Goal: Task Accomplishment & Management: Use online tool/utility

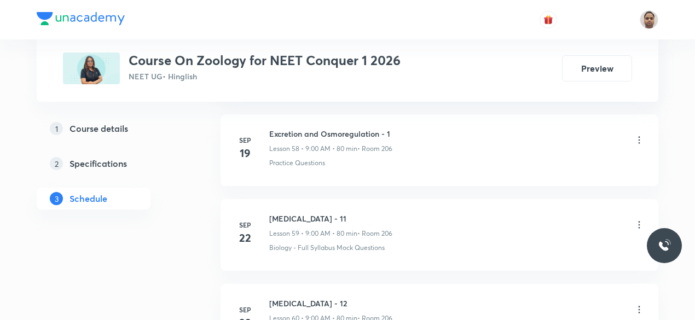
scroll to position [5704, 0]
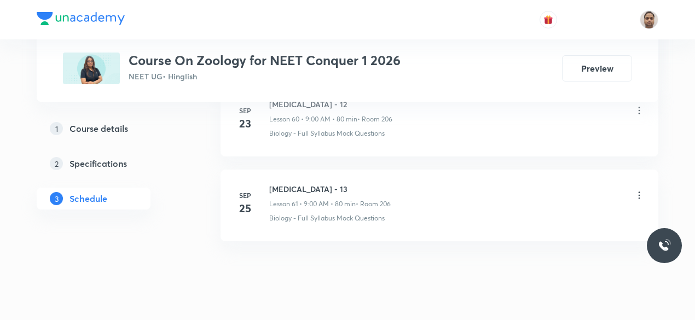
click at [300, 183] on h6 "Body Fluids - 13" at bounding box center [329, 188] width 121 height 11
copy h6 "Body Fluids - 13"
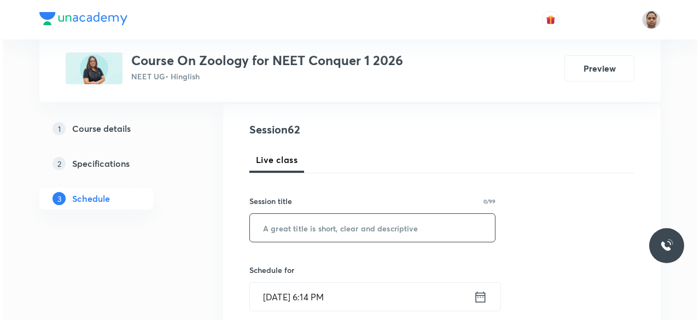
scroll to position [137, 0]
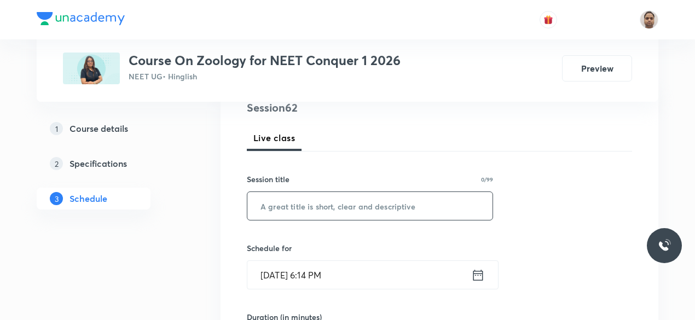
click at [325, 213] on input "text" at bounding box center [369, 206] width 245 height 28
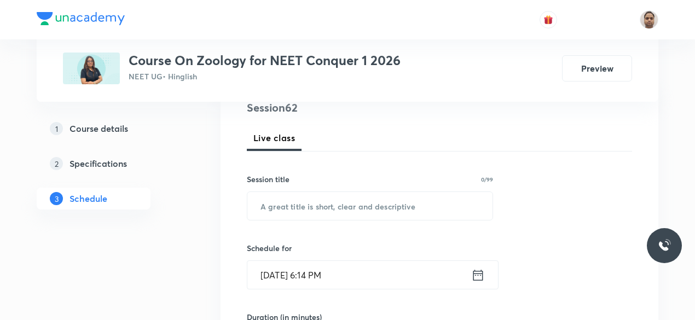
paste input "Body Fluids - 13"
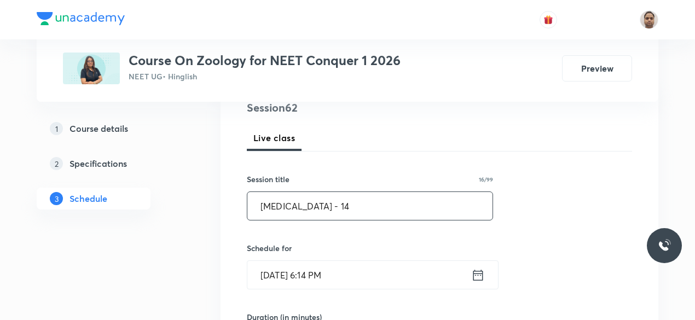
type input "Body Fluids - 14"
click at [317, 269] on input "[DATE] 6:14 PM" at bounding box center [359, 275] width 224 height 28
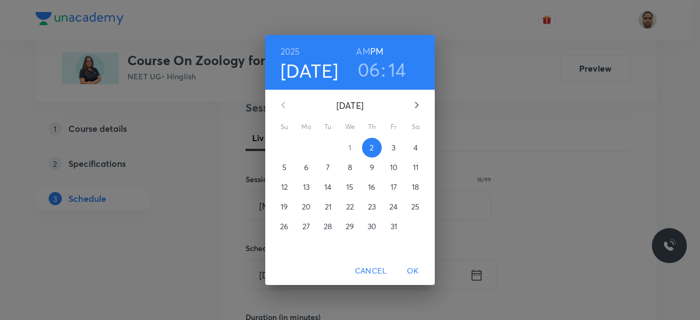
click at [375, 275] on span "Cancel" at bounding box center [371, 271] width 32 height 14
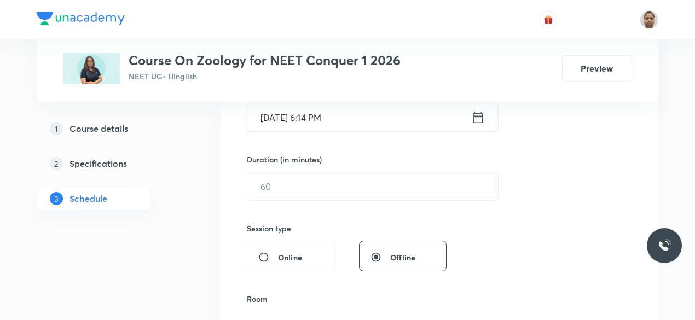
scroll to position [301, 0]
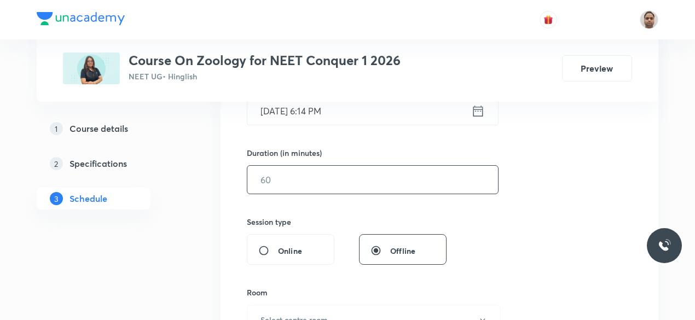
click at [283, 184] on input "text" at bounding box center [372, 180] width 251 height 28
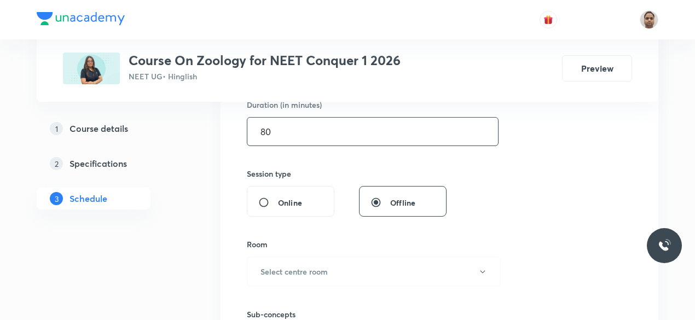
scroll to position [410, 0]
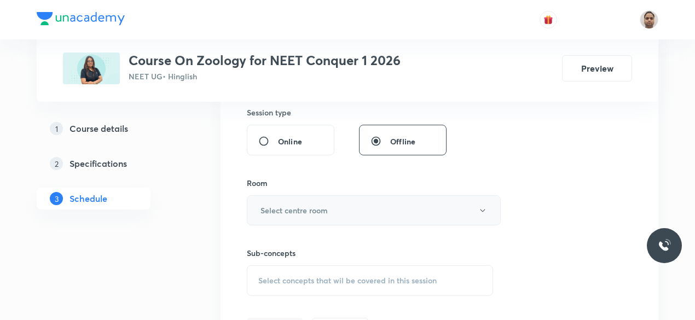
type input "80"
click at [283, 219] on button "Select centre room" at bounding box center [374, 210] width 254 height 30
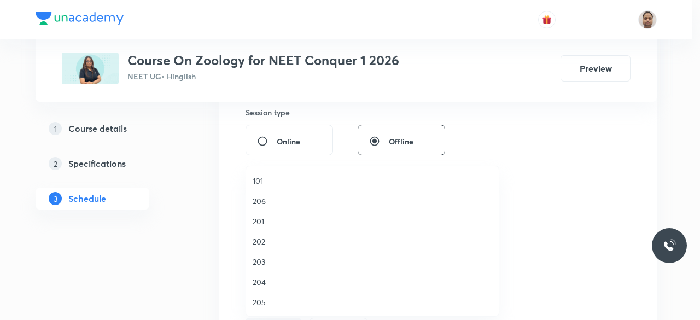
click at [268, 203] on span "206" at bounding box center [373, 200] width 240 height 11
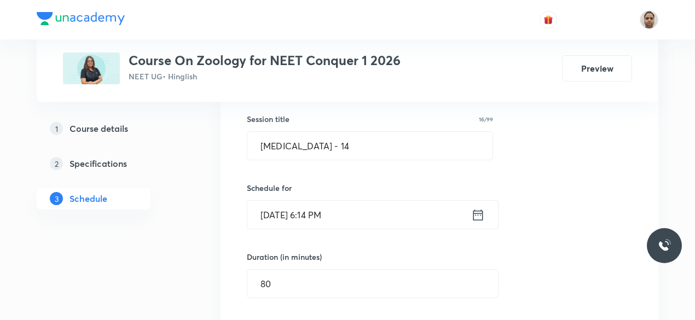
scroll to position [137, 0]
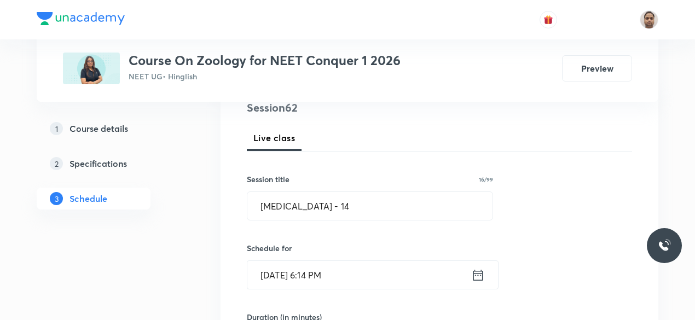
click at [294, 285] on input "[DATE] 6:14 PM" at bounding box center [359, 275] width 224 height 28
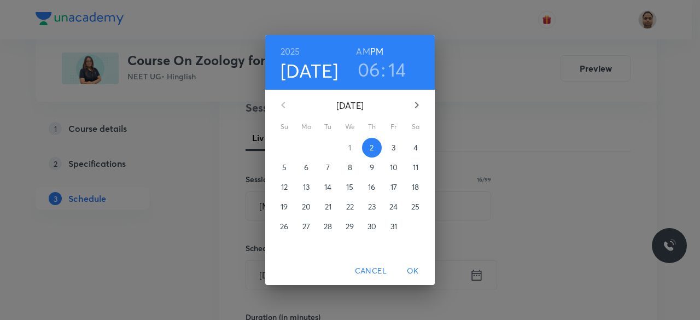
click at [392, 143] on p "3" at bounding box center [394, 147] width 4 height 11
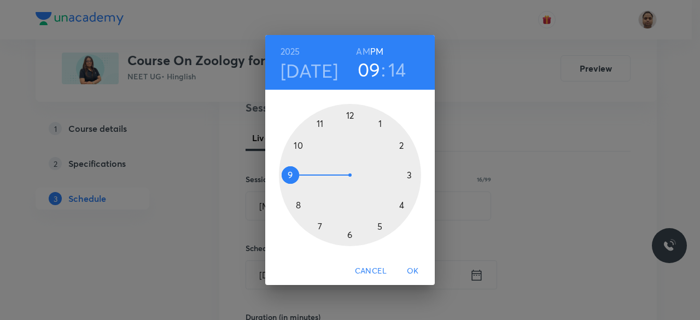
drag, startPoint x: 337, startPoint y: 230, endPoint x: 295, endPoint y: 176, distance: 68.6
click at [295, 176] on div at bounding box center [350, 175] width 142 height 142
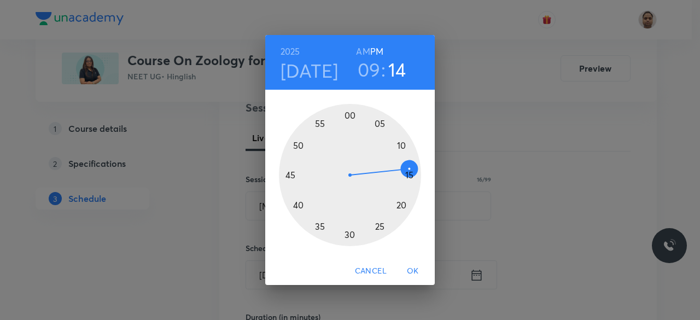
click at [360, 53] on h6 "AM" at bounding box center [363, 51] width 14 height 15
drag, startPoint x: 408, startPoint y: 167, endPoint x: 351, endPoint y: 120, distance: 73.9
click at [351, 120] on div at bounding box center [350, 175] width 142 height 142
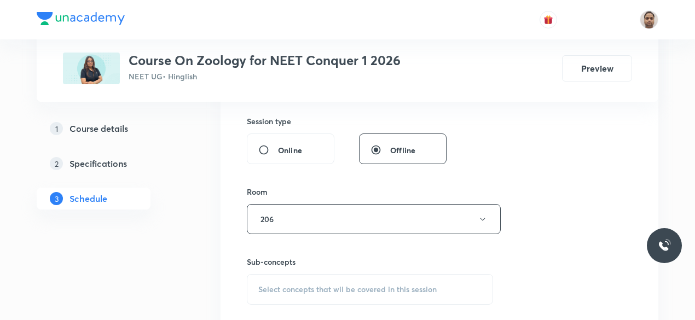
scroll to position [465, 0]
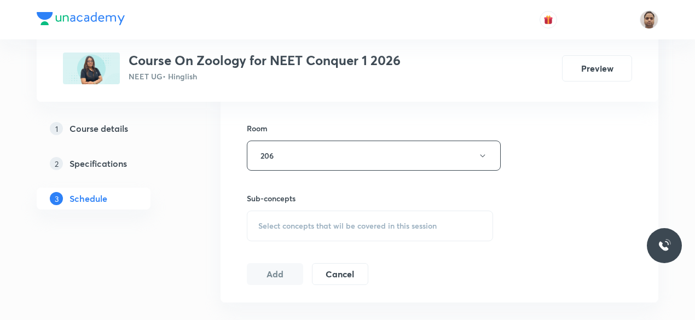
click at [286, 231] on div "Select concepts that wil be covered in this session" at bounding box center [370, 226] width 246 height 31
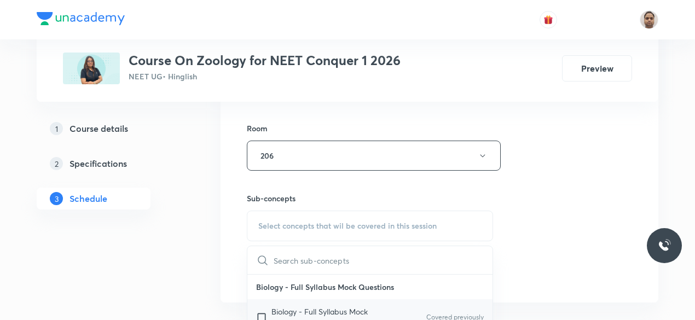
click at [289, 312] on p "Biology - Full Syllabus Mock Questions" at bounding box center [326, 317] width 110 height 23
checkbox input "true"
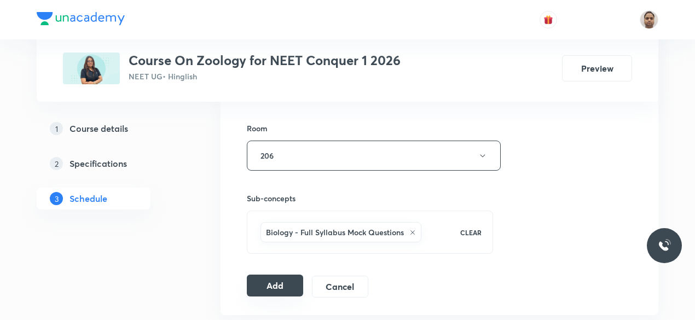
click at [272, 278] on button "Add" at bounding box center [275, 286] width 56 height 22
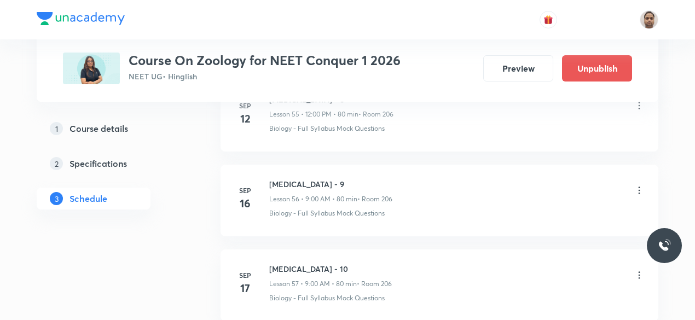
scroll to position [5288, 0]
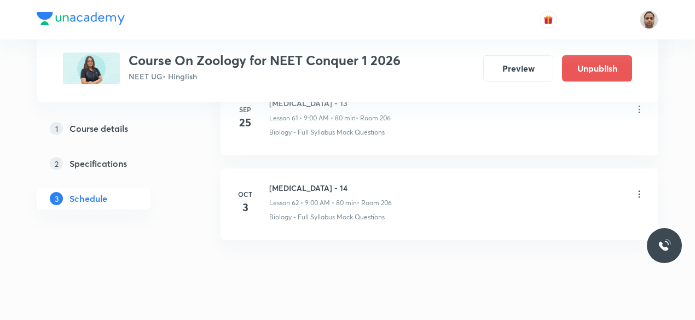
click at [637, 189] on icon at bounding box center [638, 194] width 11 height 11
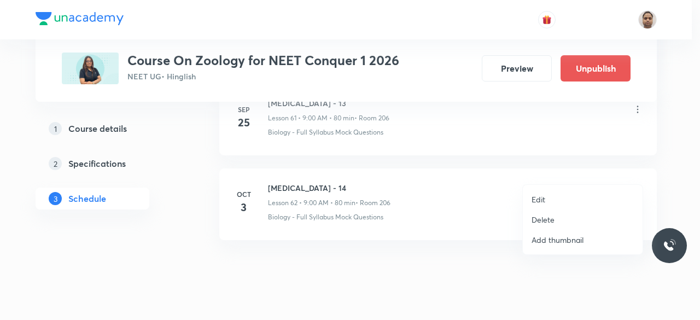
click at [544, 194] on p "Edit" at bounding box center [539, 199] width 14 height 11
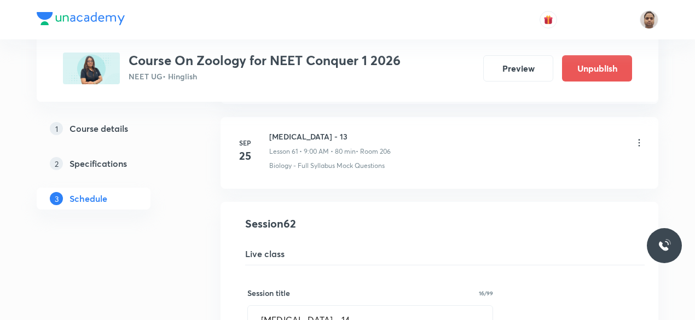
scroll to position [5233, 0]
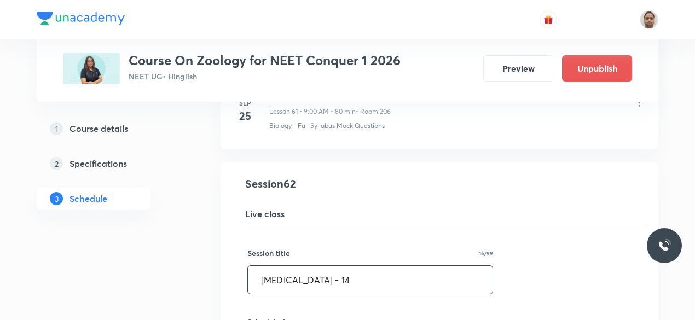
drag, startPoint x: 263, startPoint y: 261, endPoint x: 235, endPoint y: 257, distance: 27.6
paste input "Excretion"
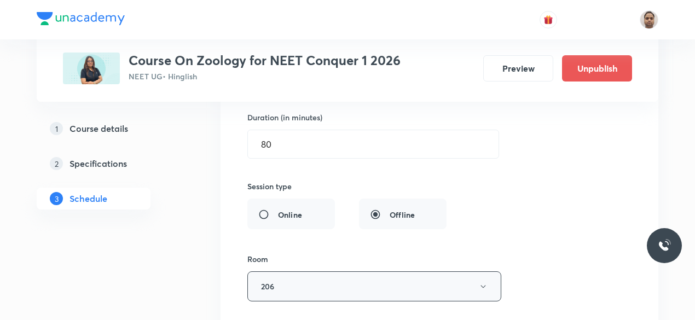
scroll to position [5706, 0]
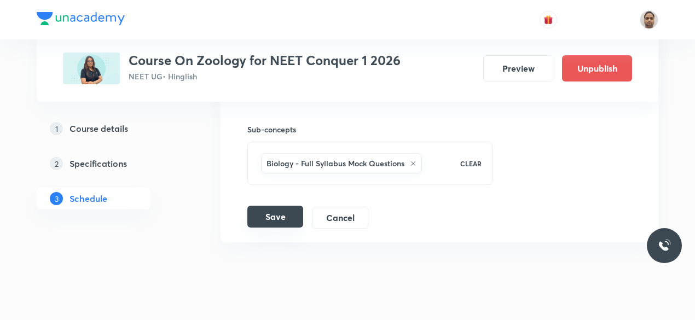
type input "Excretion - 1"
click at [267, 206] on button "Save" at bounding box center [275, 217] width 56 height 22
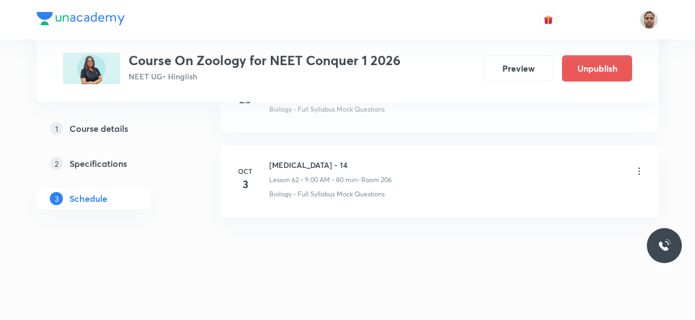
scroll to position [5288, 0]
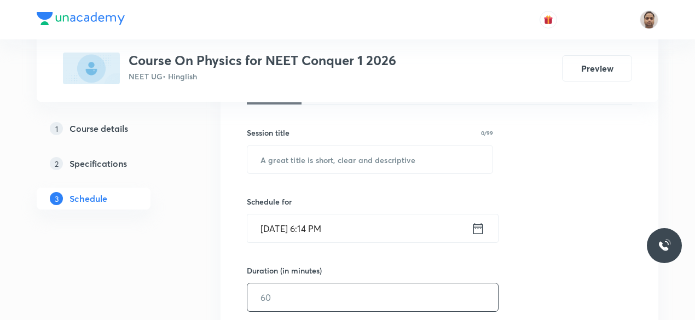
scroll to position [273, 0]
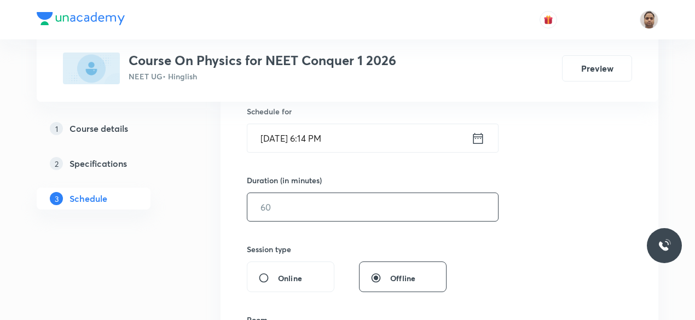
click at [294, 212] on input "text" at bounding box center [372, 207] width 251 height 28
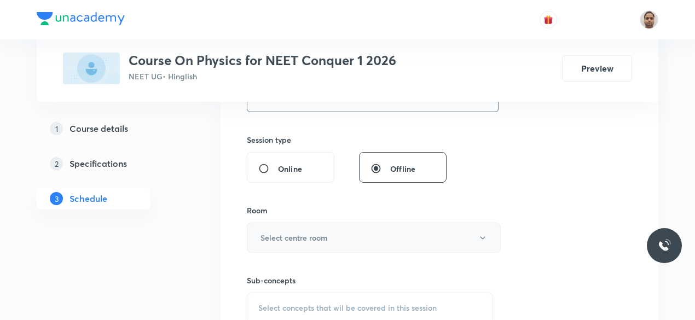
type input "80"
click at [278, 232] on h6 "Select centre room" at bounding box center [293, 237] width 67 height 11
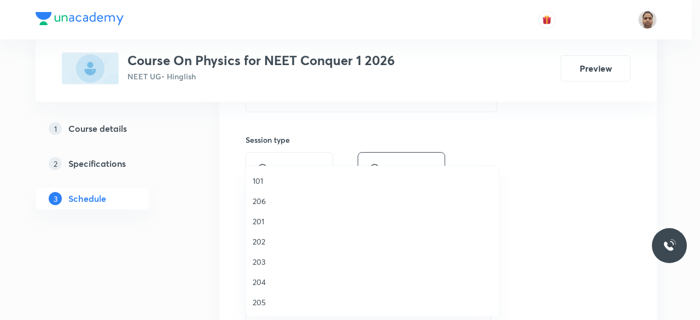
click at [261, 201] on span "206" at bounding box center [373, 200] width 240 height 11
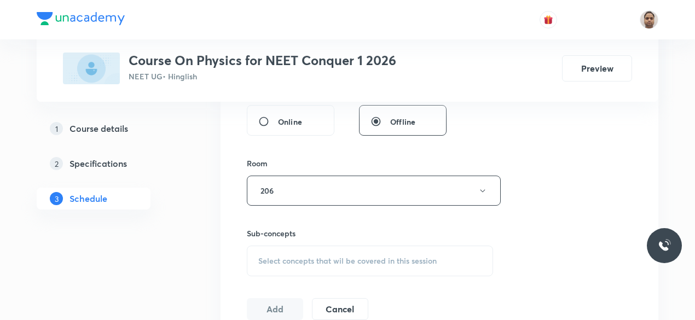
scroll to position [492, 0]
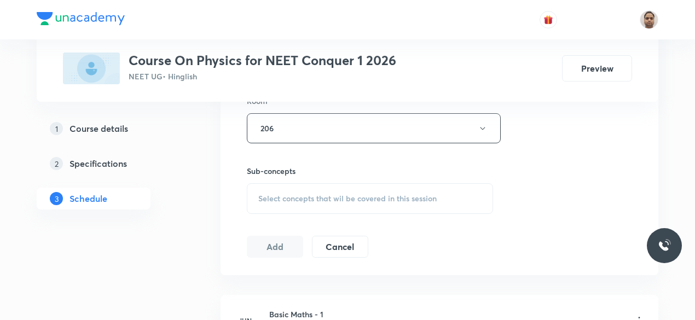
click at [272, 180] on div "Sub-concepts Select concepts that wil be covered in this session" at bounding box center [370, 189] width 246 height 49
click at [272, 197] on span "Select concepts that wil be covered in this session" at bounding box center [347, 198] width 178 height 9
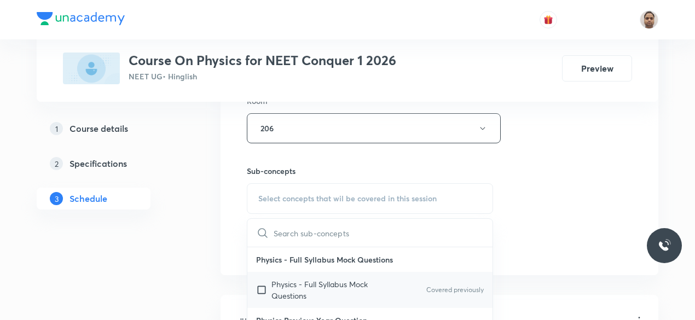
click at [289, 286] on p "Physics - Full Syllabus Mock Questions" at bounding box center [326, 289] width 110 height 23
checkbox input "true"
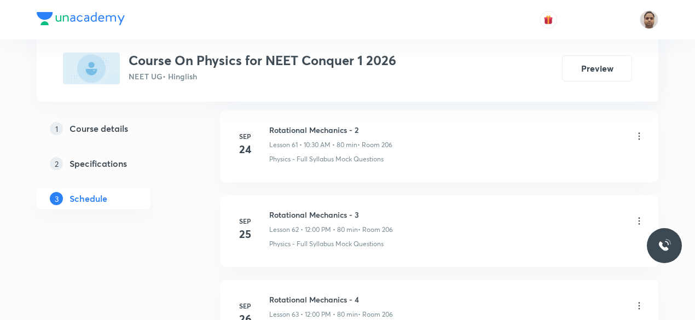
scroll to position [5970, 0]
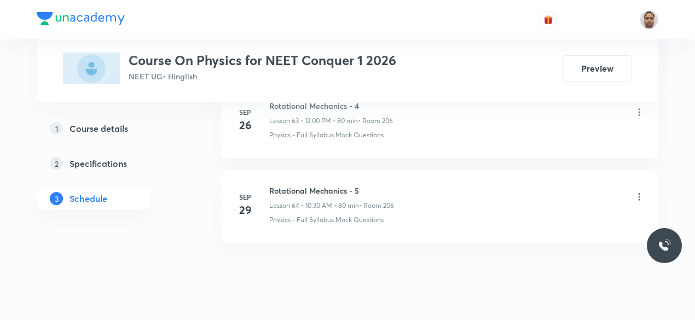
click at [319, 185] on h6 "Rotational Mechanics - 5" at bounding box center [331, 190] width 125 height 11
copy h6 "Rotational Mechanics - 5"
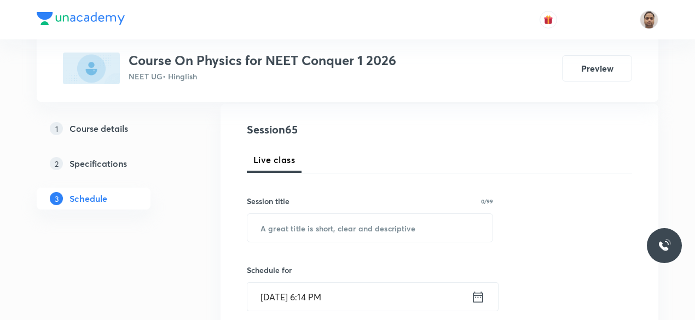
scroll to position [164, 0]
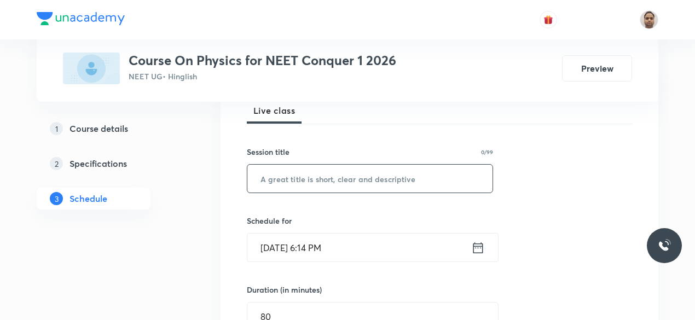
click at [330, 185] on input "text" at bounding box center [369, 179] width 245 height 28
paste input "Rotational Mechanics - 5"
type input "Rotational Mechanics - 6"
click at [300, 241] on input "[DATE] 6:14 PM" at bounding box center [359, 248] width 224 height 28
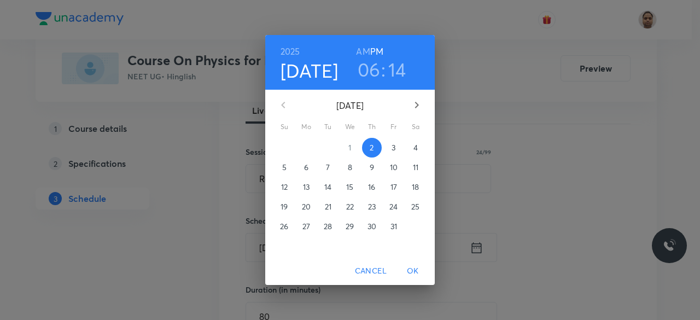
click at [393, 144] on p "3" at bounding box center [394, 147] width 4 height 11
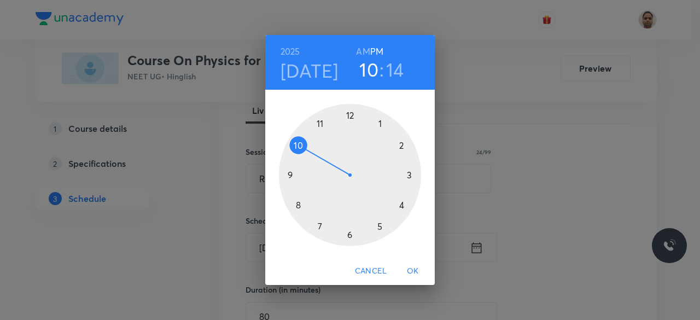
drag, startPoint x: 315, startPoint y: 200, endPoint x: 306, endPoint y: 155, distance: 45.7
click at [306, 155] on div at bounding box center [350, 175] width 142 height 142
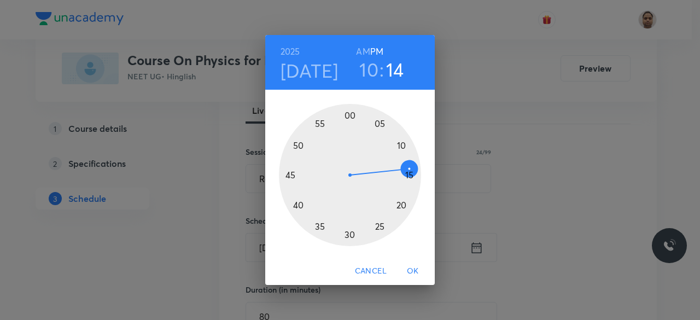
click at [362, 49] on h6 "AM" at bounding box center [363, 51] width 14 height 15
drag, startPoint x: 406, startPoint y: 168, endPoint x: 351, endPoint y: 228, distance: 81.7
click at [351, 228] on div at bounding box center [350, 175] width 142 height 142
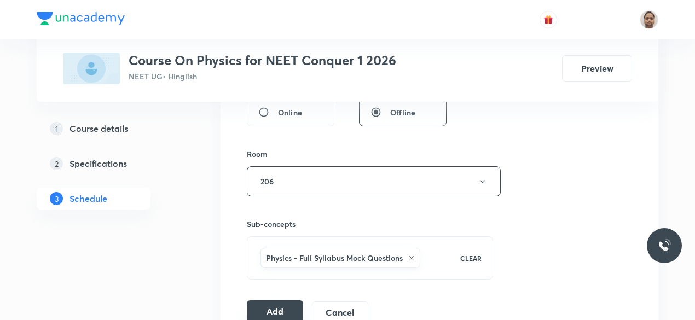
scroll to position [492, 0]
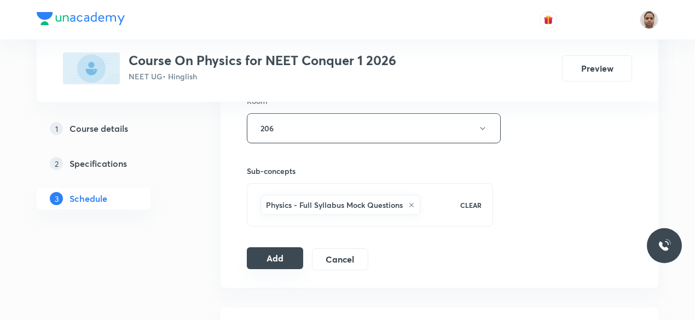
click at [282, 250] on button "Add" at bounding box center [275, 258] width 56 height 22
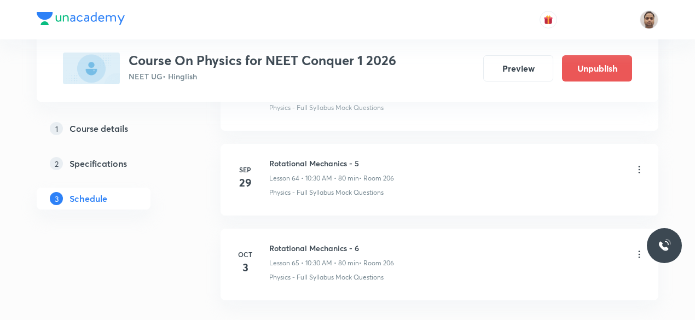
scroll to position [5541, 0]
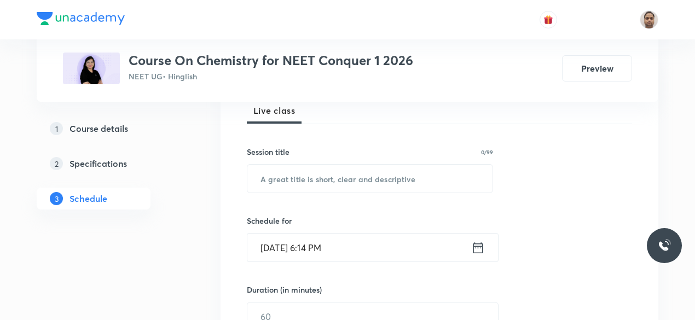
scroll to position [273, 0]
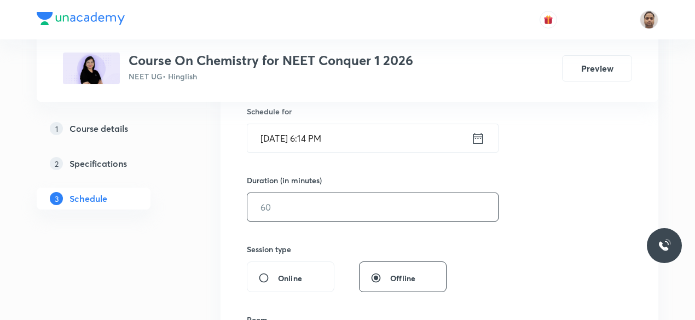
click at [281, 212] on input "text" at bounding box center [372, 207] width 251 height 28
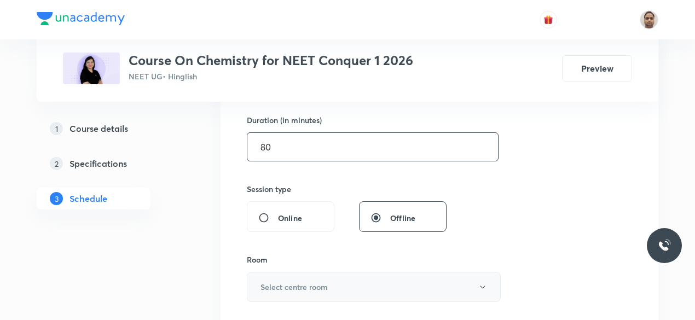
scroll to position [383, 0]
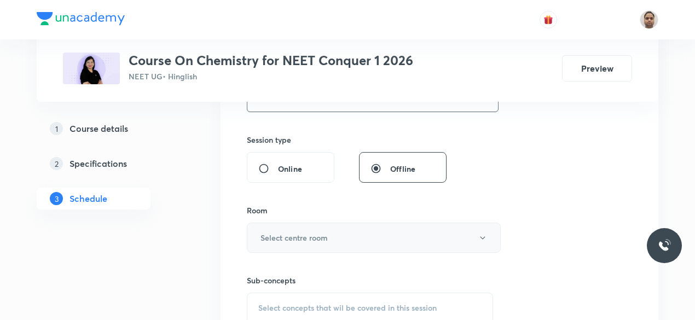
type input "80"
click at [283, 241] on h6 "Select centre room" at bounding box center [293, 237] width 67 height 11
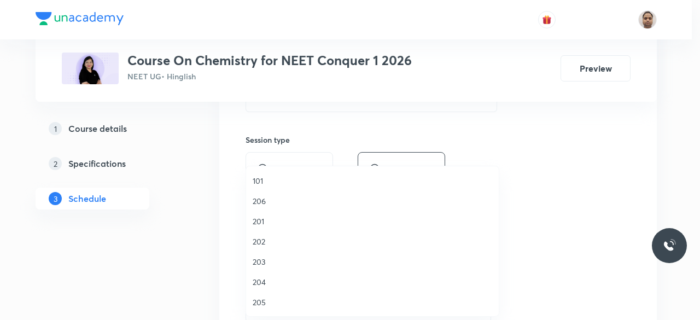
click at [269, 201] on span "206" at bounding box center [373, 200] width 240 height 11
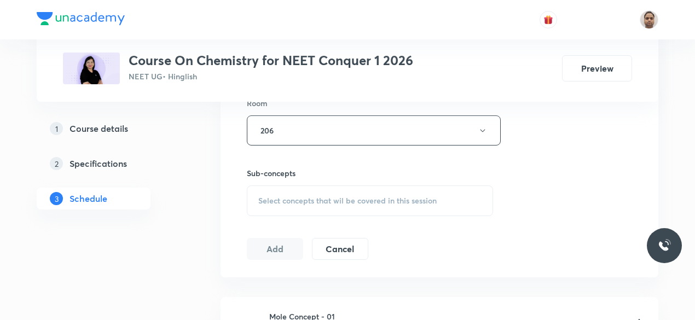
scroll to position [492, 0]
click at [287, 195] on span "Select concepts that wil be covered in this session" at bounding box center [347, 198] width 178 height 9
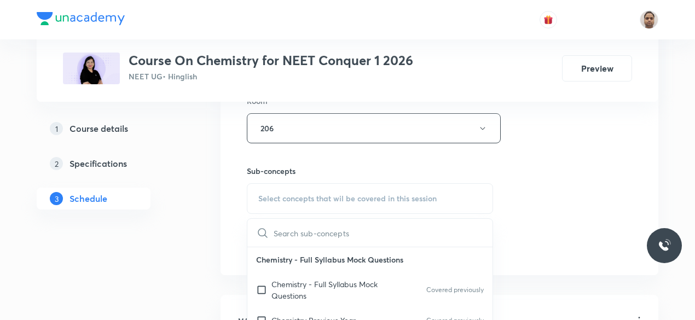
click at [265, 287] on input "checkbox" at bounding box center [263, 289] width 15 height 23
checkbox input "true"
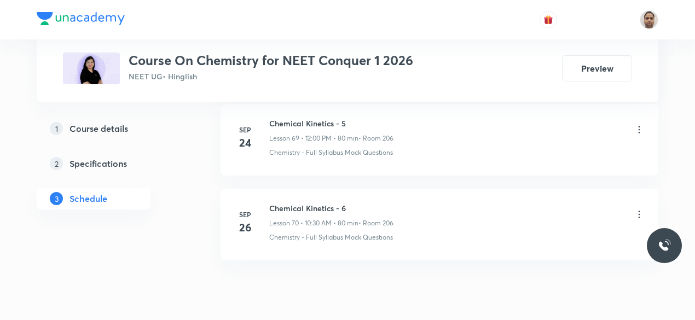
scroll to position [6476, 0]
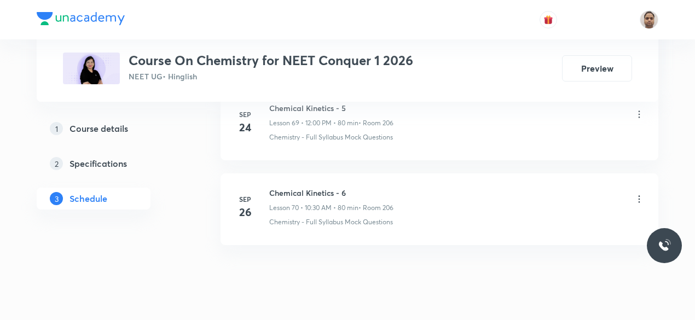
click at [327, 187] on h6 "Chemical Kinetics - 6" at bounding box center [331, 192] width 124 height 11
copy h6 "Chemical Kinetics - 6"
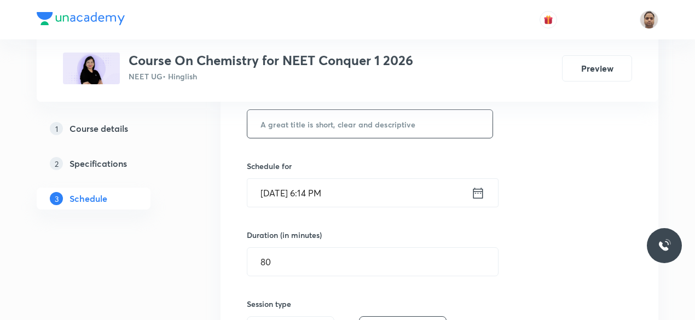
scroll to position [194, 0]
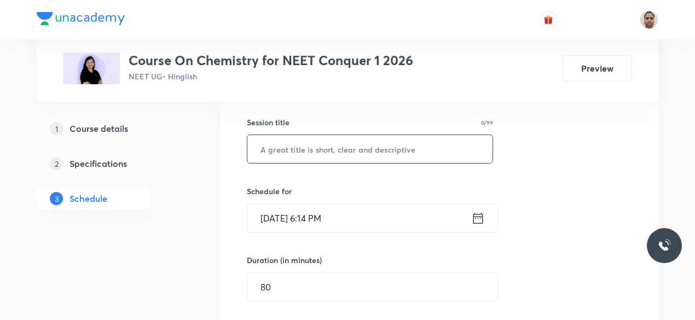
click at [326, 154] on input "text" at bounding box center [369, 149] width 245 height 28
paste input "Chemical Kinetics - 6"
type input "Chemical Kinetics - 7"
click at [310, 220] on input "Oct 2, 2025, 6:14 PM" at bounding box center [359, 218] width 224 height 28
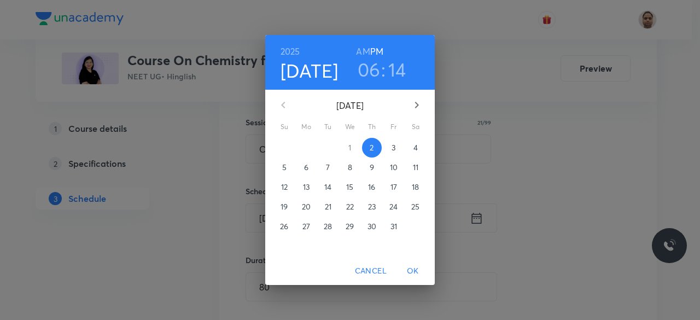
click at [394, 150] on p "3" at bounding box center [394, 147] width 4 height 11
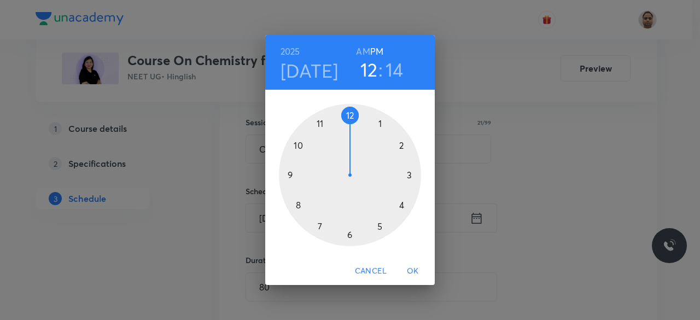
drag, startPoint x: 316, startPoint y: 184, endPoint x: 350, endPoint y: 112, distance: 80.3
click at [350, 112] on div at bounding box center [350, 175] width 142 height 142
drag, startPoint x: 279, startPoint y: 185, endPoint x: 350, endPoint y: 118, distance: 98.3
click at [350, 118] on div at bounding box center [350, 175] width 142 height 142
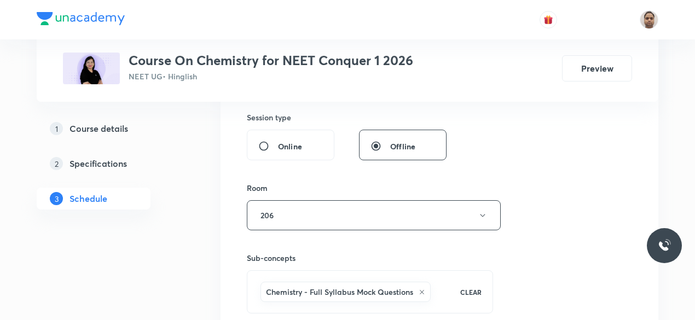
scroll to position [467, 0]
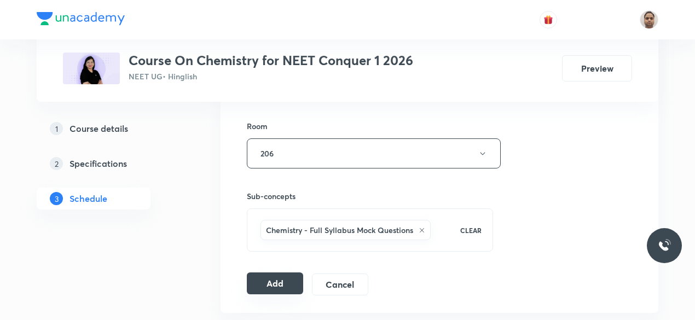
click at [290, 279] on button "Add" at bounding box center [275, 283] width 56 height 22
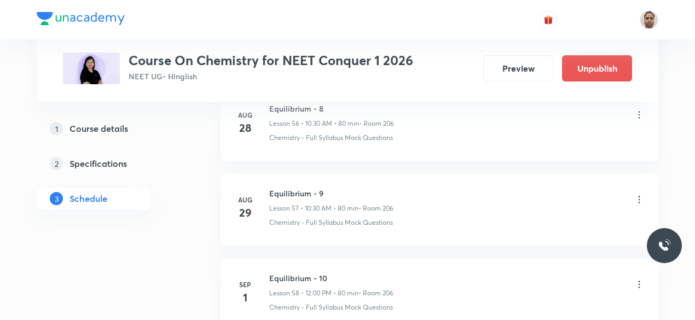
scroll to position [6047, 0]
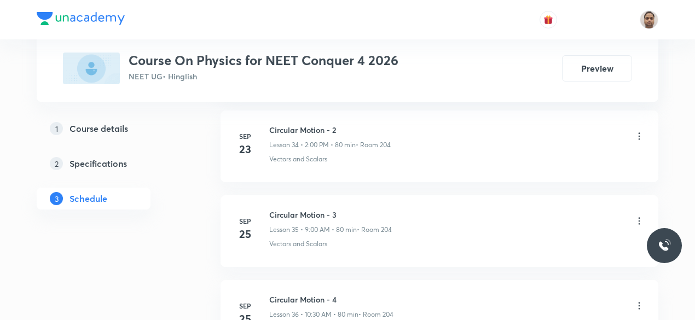
scroll to position [3763, 0]
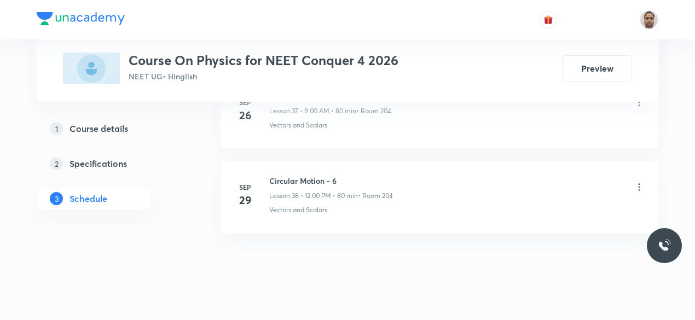
click at [305, 175] on h6 "Circular Motion - 6" at bounding box center [331, 180] width 124 height 11
copy h6 "Circular Motion - 6"
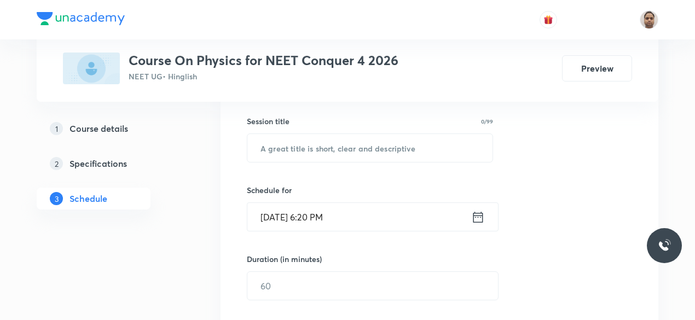
scroll to position [84, 0]
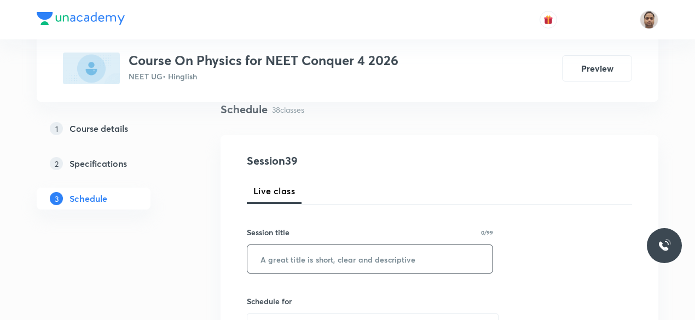
click at [321, 253] on input "text" at bounding box center [369, 259] width 245 height 28
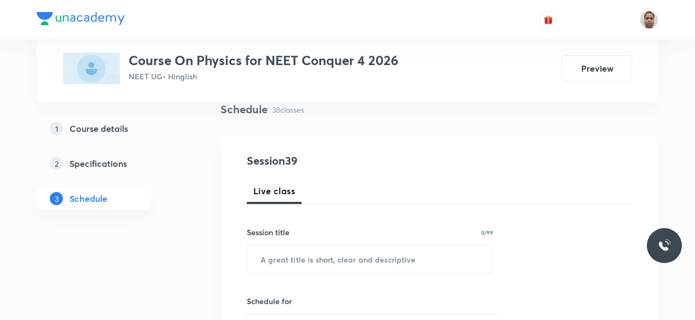
paste input "Circular Motion - 6"
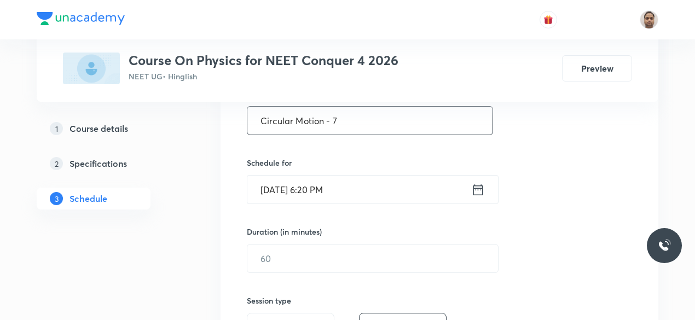
scroll to position [248, 0]
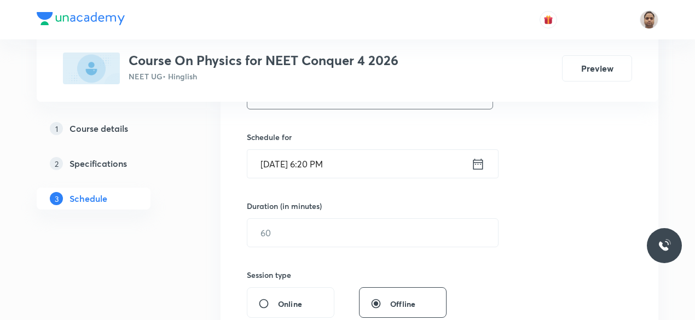
type input "Circular Motion - 7"
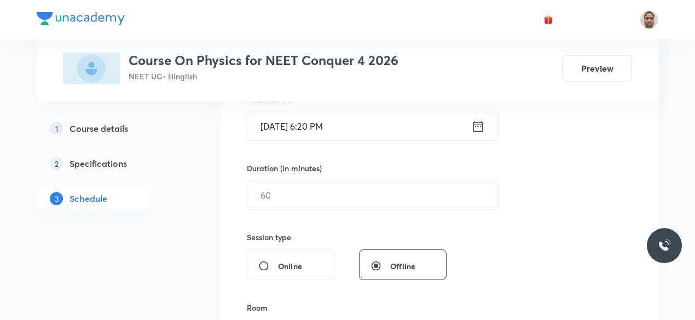
scroll to position [302, 0]
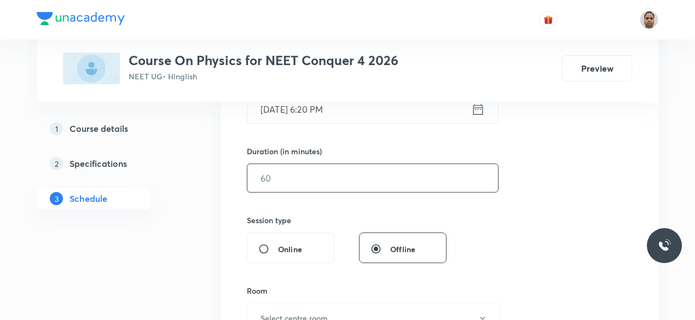
click at [282, 177] on input "text" at bounding box center [372, 178] width 251 height 28
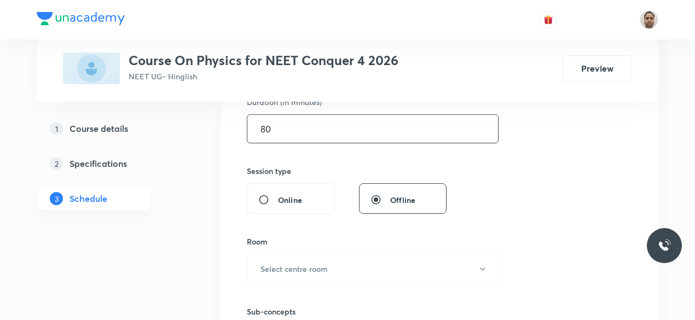
scroll to position [412, 0]
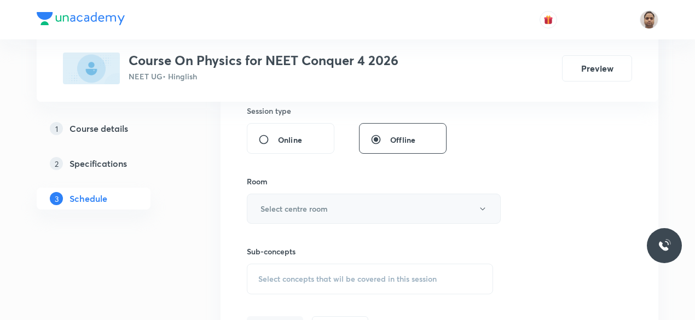
type input "80"
click at [275, 204] on h6 "Select centre room" at bounding box center [293, 208] width 67 height 11
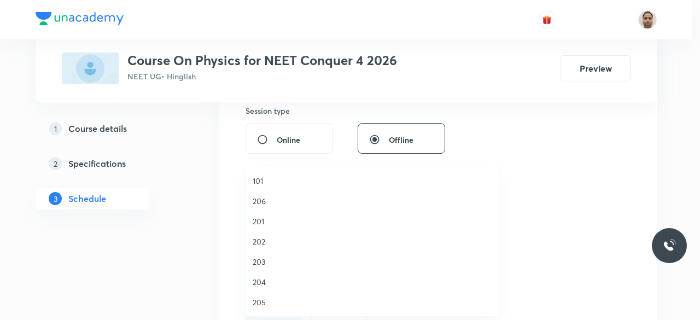
click at [265, 283] on span "204" at bounding box center [373, 281] width 240 height 11
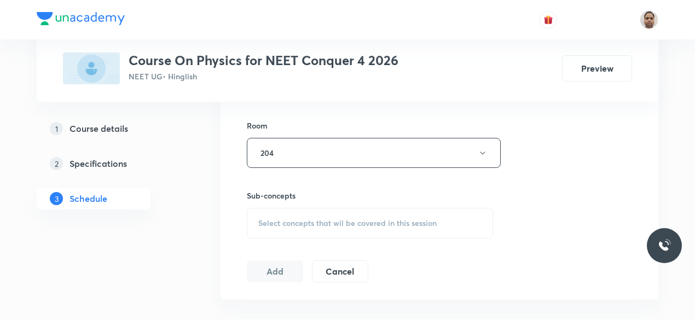
scroll to position [521, 0]
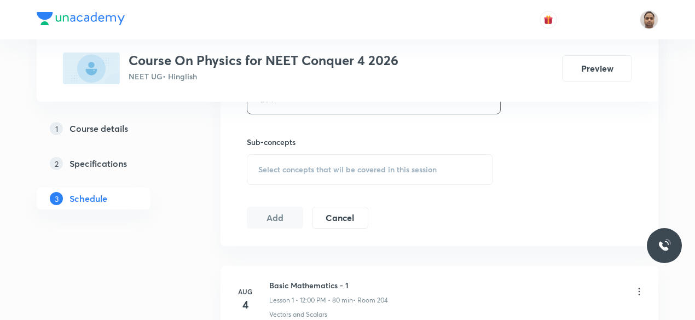
click at [271, 172] on span "Select concepts that wil be covered in this session" at bounding box center [347, 169] width 178 height 9
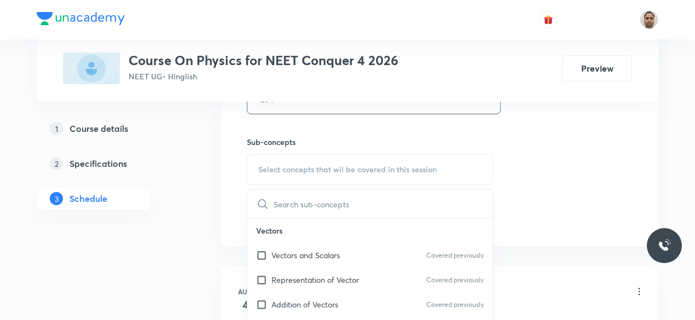
click at [279, 256] on p "Vectors and Scalars" at bounding box center [305, 254] width 68 height 11
checkbox input "true"
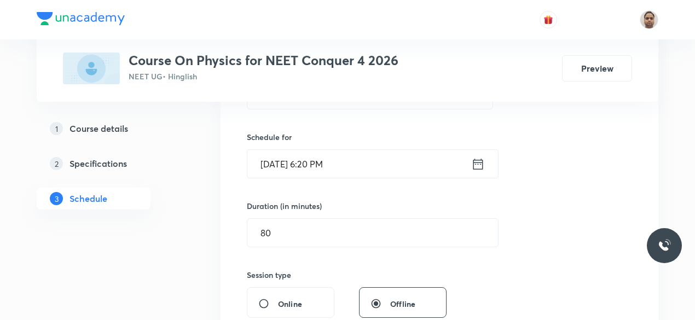
scroll to position [193, 0]
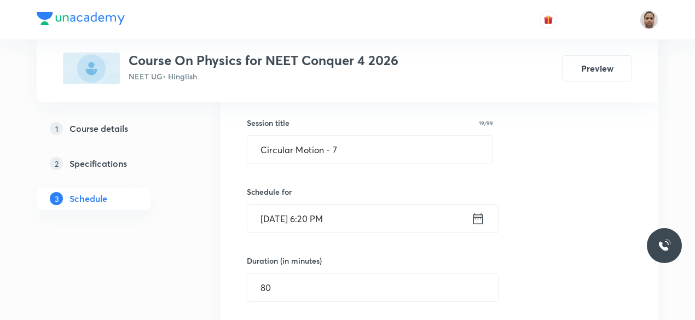
click at [299, 220] on input "Oct 2, 2025, 6:20 PM" at bounding box center [359, 219] width 224 height 28
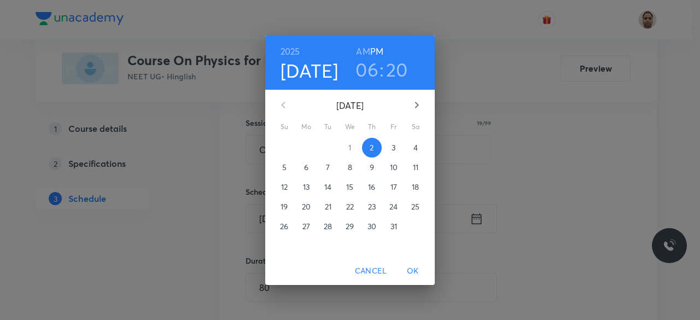
click at [393, 147] on p "3" at bounding box center [394, 147] width 4 height 11
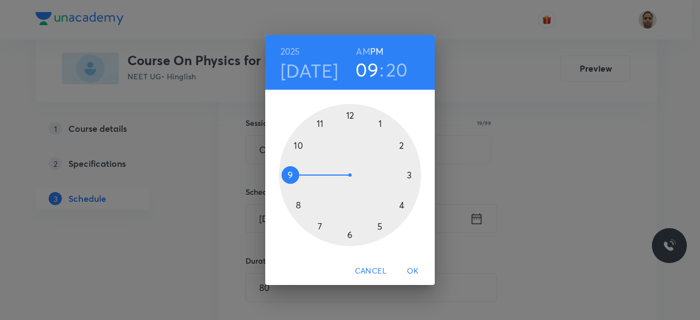
drag, startPoint x: 353, startPoint y: 234, endPoint x: 298, endPoint y: 170, distance: 84.5
click at [298, 170] on div at bounding box center [350, 175] width 142 height 142
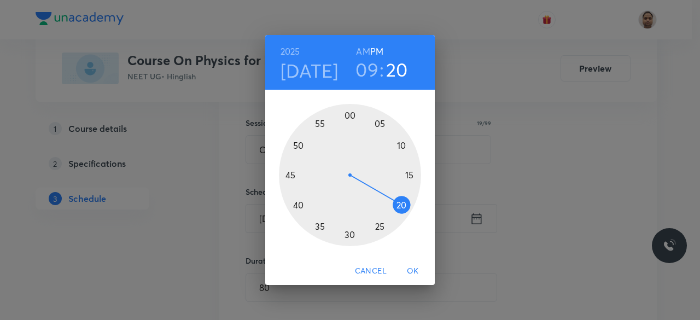
click at [363, 50] on h6 "AM" at bounding box center [363, 51] width 14 height 15
drag, startPoint x: 398, startPoint y: 202, endPoint x: 351, endPoint y: 125, distance: 90.1
click at [351, 125] on div at bounding box center [350, 175] width 142 height 142
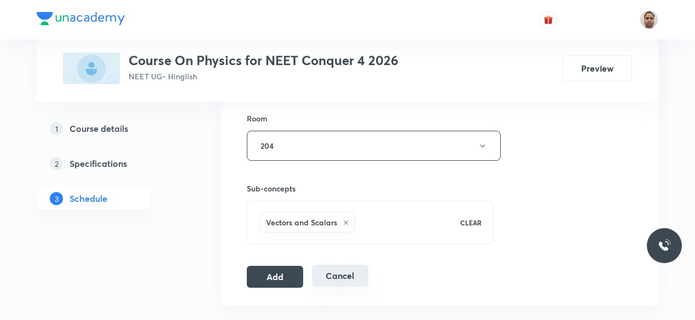
scroll to position [521, 0]
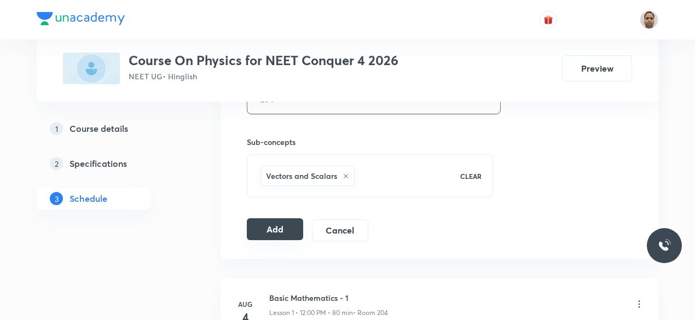
click at [270, 224] on button "Add" at bounding box center [275, 229] width 56 height 22
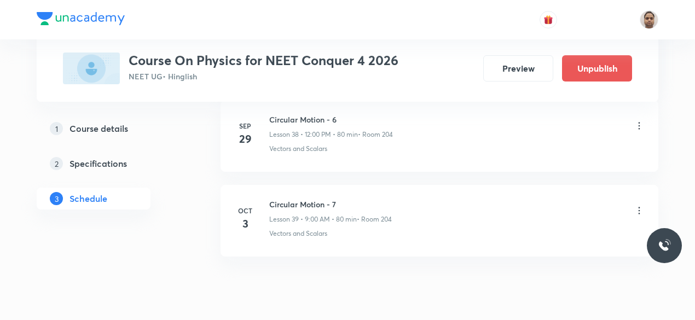
scroll to position [3346, 0]
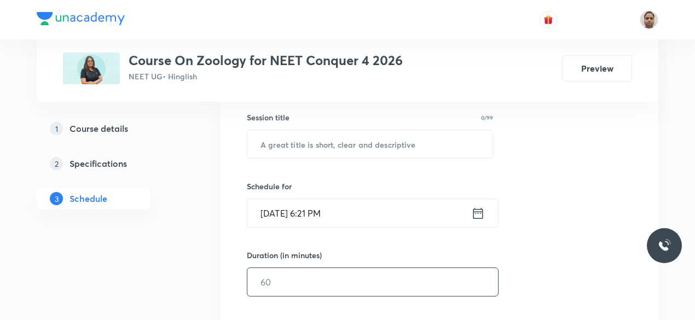
scroll to position [273, 0]
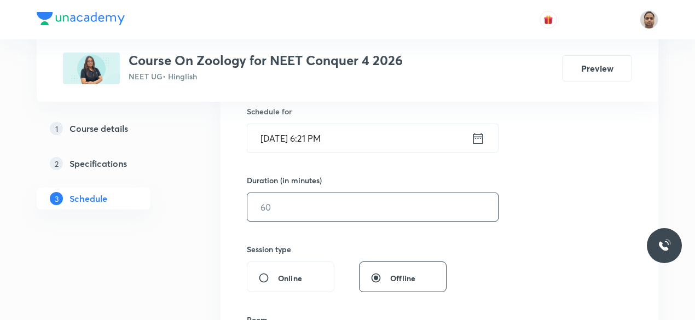
click at [287, 207] on input "text" at bounding box center [372, 207] width 251 height 28
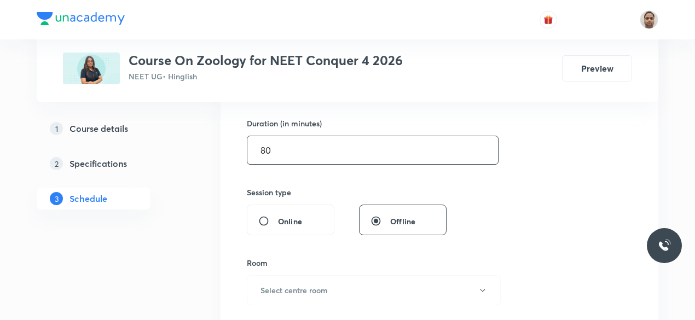
scroll to position [438, 0]
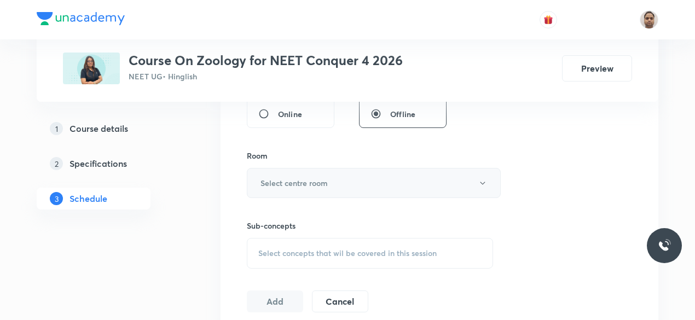
type input "80"
click at [281, 177] on h6 "Select centre room" at bounding box center [293, 182] width 67 height 11
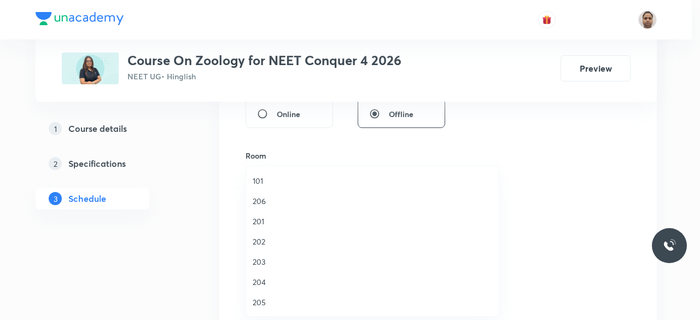
click at [255, 288] on li "204" at bounding box center [372, 282] width 253 height 20
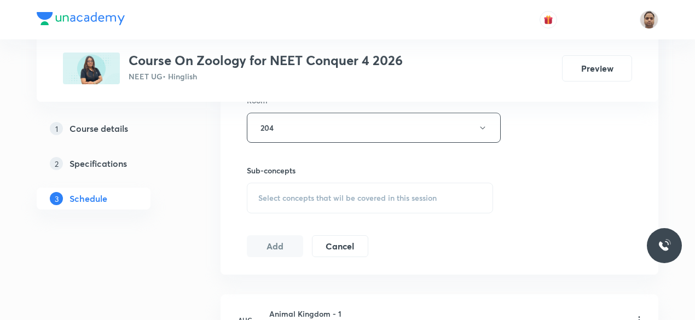
scroll to position [547, 0]
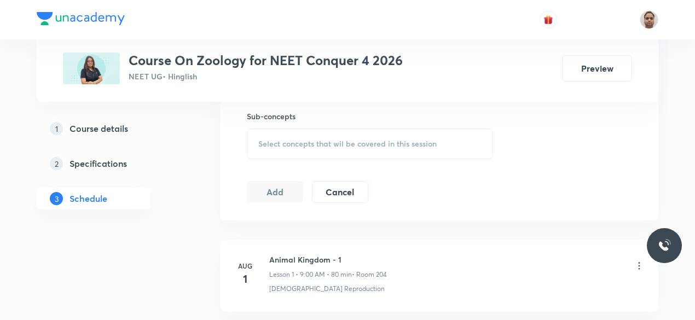
click at [279, 149] on div "Select concepts that wil be covered in this session" at bounding box center [370, 144] width 246 height 31
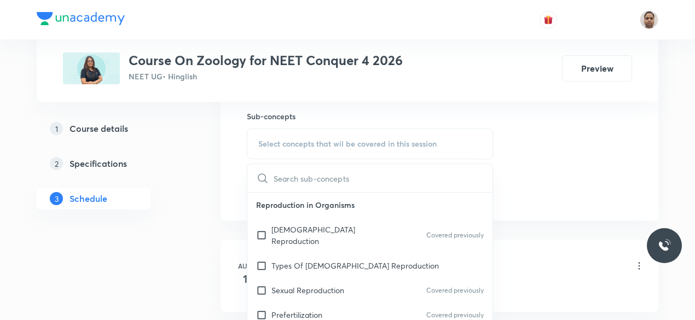
click at [289, 234] on div "Asexual Reproduction Covered previously" at bounding box center [369, 235] width 245 height 36
checkbox input "true"
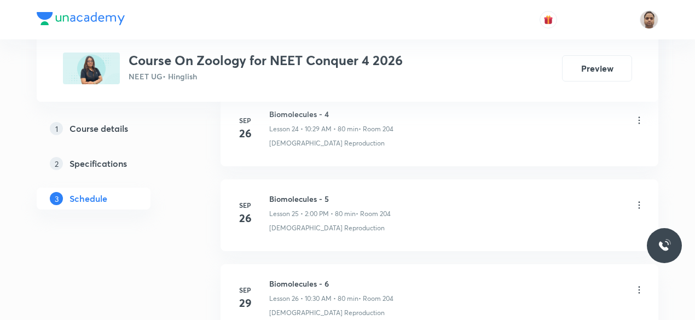
scroll to position [2846, 0]
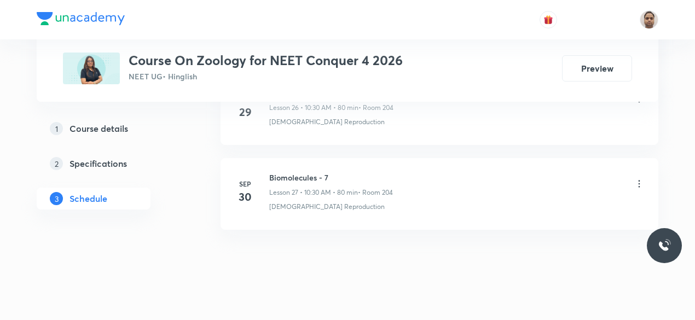
click at [297, 158] on li "Sep 30 Biomolecules - 7 Lesson 27 • 10:30 AM • 80 min • Room 204 Asexual Reprod…" at bounding box center [439, 194] width 438 height 72
click at [297, 172] on h6 "Biomolecules - 7" at bounding box center [331, 177] width 124 height 11
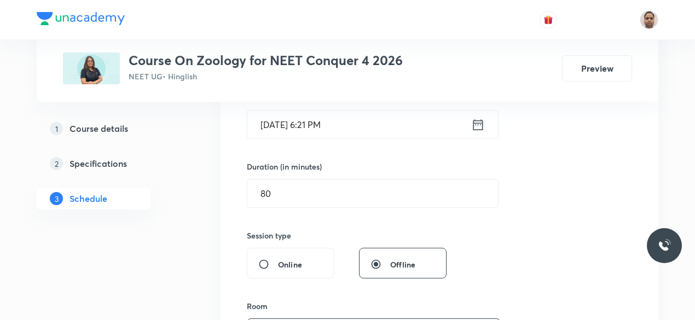
scroll to position [173, 0]
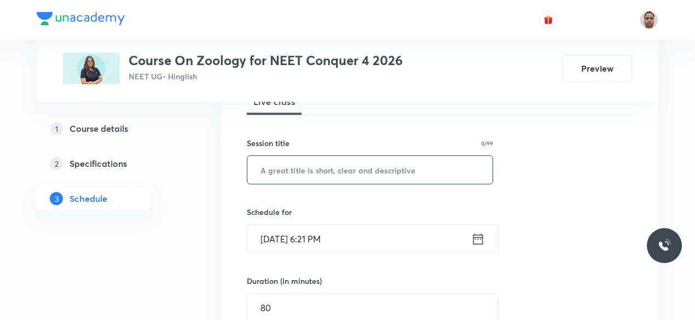
click at [288, 167] on input "text" at bounding box center [369, 170] width 245 height 28
paste input "Biomolecules - 7"
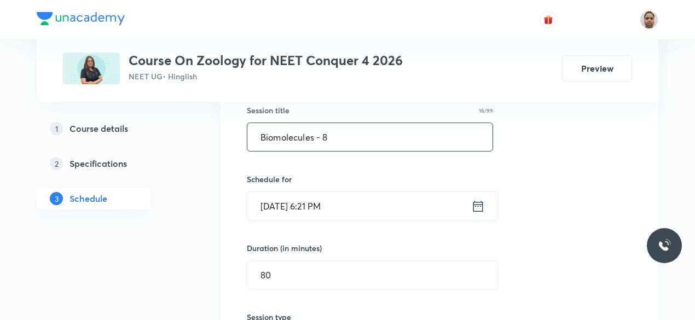
scroll to position [228, 0]
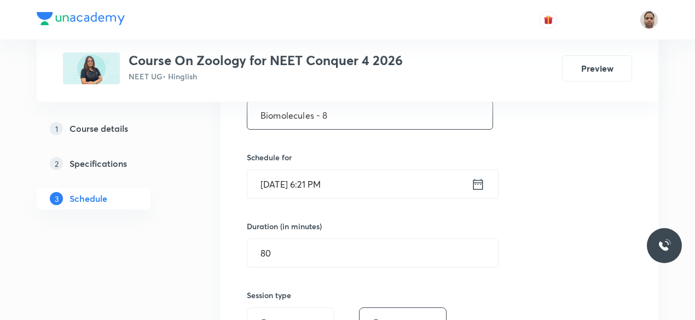
type input "Biomolecules - 8"
click at [307, 171] on input "[DATE] 6:21 PM" at bounding box center [359, 184] width 224 height 28
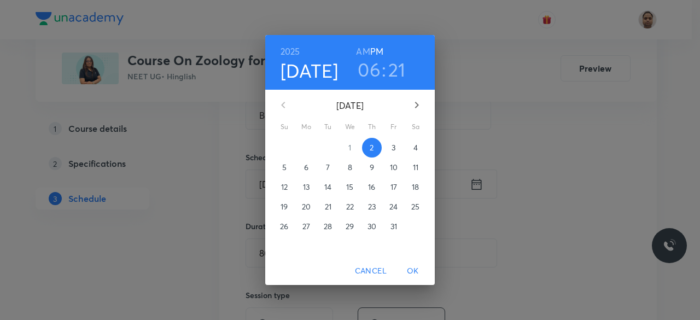
click at [399, 149] on span "3" at bounding box center [394, 147] width 20 height 11
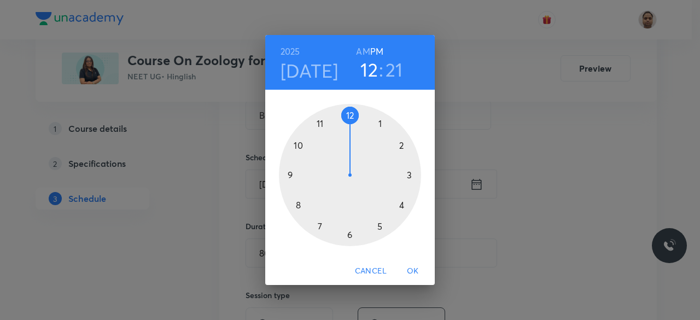
drag, startPoint x: 347, startPoint y: 229, endPoint x: 357, endPoint y: 124, distance: 106.0
click at [357, 124] on div at bounding box center [350, 175] width 142 height 142
drag, startPoint x: 382, startPoint y: 225, endPoint x: 349, endPoint y: 120, distance: 110.0
click at [349, 120] on div at bounding box center [350, 175] width 142 height 142
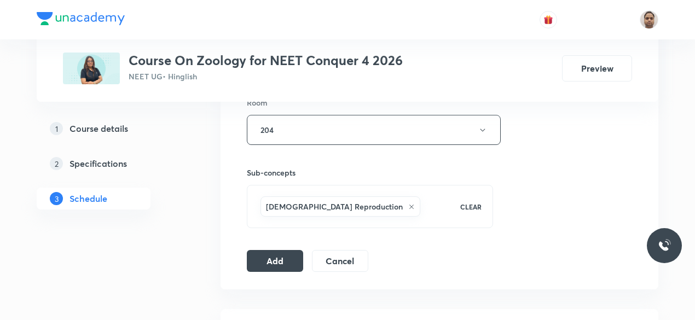
scroll to position [556, 0]
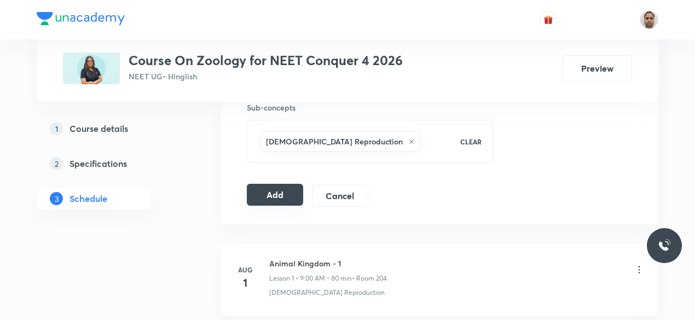
click at [279, 189] on button "Add" at bounding box center [275, 195] width 56 height 22
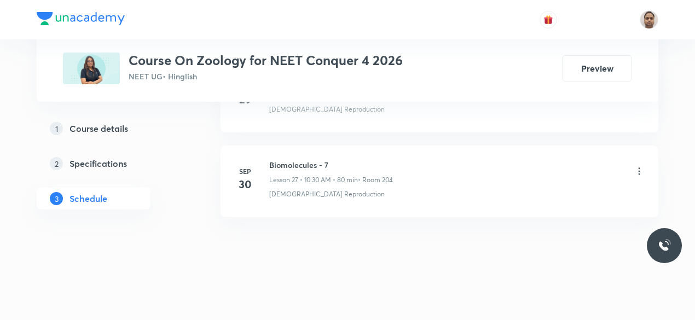
scroll to position [2333, 0]
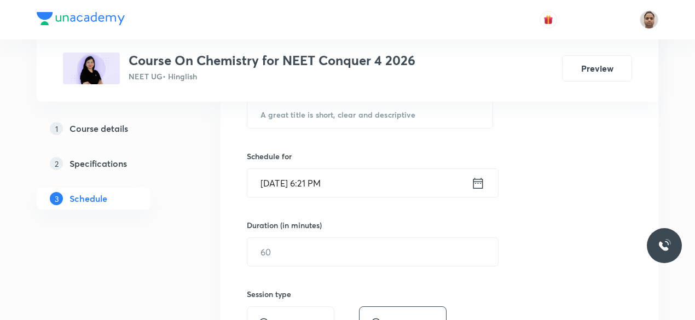
scroll to position [273, 0]
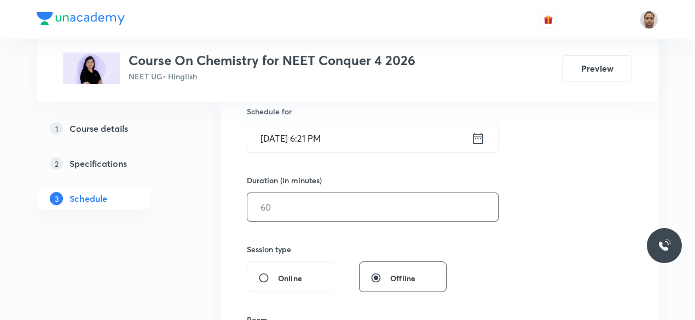
click at [284, 216] on input "text" at bounding box center [372, 207] width 251 height 28
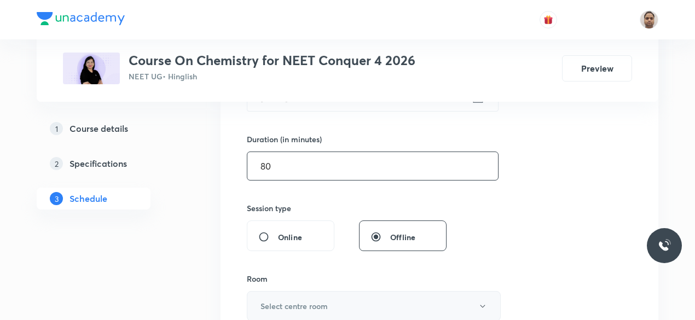
scroll to position [383, 0]
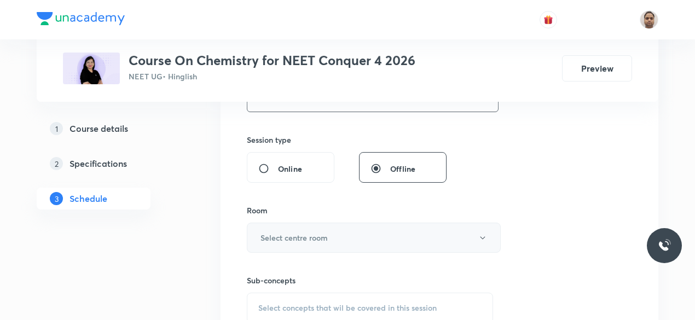
type input "80"
click at [284, 223] on button "Select centre room" at bounding box center [374, 238] width 254 height 30
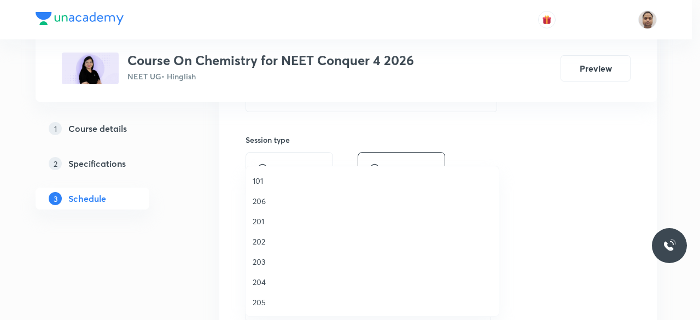
click at [264, 282] on span "204" at bounding box center [373, 281] width 240 height 11
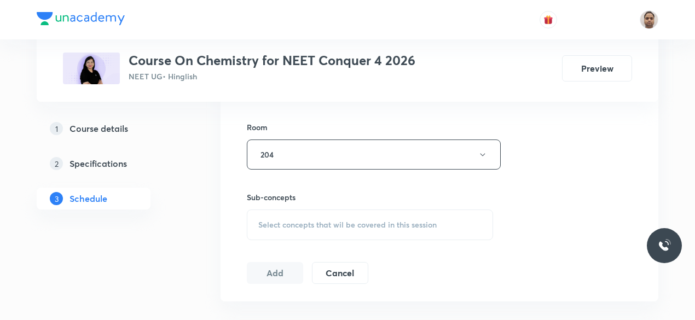
scroll to position [492, 0]
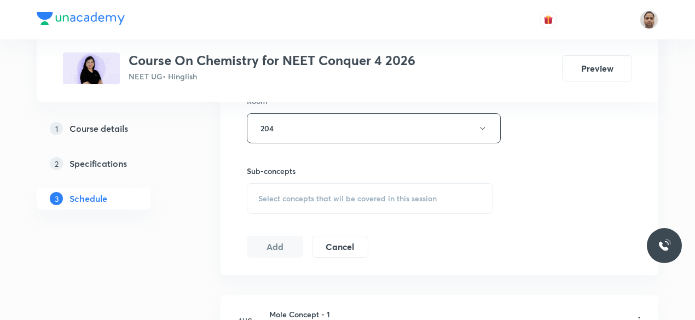
click at [301, 203] on div "Select concepts that wil be covered in this session" at bounding box center [370, 198] width 246 height 31
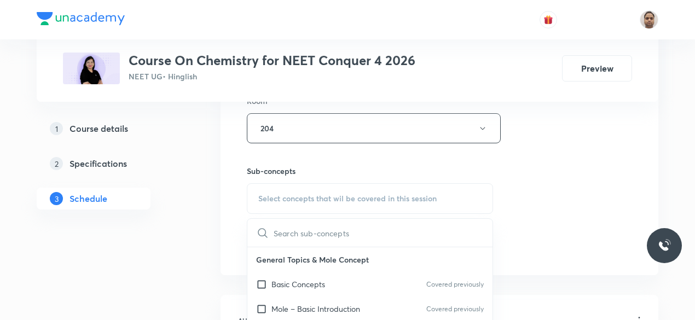
click at [271, 282] on p "Basic Concepts" at bounding box center [298, 283] width 54 height 11
checkbox input "true"
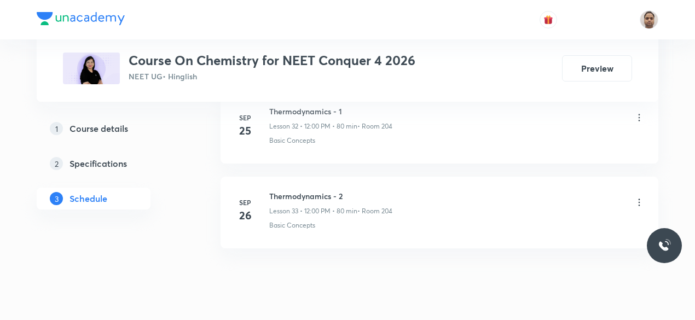
scroll to position [3352, 0]
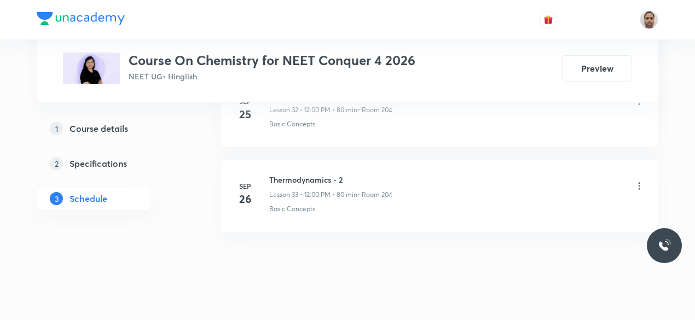
click at [290, 174] on h6 "Thermodynamics - 2" at bounding box center [330, 179] width 123 height 11
copy h6 "Thermodynamics - 2"
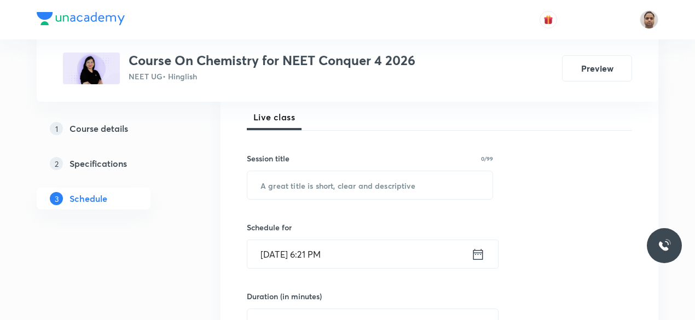
scroll to position [164, 0]
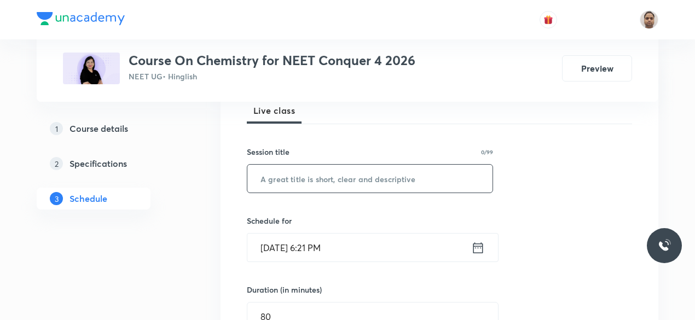
click at [325, 174] on input "text" at bounding box center [369, 179] width 245 height 28
paste input "Thermodynamics - 2"
type input "Thermodynamics - 3"
click at [295, 242] on input "[DATE] 6:21 PM" at bounding box center [359, 248] width 224 height 28
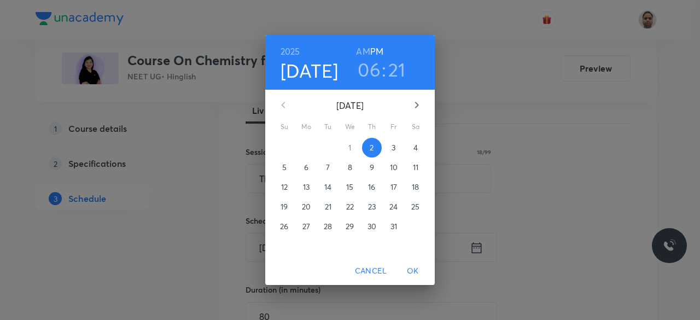
click at [389, 149] on span "3" at bounding box center [394, 147] width 20 height 11
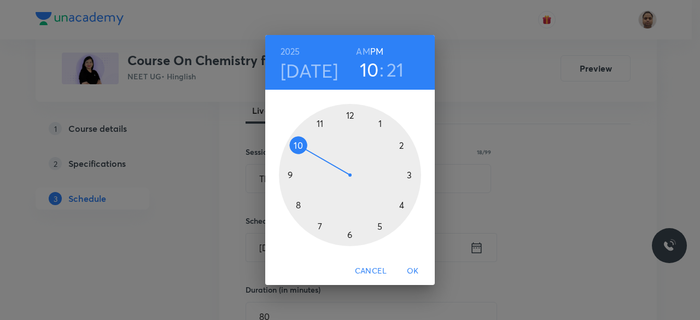
drag, startPoint x: 310, startPoint y: 187, endPoint x: 303, endPoint y: 153, distance: 34.1
click at [303, 153] on div at bounding box center [350, 175] width 142 height 142
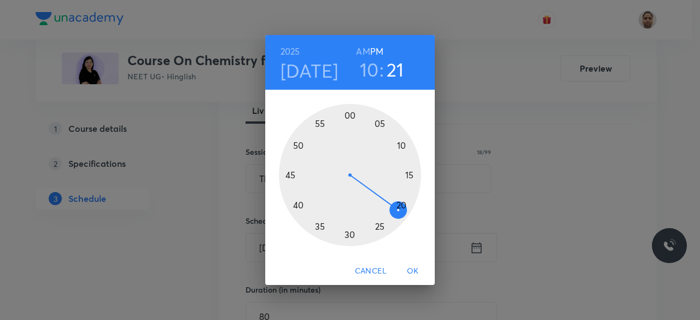
click at [362, 51] on h6 "AM" at bounding box center [363, 51] width 14 height 15
drag, startPoint x: 394, startPoint y: 211, endPoint x: 347, endPoint y: 231, distance: 51.4
click at [347, 231] on div at bounding box center [350, 175] width 142 height 142
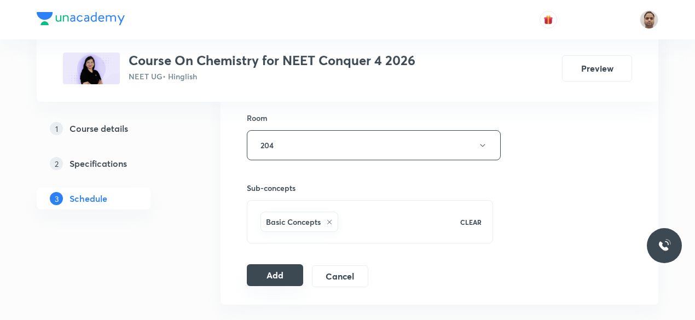
scroll to position [492, 0]
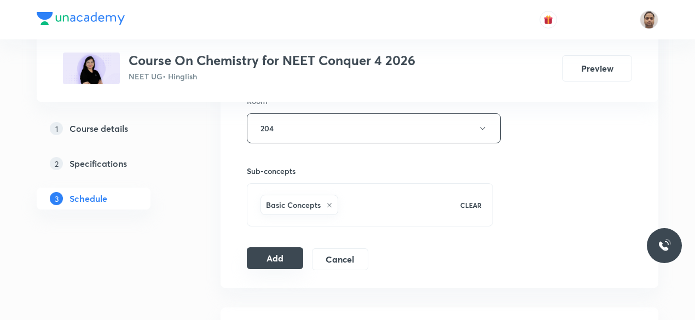
click at [288, 258] on button "Add" at bounding box center [275, 258] width 56 height 22
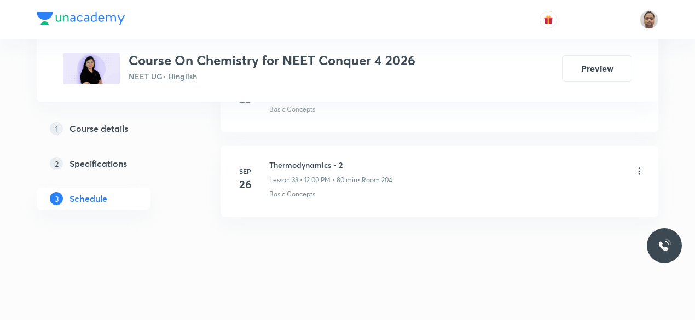
scroll to position [2840, 0]
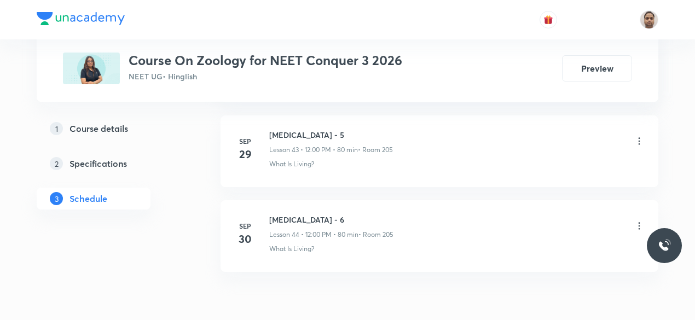
scroll to position [4269, 0]
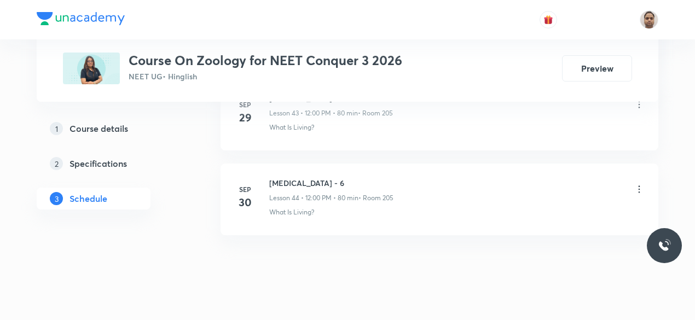
click at [300, 177] on h6 "[MEDICAL_DATA] - 6" at bounding box center [331, 182] width 124 height 11
copy h6 "[MEDICAL_DATA] - 6"
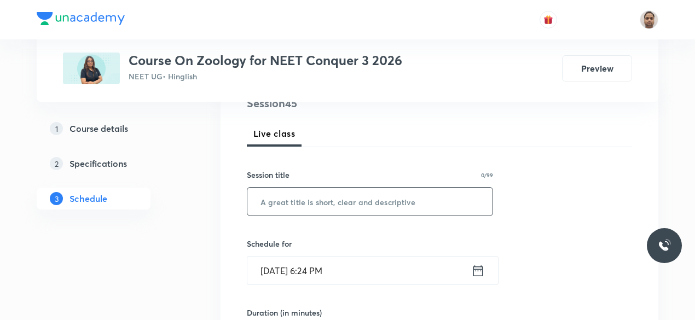
scroll to position [118, 0]
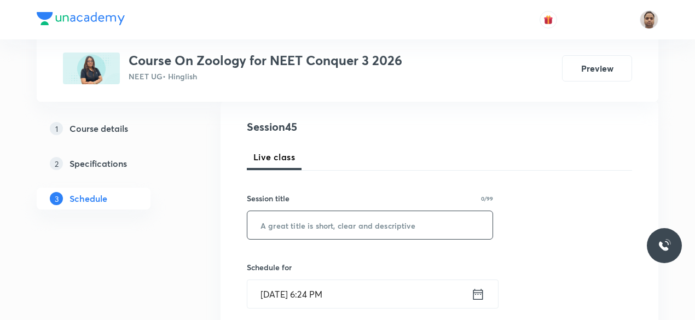
click at [317, 230] on input "text" at bounding box center [369, 225] width 245 height 28
paste input "Body Fluids - 6"
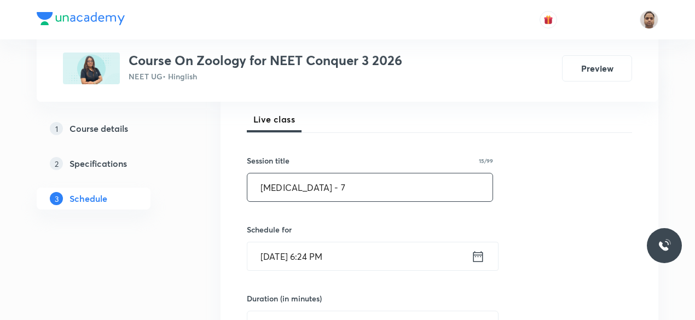
scroll to position [172, 0]
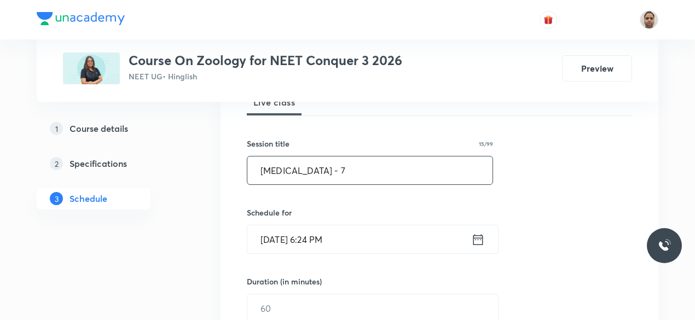
type input "Body Fluids - 7"
click at [295, 228] on input "[DATE] 6:24 PM" at bounding box center [359, 239] width 224 height 28
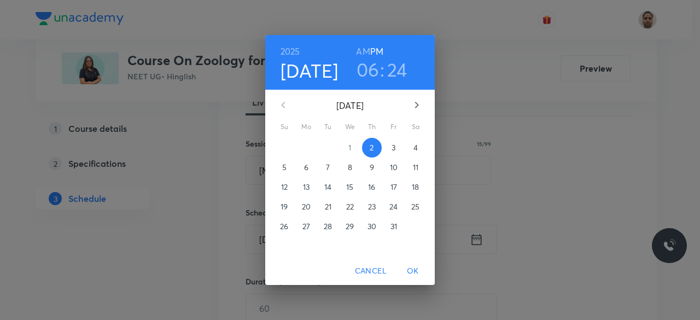
click at [389, 151] on span "3" at bounding box center [394, 147] width 20 height 11
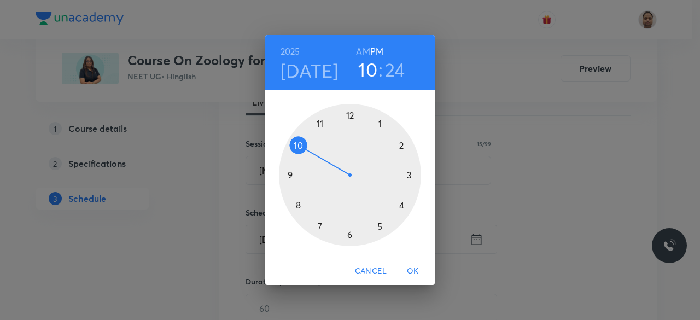
drag, startPoint x: 347, startPoint y: 235, endPoint x: 304, endPoint y: 152, distance: 93.9
click at [304, 152] on div at bounding box center [350, 175] width 142 height 142
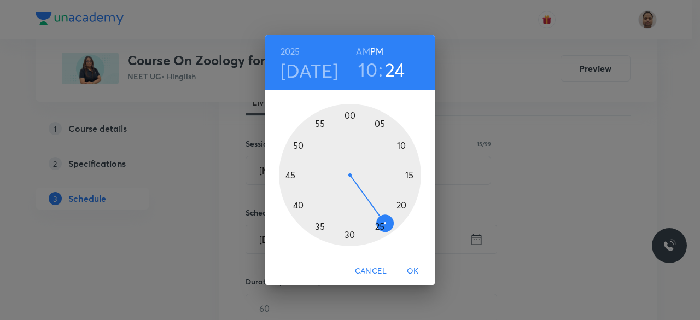
click at [362, 50] on h6 "AM" at bounding box center [363, 51] width 14 height 15
drag, startPoint x: 358, startPoint y: 234, endPoint x: 350, endPoint y: 234, distance: 7.7
click at [350, 234] on div at bounding box center [350, 175] width 142 height 142
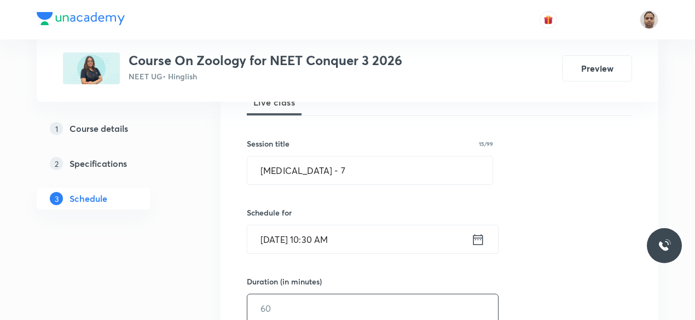
click at [283, 307] on input "text" at bounding box center [372, 308] width 251 height 28
type input "80"
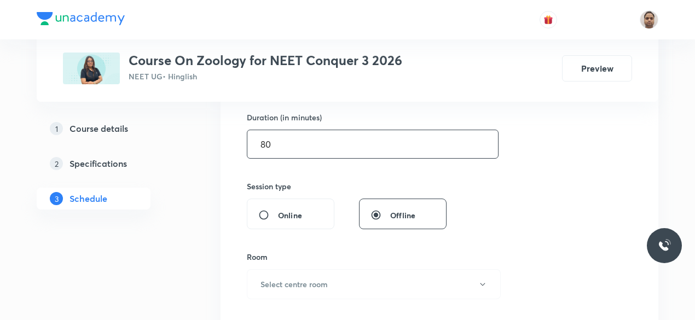
scroll to position [446, 0]
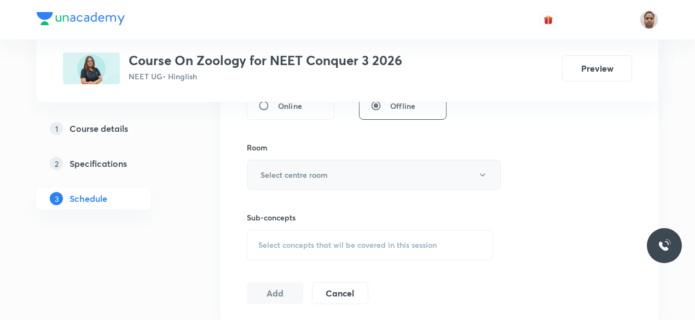
click at [294, 165] on button "Select centre room" at bounding box center [374, 175] width 254 height 30
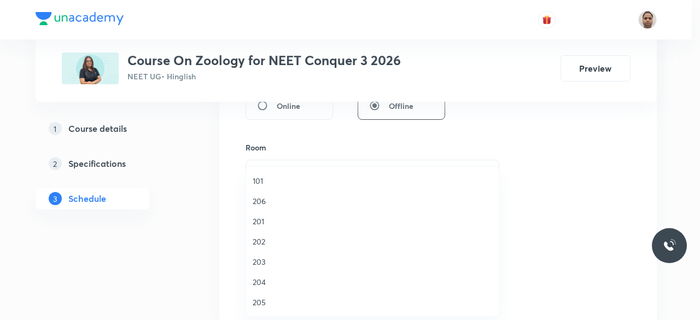
click at [269, 295] on li "205" at bounding box center [372, 302] width 253 height 20
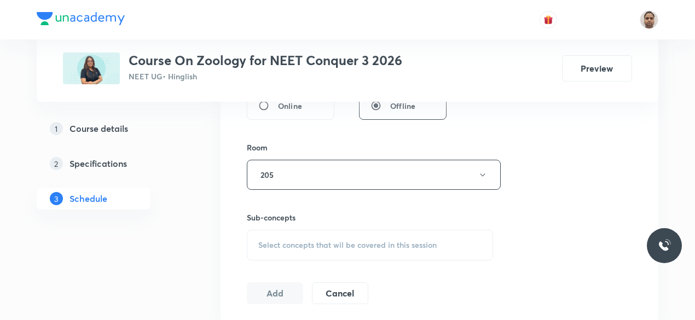
click at [284, 236] on div "Select concepts that wil be covered in this session" at bounding box center [370, 245] width 246 height 31
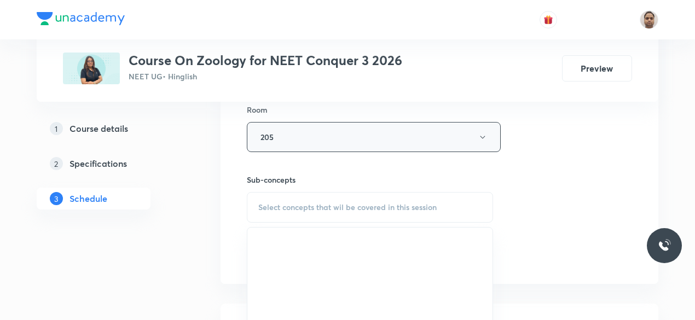
scroll to position [500, 0]
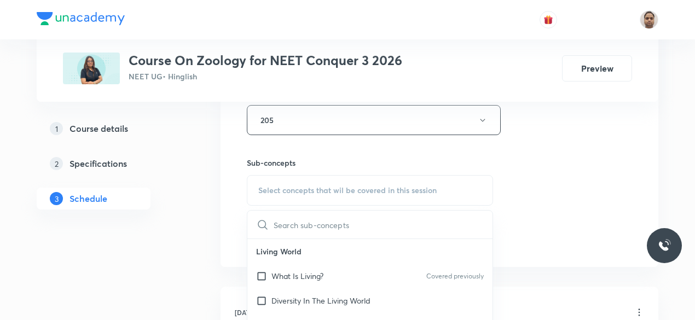
click at [270, 272] on input "checkbox" at bounding box center [263, 275] width 15 height 11
checkbox input "true"
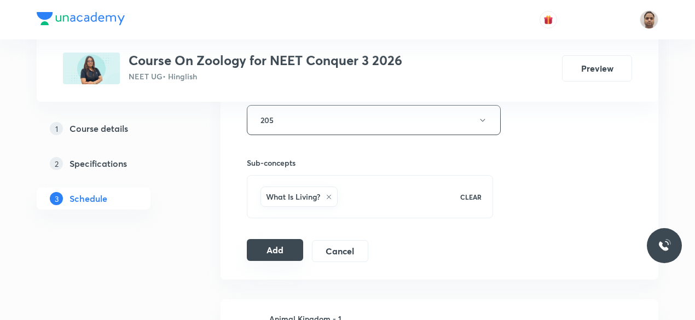
click at [264, 248] on button "Add" at bounding box center [275, 250] width 56 height 22
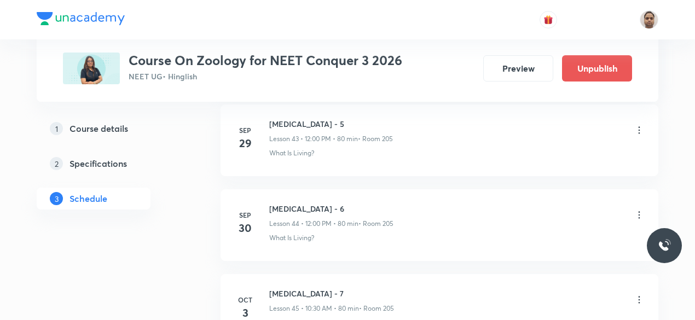
scroll to position [3853, 0]
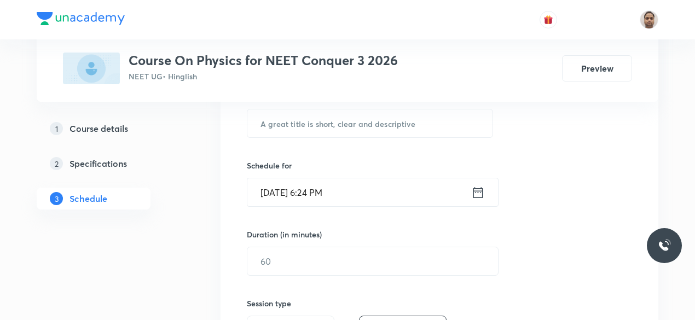
scroll to position [273, 0]
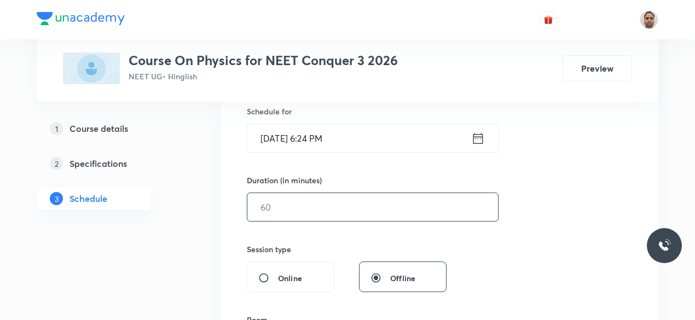
click at [293, 203] on input "text" at bounding box center [372, 207] width 251 height 28
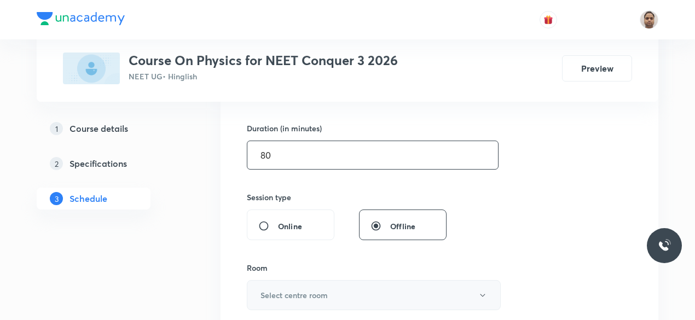
scroll to position [438, 0]
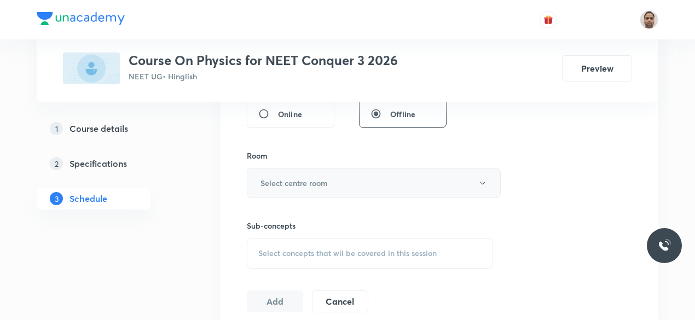
type input "80"
click at [267, 187] on h6 "Select centre room" at bounding box center [293, 182] width 67 height 11
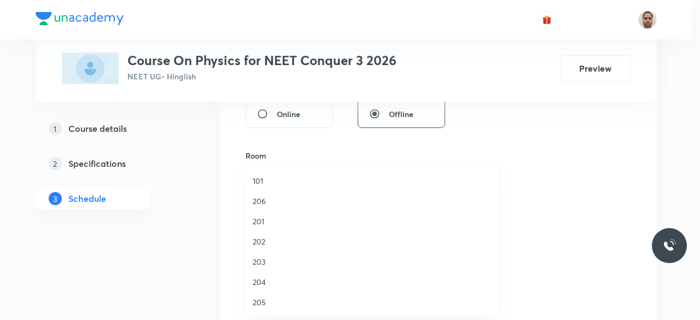
click at [263, 301] on span "205" at bounding box center [373, 301] width 240 height 11
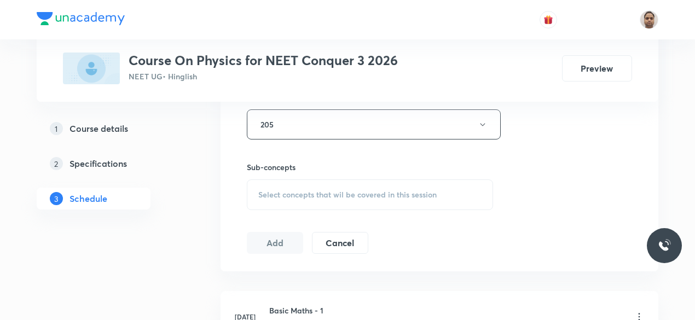
scroll to position [547, 0]
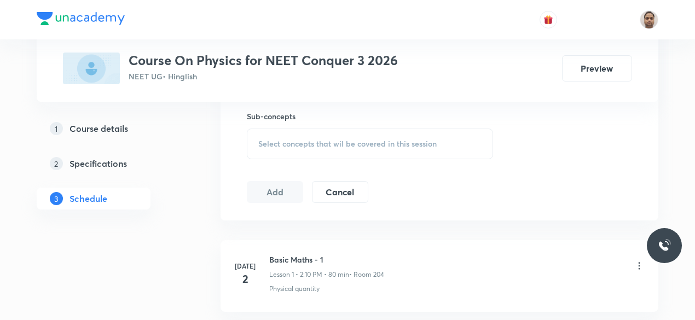
click at [282, 148] on div "Select concepts that wil be covered in this session" at bounding box center [370, 144] width 246 height 31
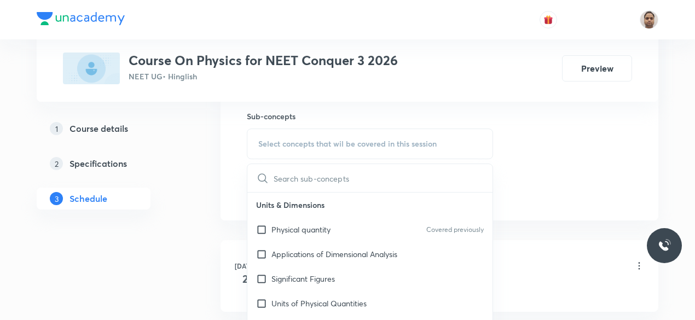
click at [288, 231] on p "Physical quantity" at bounding box center [300, 229] width 59 height 11
checkbox input "true"
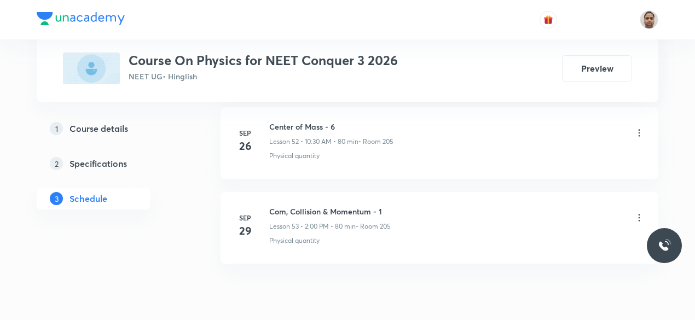
scroll to position [5041, 0]
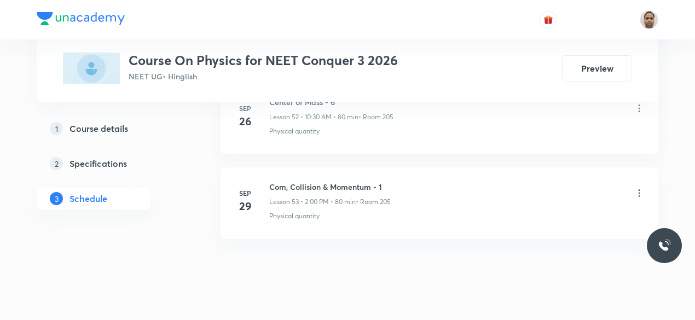
click at [375, 181] on h6 "Com, Collision & Momentum - 1" at bounding box center [329, 186] width 121 height 11
click at [374, 181] on h6 "Com, Collision & Momentum - 1" at bounding box center [329, 186] width 121 height 11
copy h6 "Com, Collision & Momentum - 1"
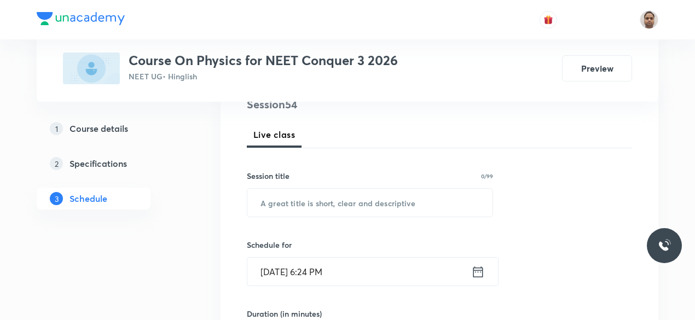
scroll to position [103, 0]
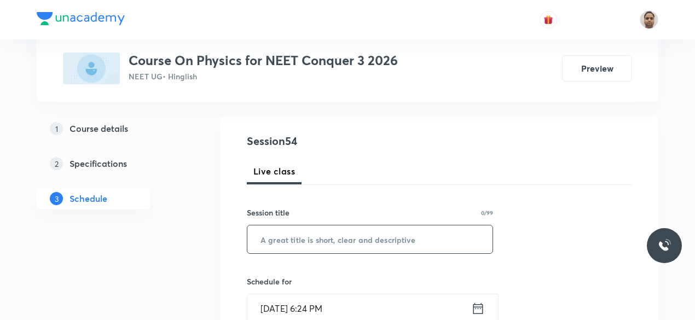
click at [294, 238] on input "text" at bounding box center [369, 239] width 245 height 28
paste input "Com, Collision & Momentum - 1"
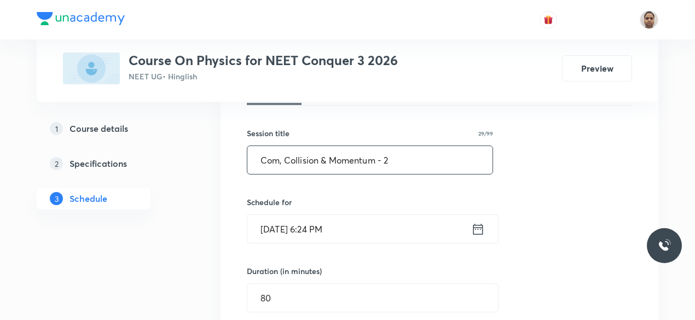
scroll to position [267, 0]
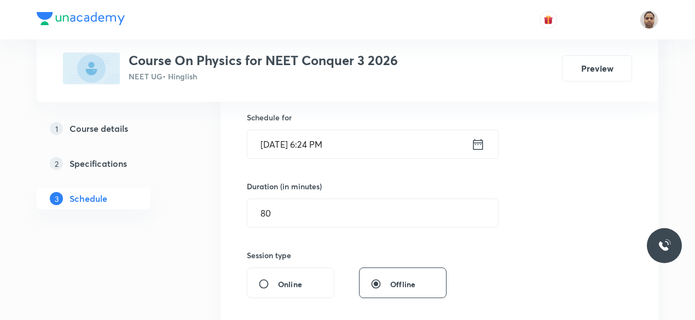
type input "Com, Collision & Momentum - 2"
click at [290, 152] on input "Oct 2, 2025, 6:24 PM" at bounding box center [359, 144] width 224 height 28
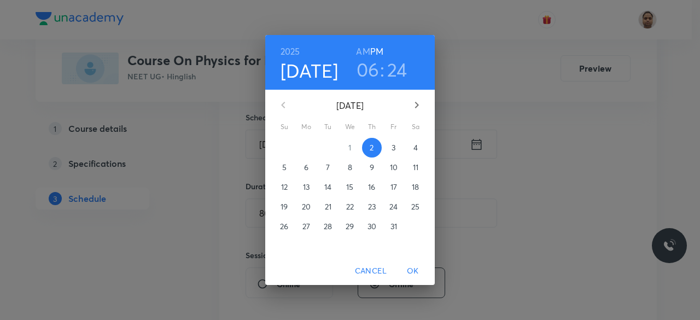
click at [392, 149] on p "3" at bounding box center [394, 147] width 4 height 11
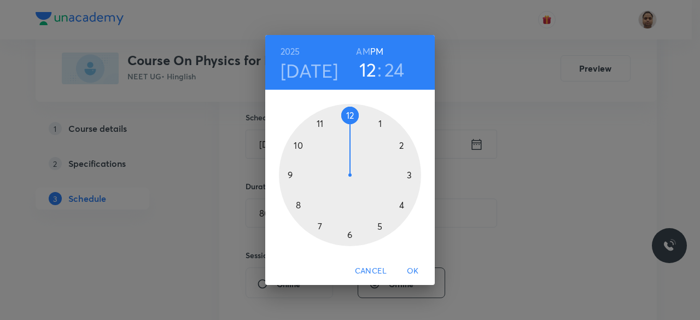
drag, startPoint x: 349, startPoint y: 234, endPoint x: 343, endPoint y: 120, distance: 113.4
click at [343, 120] on div at bounding box center [350, 175] width 142 height 142
drag, startPoint x: 383, startPoint y: 225, endPoint x: 347, endPoint y: 108, distance: 122.5
click at [347, 108] on div at bounding box center [350, 175] width 142 height 142
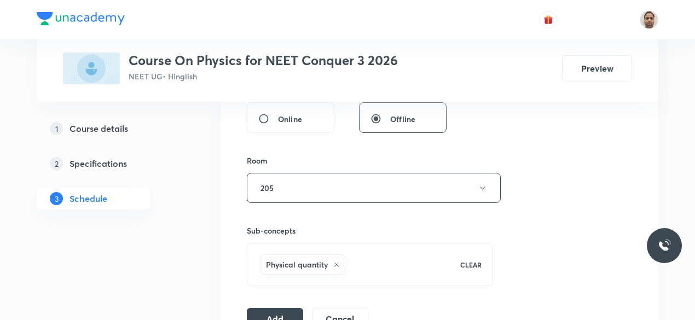
scroll to position [486, 0]
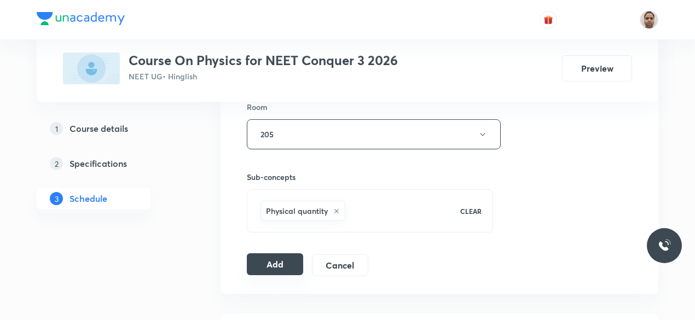
click at [276, 264] on button "Add" at bounding box center [275, 264] width 56 height 22
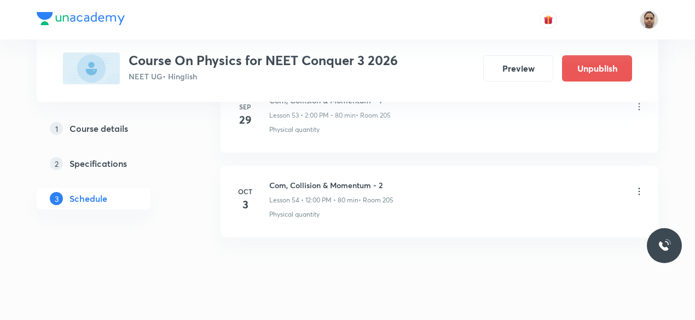
scroll to position [4612, 0]
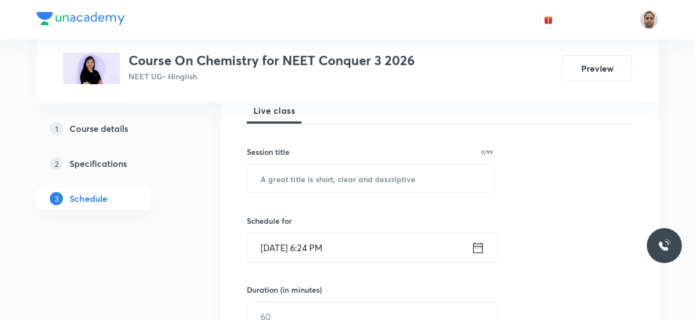
scroll to position [273, 0]
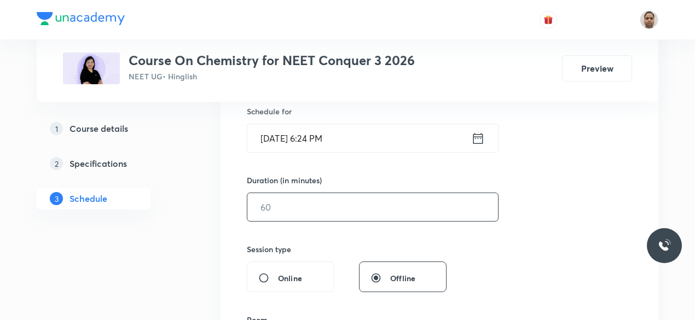
click at [288, 214] on input "text" at bounding box center [372, 207] width 251 height 28
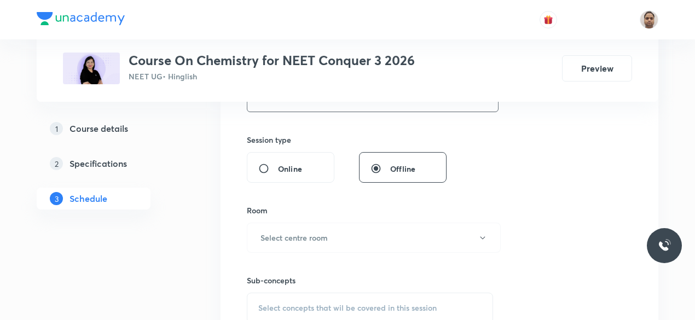
type input "80"
click at [280, 214] on div "Room" at bounding box center [370, 210] width 246 height 11
click at [279, 228] on button "Select centre room" at bounding box center [374, 238] width 254 height 30
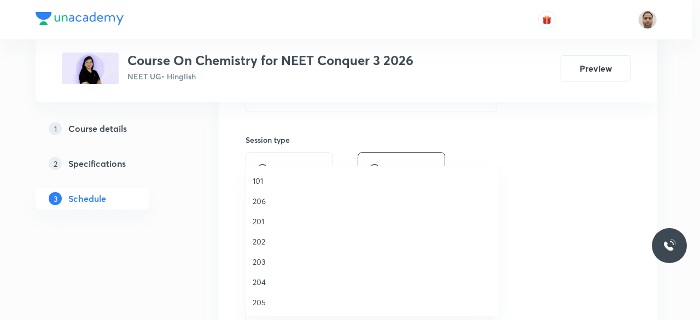
click at [265, 300] on span "205" at bounding box center [373, 301] width 240 height 11
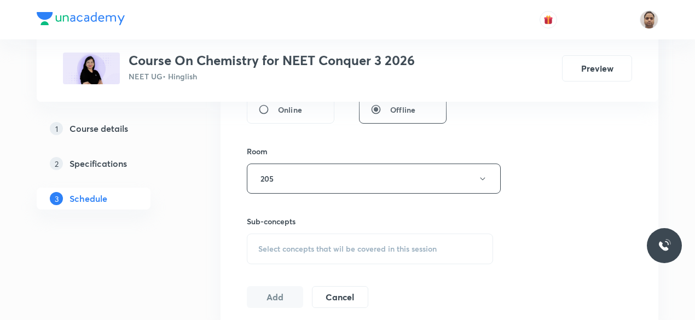
scroll to position [492, 0]
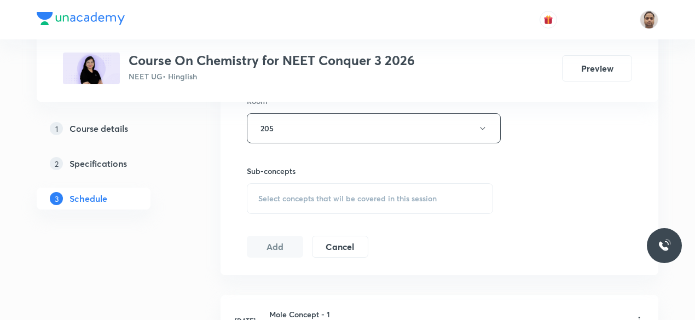
click at [286, 197] on span "Select concepts that wil be covered in this session" at bounding box center [347, 198] width 178 height 9
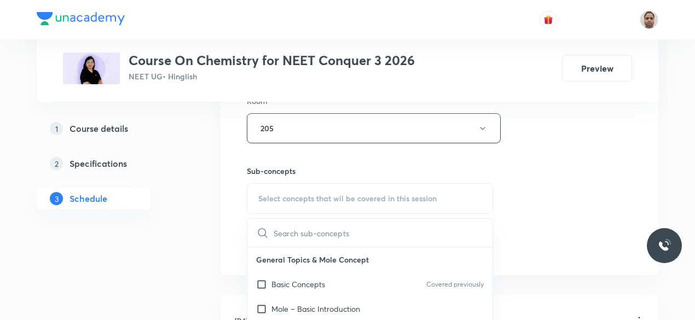
click at [281, 285] on p "Basic Concepts" at bounding box center [298, 283] width 54 height 11
checkbox input "true"
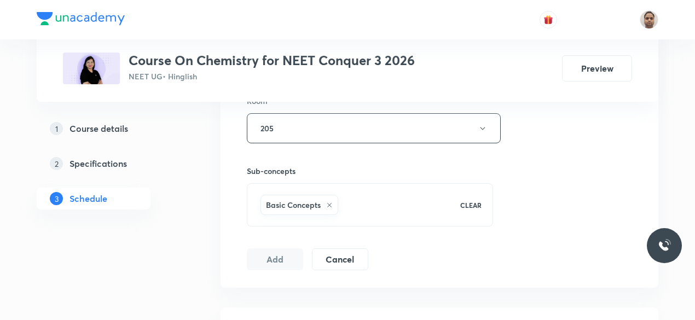
scroll to position [4619, 0]
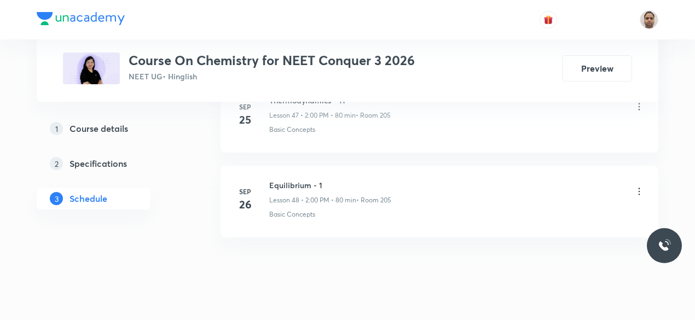
click at [301, 179] on h6 "Equilibrium - 1" at bounding box center [330, 184] width 122 height 11
copy h6 "Equilibrium - 1"
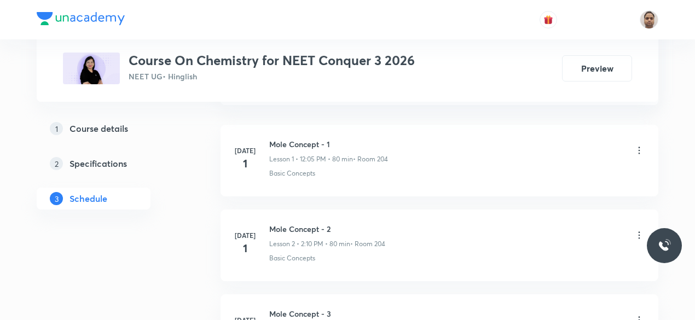
scroll to position [197, 0]
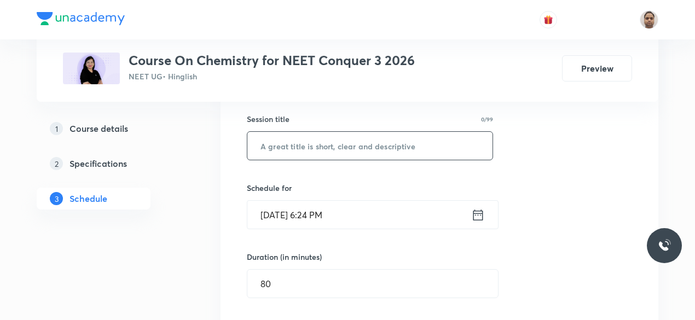
click at [324, 152] on input "text" at bounding box center [369, 146] width 245 height 28
paste input "Equilibrium - 1"
type input "Equilibrium - 2"
click at [294, 211] on input "Oct 2, 2025, 6:24 PM" at bounding box center [359, 215] width 224 height 28
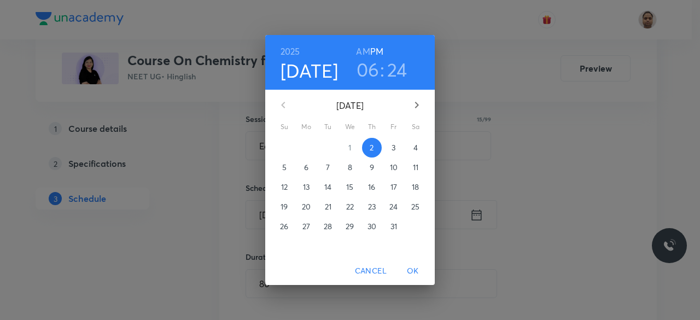
click at [395, 143] on p "3" at bounding box center [394, 147] width 4 height 11
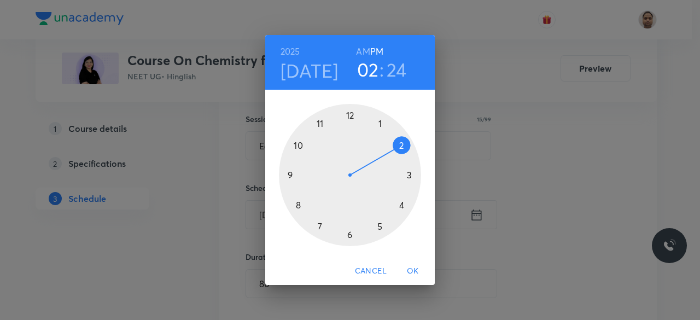
drag, startPoint x: 321, startPoint y: 187, endPoint x: 401, endPoint y: 135, distance: 95.4
click at [401, 135] on div at bounding box center [350, 175] width 142 height 142
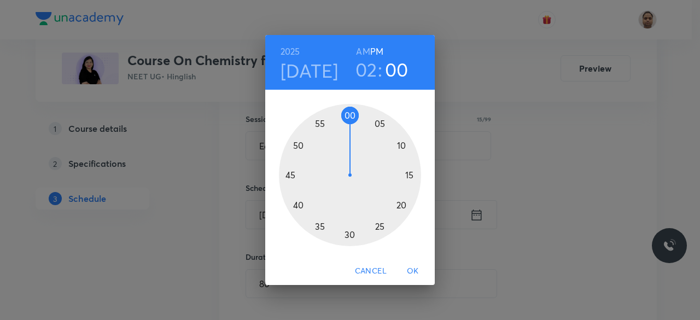
drag, startPoint x: 379, startPoint y: 223, endPoint x: 350, endPoint y: 130, distance: 97.4
click at [350, 130] on div at bounding box center [350, 175] width 142 height 142
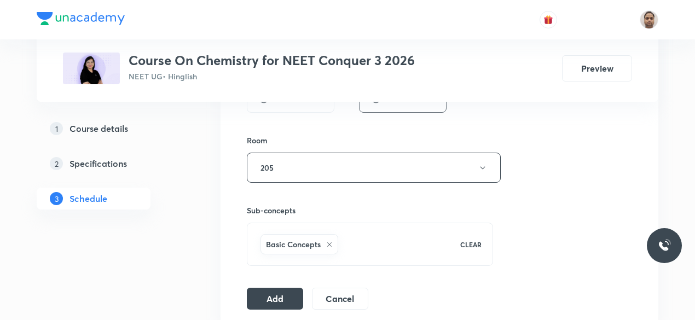
scroll to position [470, 0]
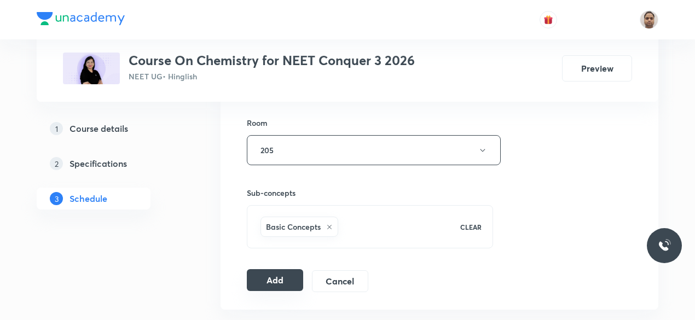
click at [272, 275] on button "Add" at bounding box center [275, 280] width 56 height 22
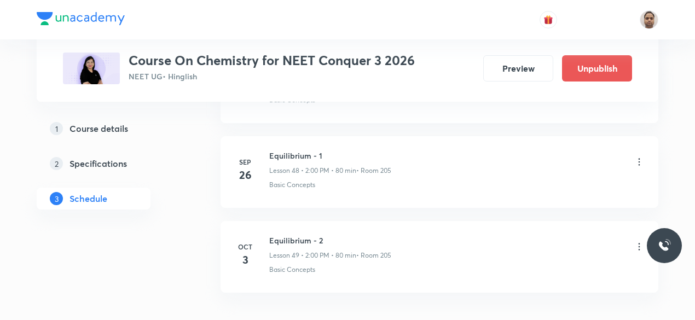
scroll to position [4190, 0]
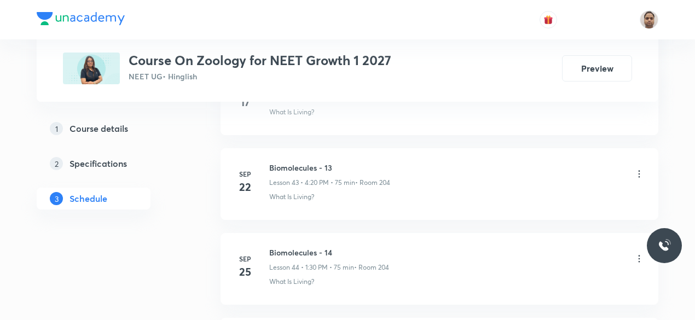
scroll to position [4438, 0]
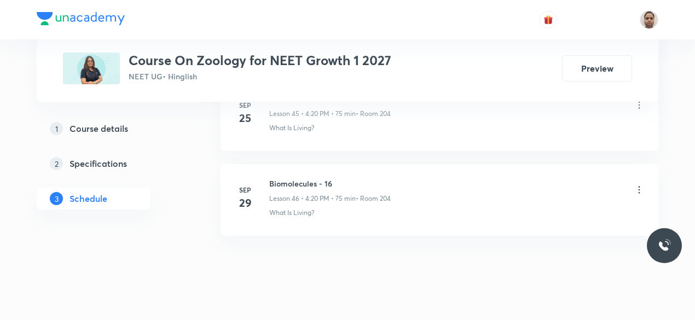
click at [295, 178] on h6 "Biomolecules - 16" at bounding box center [329, 183] width 121 height 11
copy h6 "Biomolecules - 16"
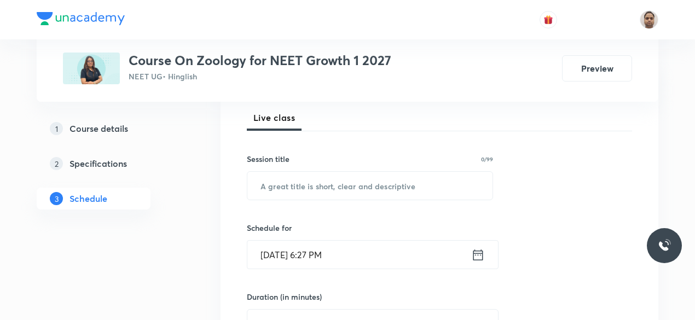
scroll to position [146, 0]
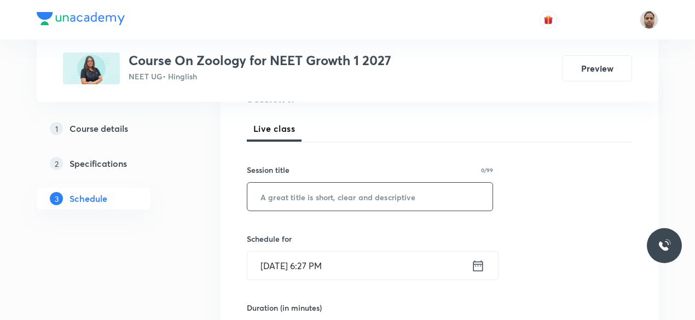
click at [340, 199] on input "text" at bounding box center [369, 197] width 245 height 28
paste input "Biomolecules - 16"
type input "Biomolecules - 17"
click at [305, 275] on input "[DATE] 6:27 PM" at bounding box center [359, 266] width 224 height 28
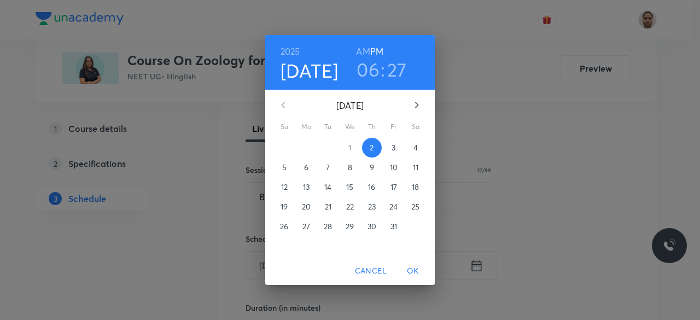
click at [392, 145] on span "3" at bounding box center [394, 147] width 20 height 11
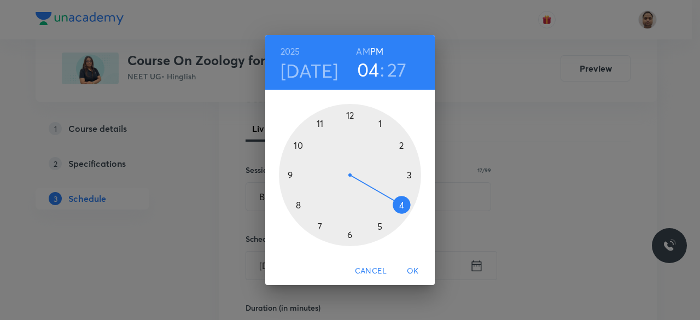
drag, startPoint x: 352, startPoint y: 236, endPoint x: 400, endPoint y: 203, distance: 57.5
click at [400, 203] on div at bounding box center [350, 175] width 142 height 142
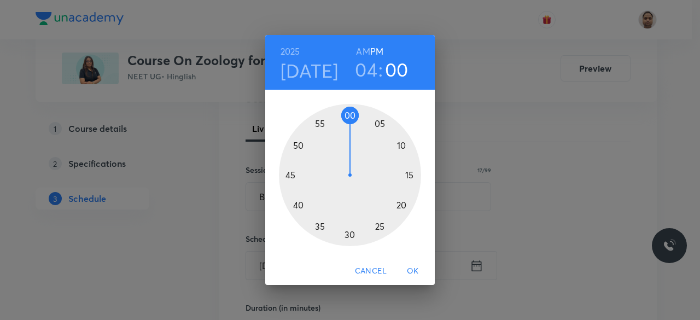
drag, startPoint x: 333, startPoint y: 212, endPoint x: 349, endPoint y: 117, distance: 96.5
click at [349, 117] on div at bounding box center [350, 175] width 142 height 142
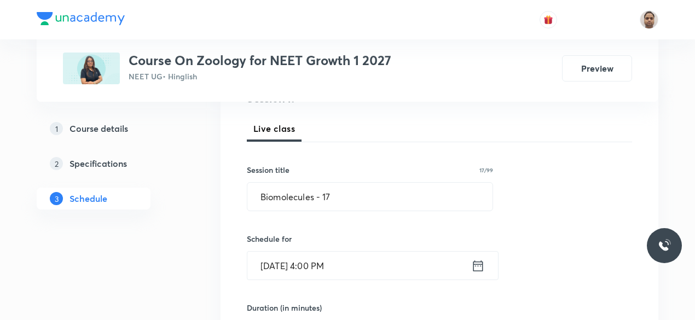
click at [334, 272] on input "Oct 3, 2025, 4:00 PM" at bounding box center [359, 266] width 224 height 28
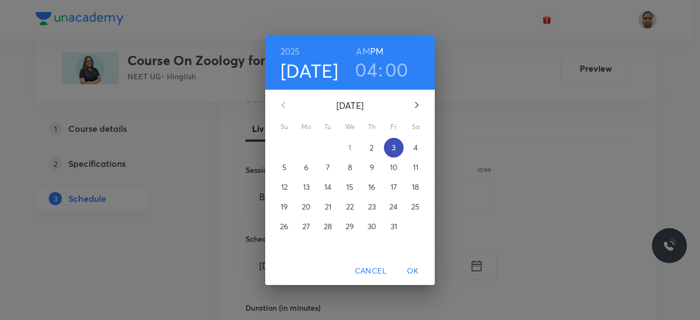
click at [394, 143] on p "3" at bounding box center [394, 147] width 4 height 11
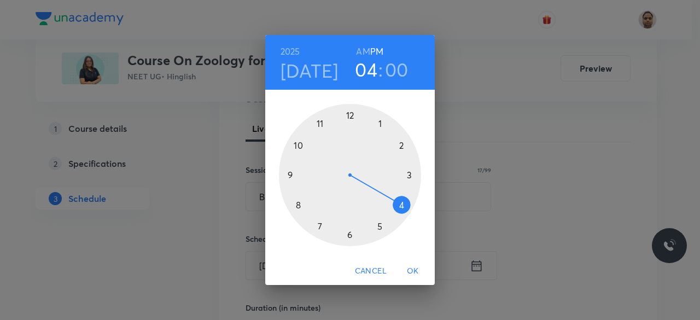
click at [391, 68] on h3 "00" at bounding box center [397, 69] width 24 height 23
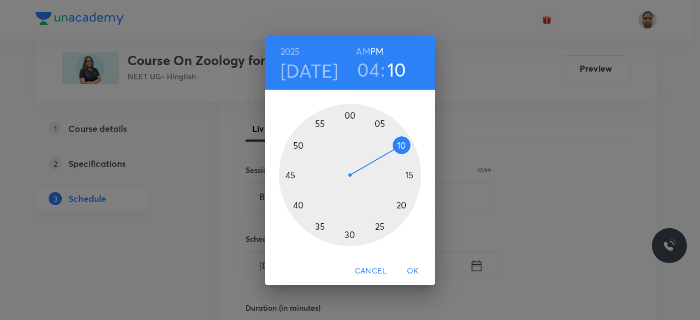
drag, startPoint x: 355, startPoint y: 120, endPoint x: 398, endPoint y: 148, distance: 51.4
click at [398, 148] on div at bounding box center [350, 175] width 142 height 142
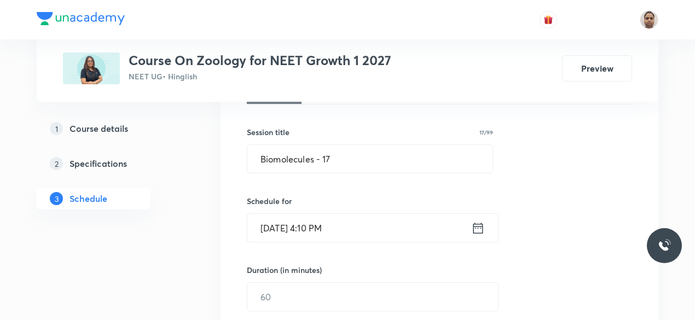
scroll to position [201, 0]
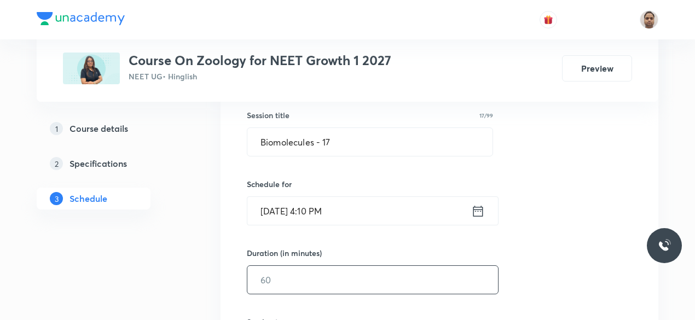
click at [312, 283] on input "text" at bounding box center [372, 280] width 251 height 28
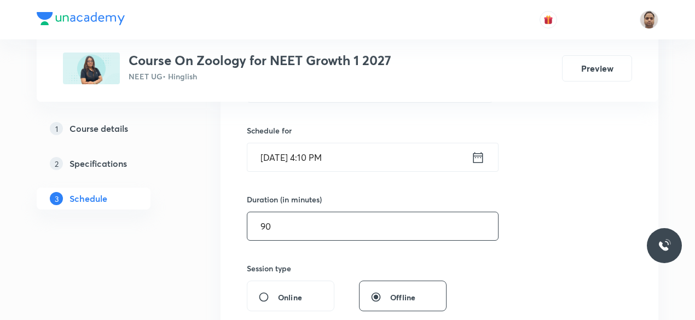
scroll to position [365, 0]
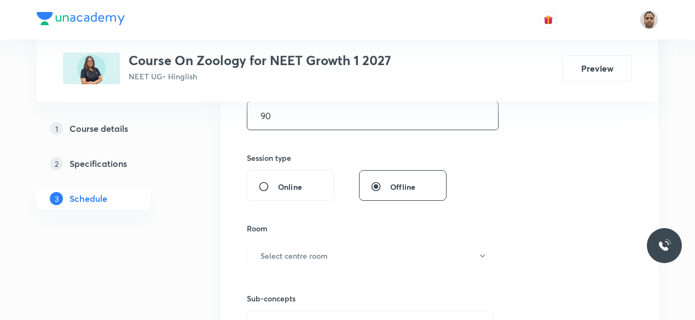
type input "90"
click at [301, 253] on h6 "Select centre room" at bounding box center [293, 255] width 67 height 11
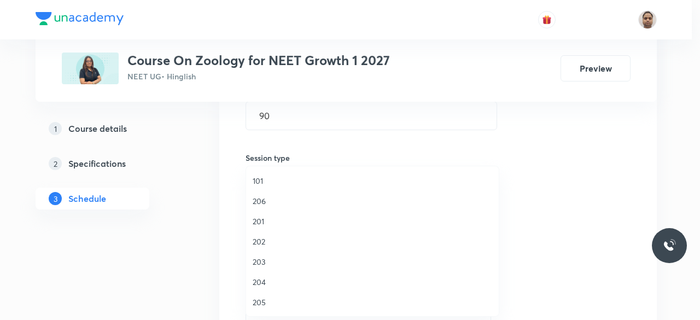
click at [271, 288] on li "204" at bounding box center [372, 282] width 253 height 20
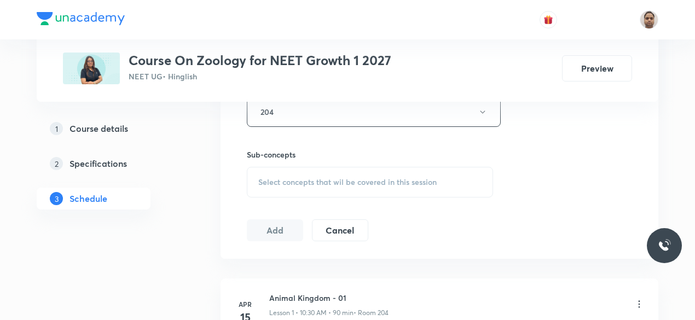
scroll to position [529, 0]
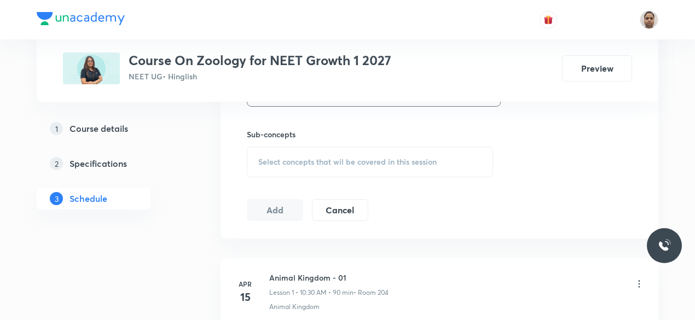
click at [286, 161] on span "Select concepts that wil be covered in this session" at bounding box center [347, 162] width 178 height 9
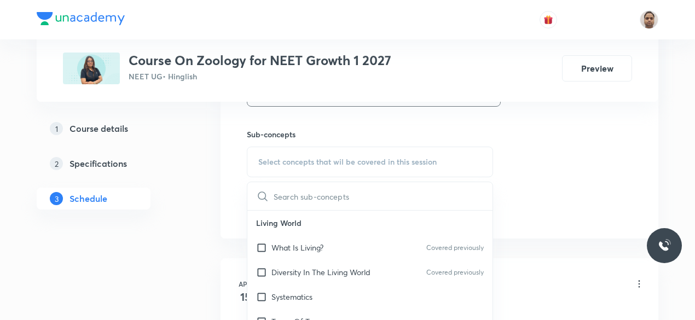
click at [292, 249] on p "What Is Living?" at bounding box center [297, 247] width 52 height 11
checkbox input "true"
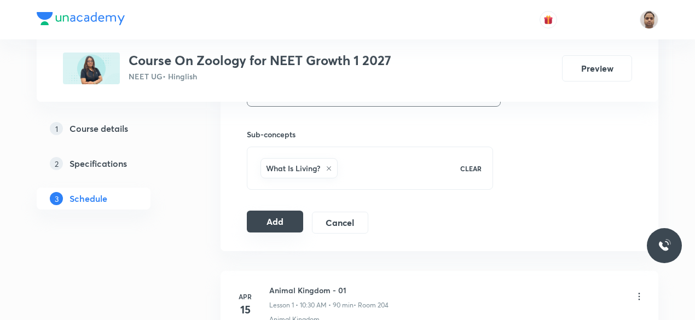
click at [282, 215] on button "Add" at bounding box center [275, 222] width 56 height 22
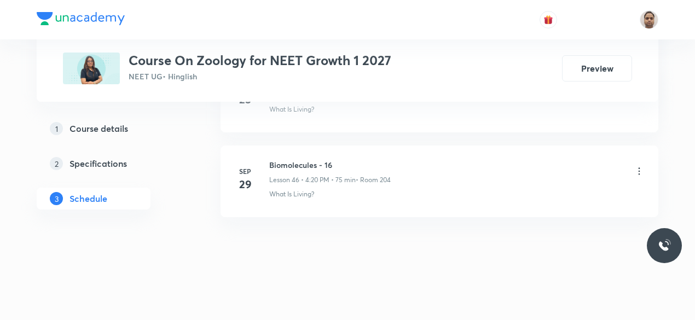
scroll to position [3937, 0]
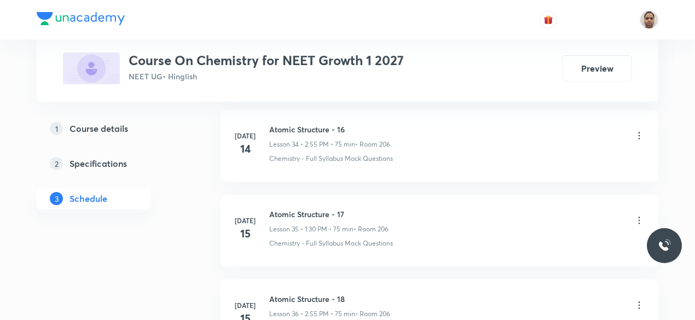
scroll to position [6633, 0]
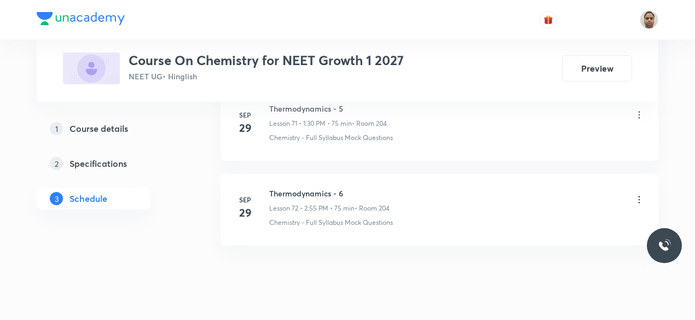
click at [308, 188] on h6 "Thermodynamics - 6" at bounding box center [329, 193] width 120 height 11
copy h6 "Thermodynamics - 6"
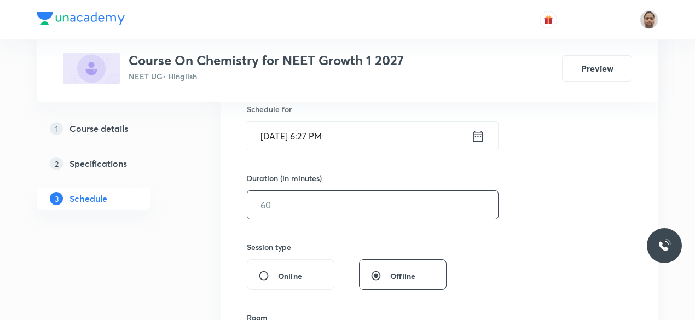
scroll to position [293, 0]
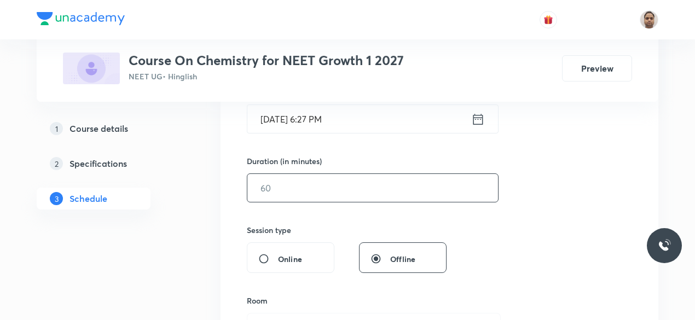
click at [289, 182] on input "text" at bounding box center [372, 188] width 251 height 28
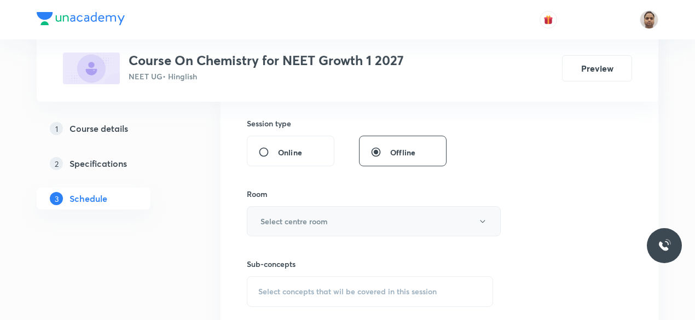
scroll to position [402, 0]
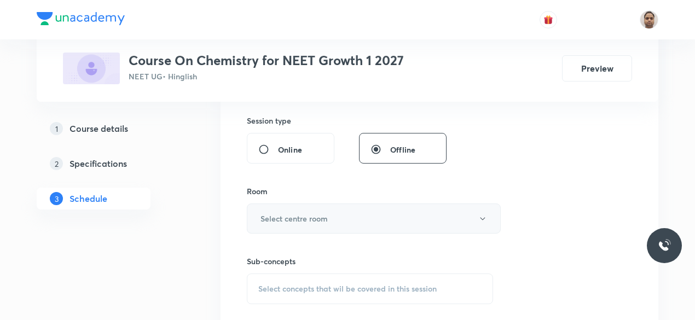
type input "90"
click at [277, 216] on h6 "Select centre room" at bounding box center [293, 218] width 67 height 11
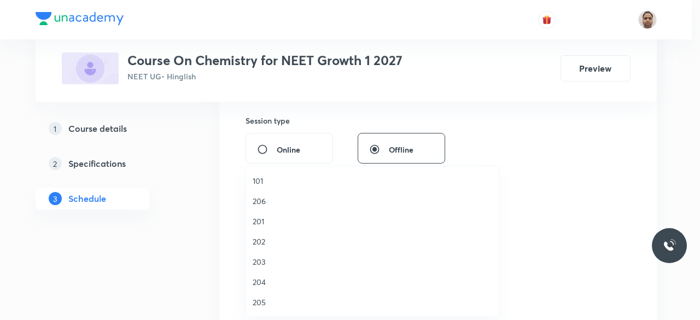
click at [263, 274] on li "204" at bounding box center [372, 282] width 253 height 20
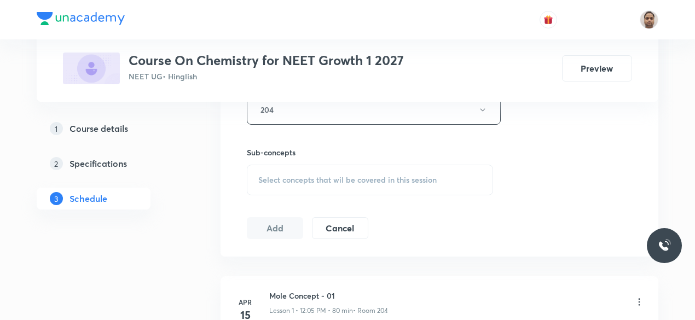
scroll to position [511, 0]
click at [285, 181] on span "Select concepts that wil be covered in this session" at bounding box center [347, 179] width 178 height 9
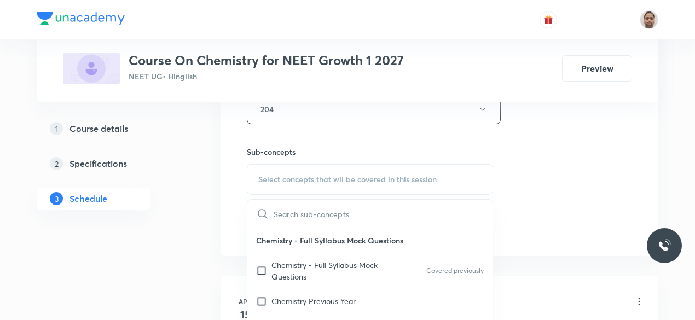
click at [290, 267] on p "Chemistry - Full Syllabus Mock Questions" at bounding box center [326, 270] width 110 height 23
checkbox input "true"
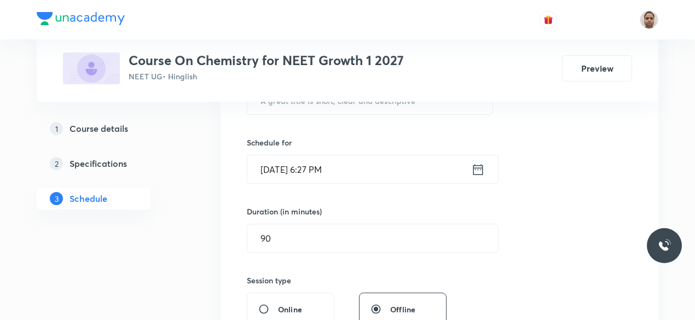
scroll to position [183, 0]
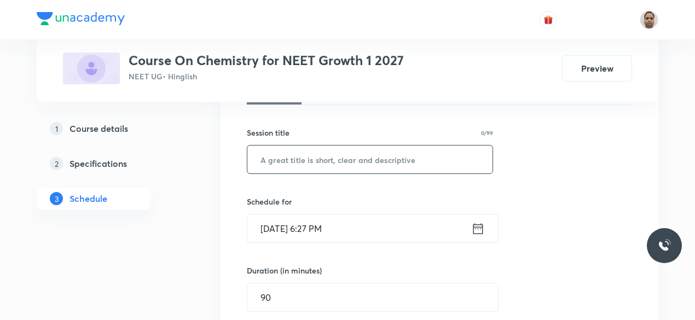
click at [307, 149] on input "text" at bounding box center [369, 159] width 245 height 28
paste input "Thermodynamics - 6"
type input "Thermodynamics - 7"
click at [316, 217] on input "Oct 2, 2025, 6:27 PM" at bounding box center [359, 228] width 224 height 28
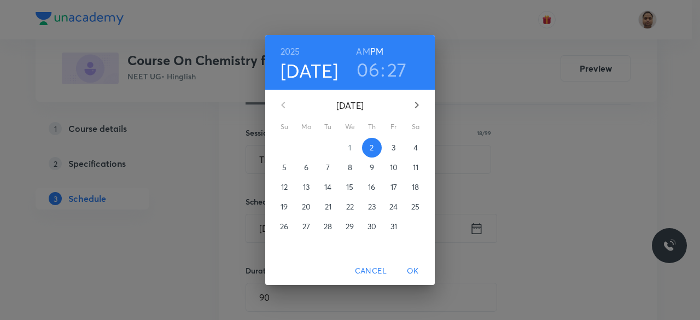
click at [390, 150] on span "3" at bounding box center [394, 147] width 20 height 11
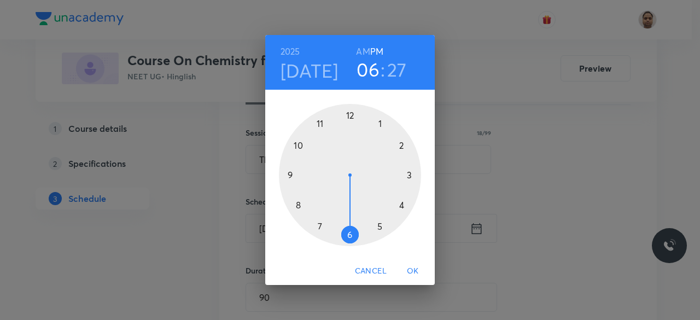
drag, startPoint x: 315, startPoint y: 197, endPoint x: 350, endPoint y: 228, distance: 46.9
click at [347, 227] on div at bounding box center [350, 175] width 142 height 142
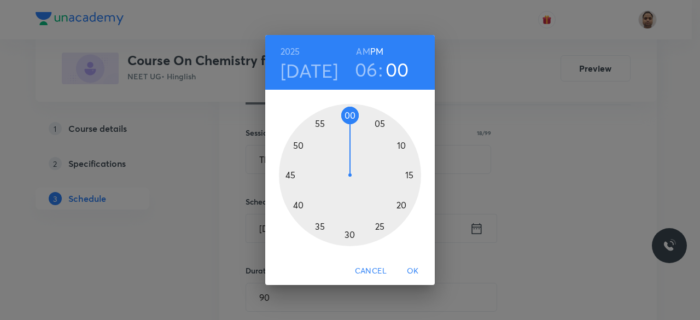
drag, startPoint x: 370, startPoint y: 235, endPoint x: 349, endPoint y: 124, distance: 112.5
click at [349, 124] on div at bounding box center [350, 175] width 142 height 142
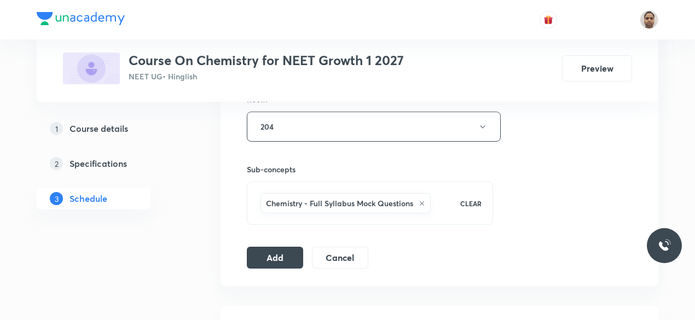
scroll to position [511, 0]
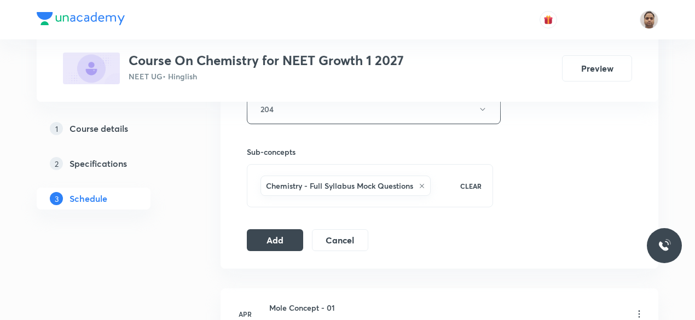
drag, startPoint x: 282, startPoint y: 227, endPoint x: 447, endPoint y: 202, distance: 167.1
click at [282, 229] on button "Add" at bounding box center [275, 240] width 56 height 22
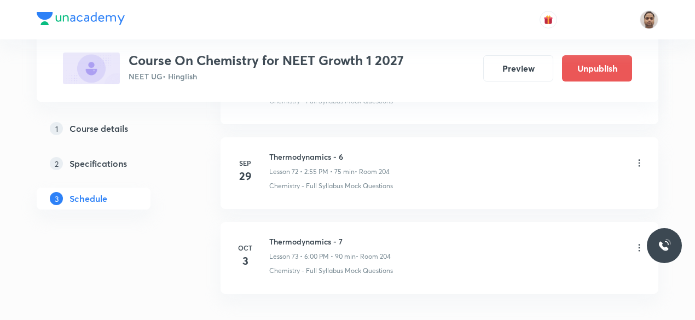
scroll to position [6216, 0]
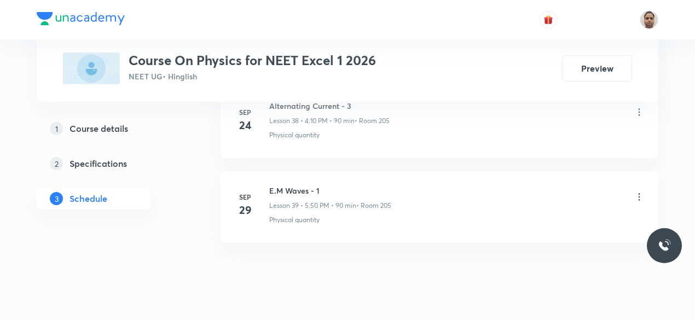
scroll to position [3847, 0]
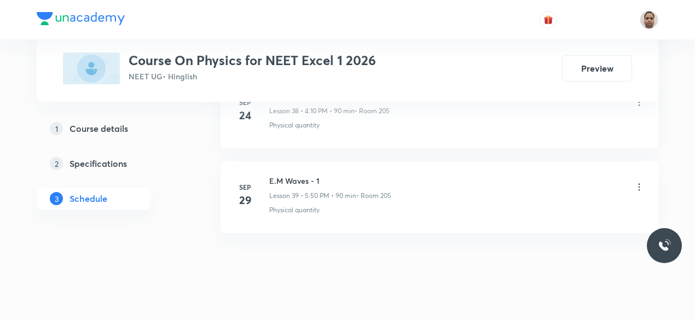
click at [294, 175] on h6 "E.M Waves - 1" at bounding box center [330, 180] width 122 height 11
copy h6 "E.M Waves - 1"
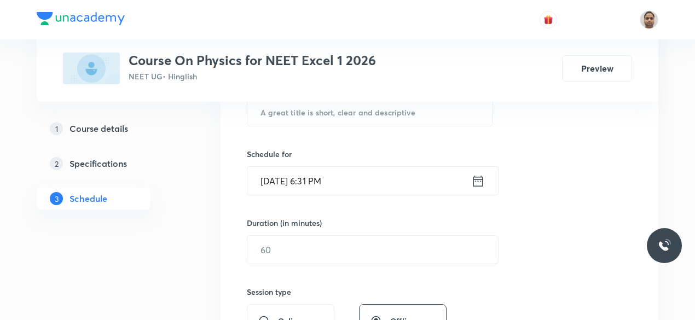
scroll to position [216, 0]
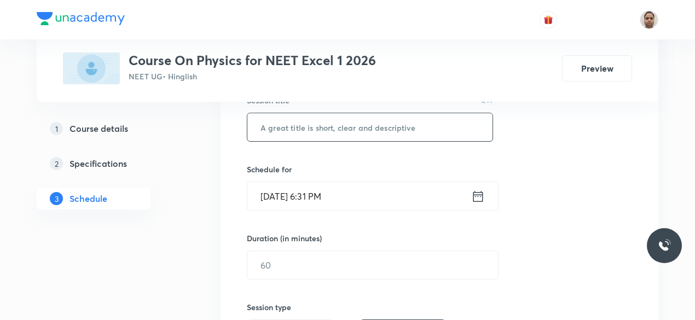
click at [315, 136] on input "text" at bounding box center [369, 127] width 245 height 28
paste input "E.M Waves - 1"
type input "E.M Waves - 2"
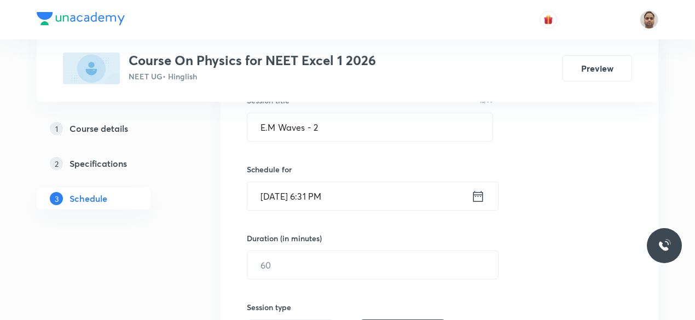
click at [305, 195] on input "[DATE] 6:31 PM" at bounding box center [359, 196] width 224 height 28
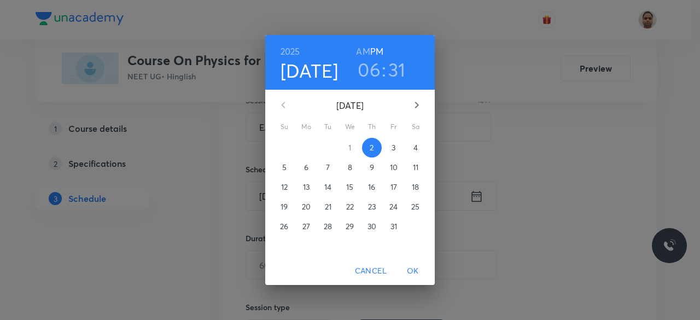
click at [392, 149] on p "3" at bounding box center [394, 147] width 4 height 11
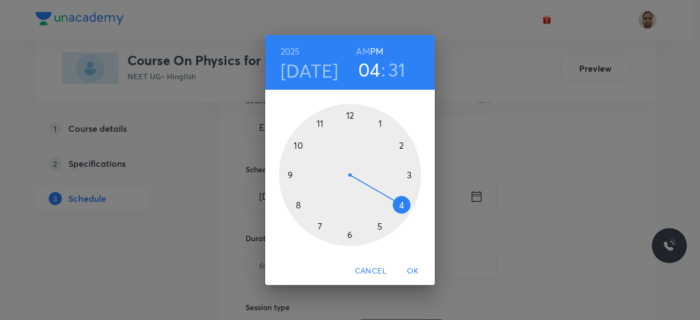
drag, startPoint x: 345, startPoint y: 231, endPoint x: 405, endPoint y: 213, distance: 63.0
click at [404, 213] on div at bounding box center [350, 175] width 142 height 142
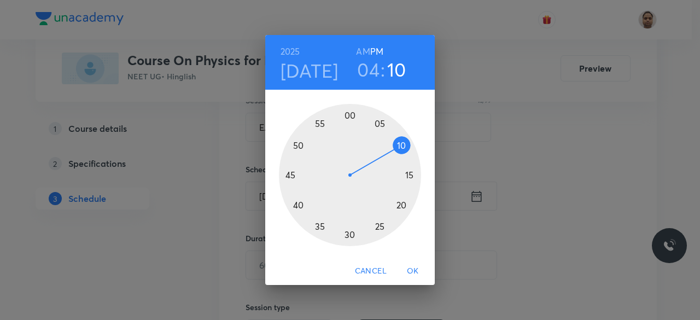
drag, startPoint x: 335, startPoint y: 220, endPoint x: 411, endPoint y: 139, distance: 110.7
click at [411, 139] on div at bounding box center [350, 175] width 142 height 142
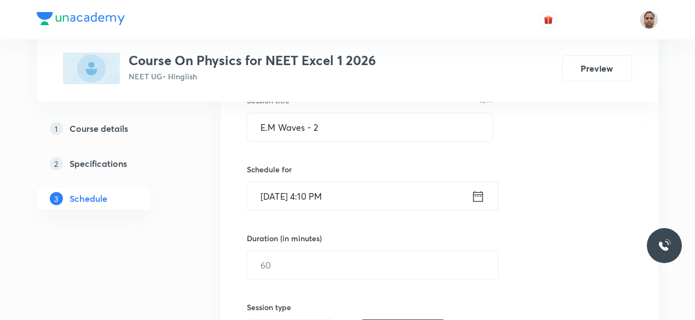
scroll to position [270, 0]
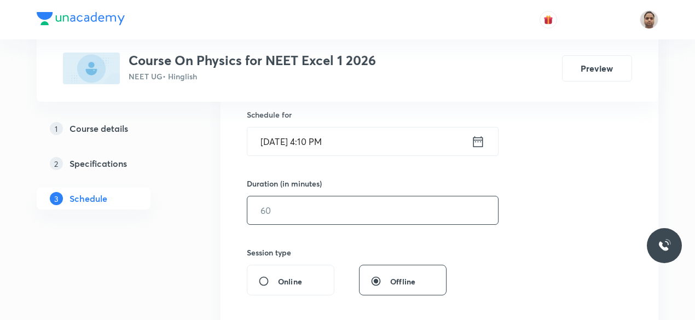
click at [298, 212] on input "text" at bounding box center [372, 210] width 251 height 28
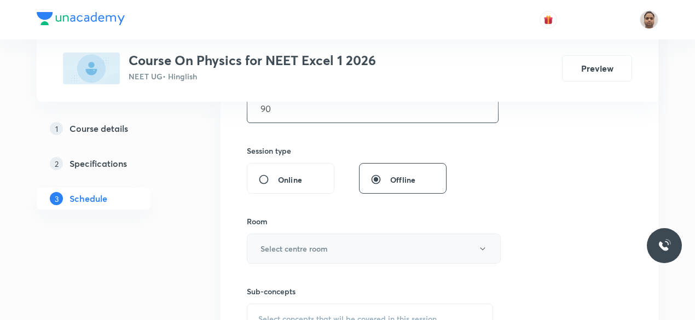
scroll to position [380, 0]
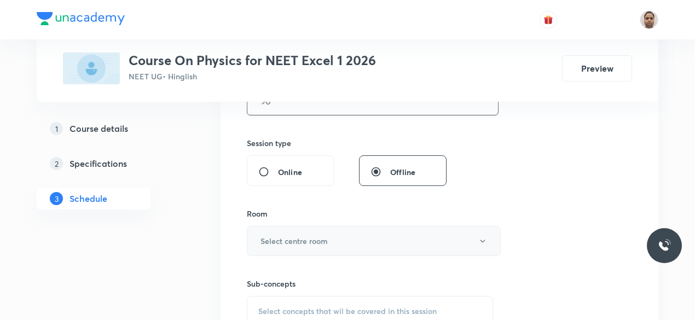
type input "90"
click at [293, 244] on h6 "Select centre room" at bounding box center [293, 240] width 67 height 11
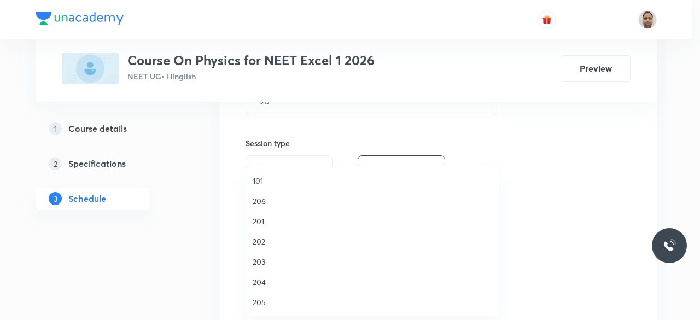
click at [266, 298] on span "205" at bounding box center [373, 301] width 240 height 11
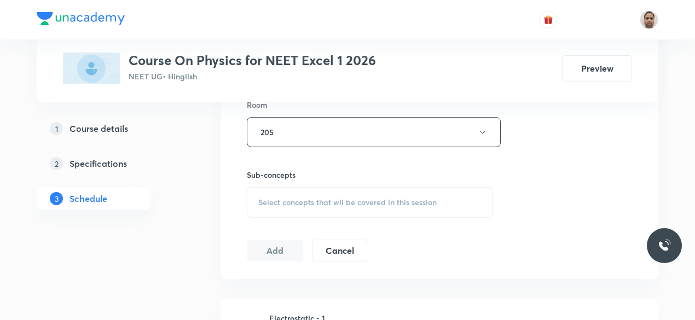
scroll to position [489, 0]
click at [276, 183] on div "Sub-concepts Select concepts that wil be covered in this session" at bounding box center [370, 192] width 246 height 49
click at [276, 197] on span "Select concepts that wil be covered in this session" at bounding box center [347, 201] width 178 height 9
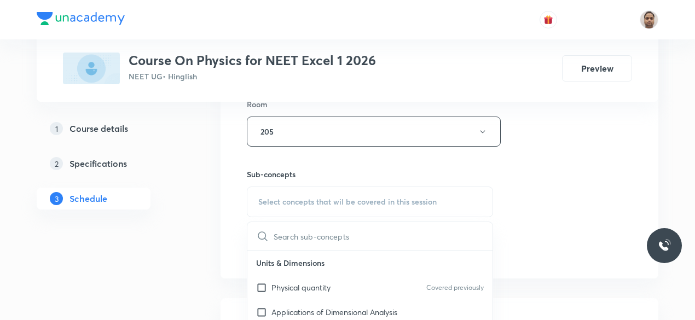
click at [264, 286] on input "checkbox" at bounding box center [263, 287] width 15 height 11
checkbox input "true"
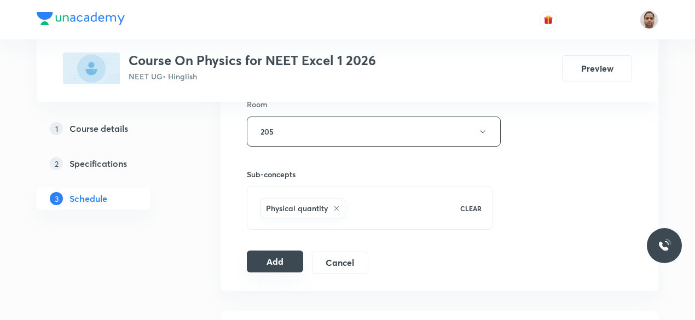
click at [273, 258] on button "Add" at bounding box center [275, 262] width 56 height 22
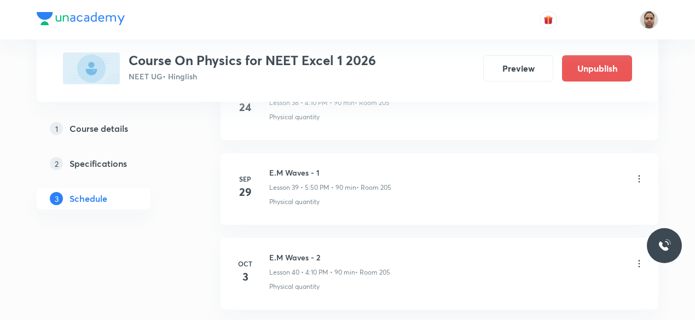
scroll to position [3431, 0]
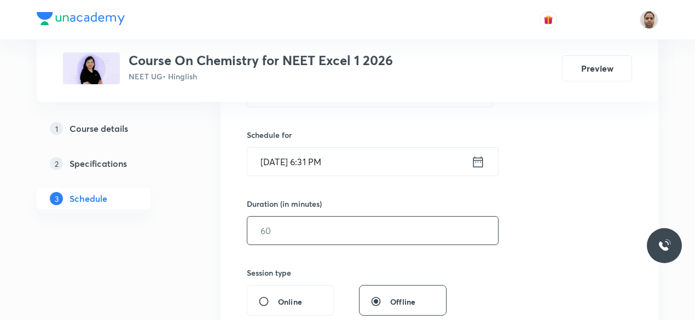
scroll to position [273, 0]
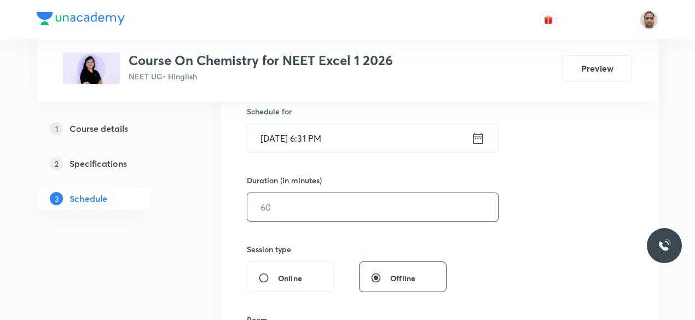
click at [294, 213] on input "text" at bounding box center [372, 207] width 251 height 28
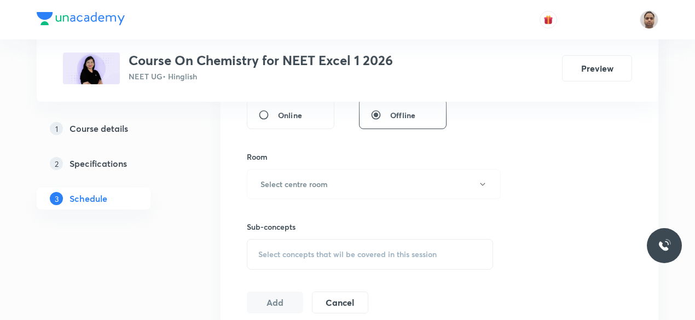
scroll to position [438, 0]
type input "90"
click at [287, 214] on div "Sub-concepts Select concepts that wil be covered in this session" at bounding box center [370, 233] width 246 height 71
click at [282, 181] on h6 "Select centre room" at bounding box center [293, 182] width 67 height 11
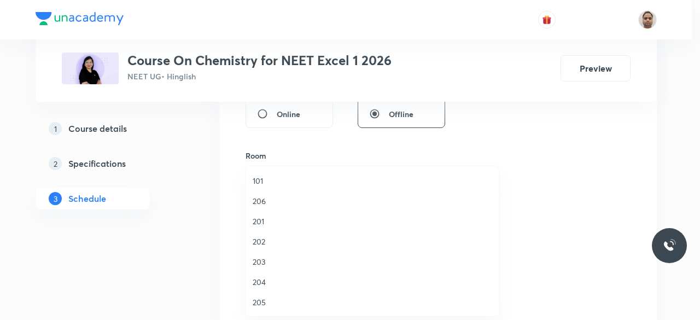
click at [264, 298] on span "205" at bounding box center [373, 301] width 240 height 11
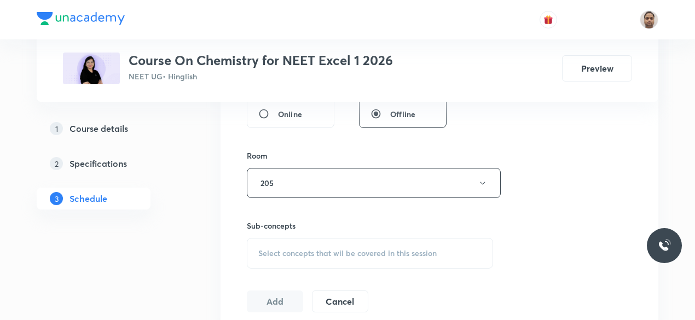
click at [278, 251] on span "Select concepts that wil be covered in this session" at bounding box center [347, 253] width 178 height 9
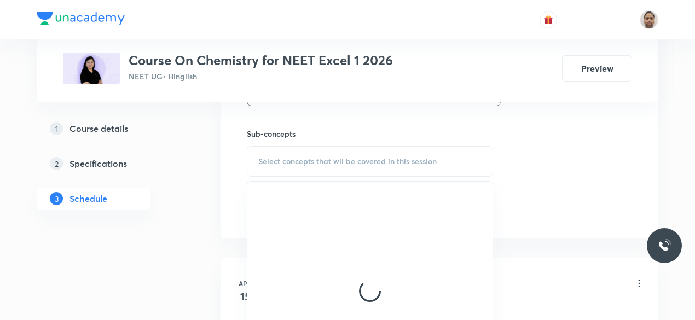
scroll to position [547, 0]
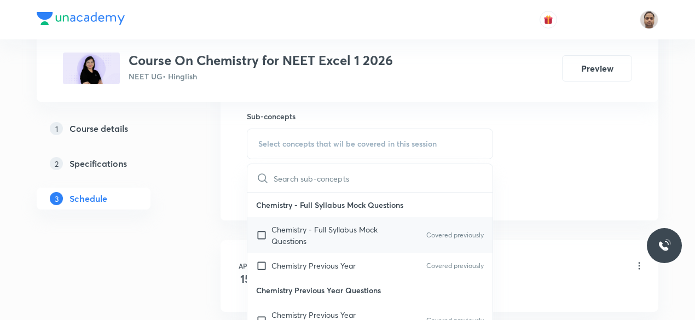
click at [263, 231] on input "checkbox" at bounding box center [263, 235] width 15 height 23
checkbox input "true"
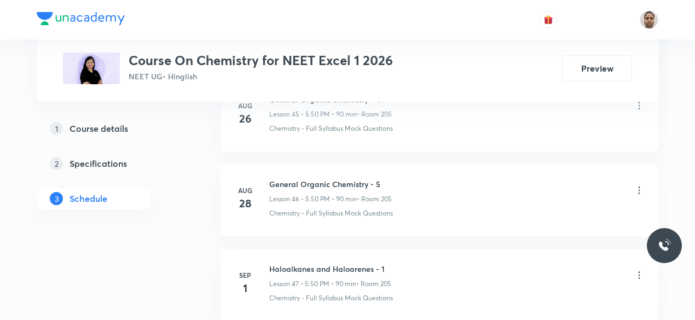
scroll to position [5294, 0]
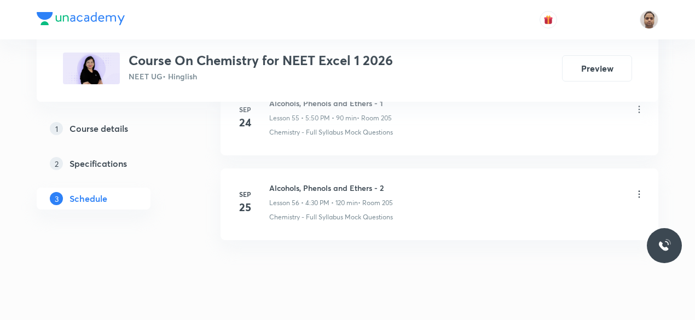
click at [342, 182] on h6 "Alcohols, Phenols and Ethers - 2" at bounding box center [331, 187] width 124 height 11
copy h6 "Alcohols, Phenols and Ethers - 2"
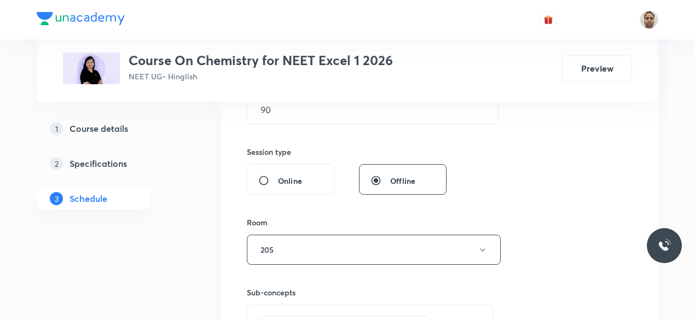
scroll to position [77, 0]
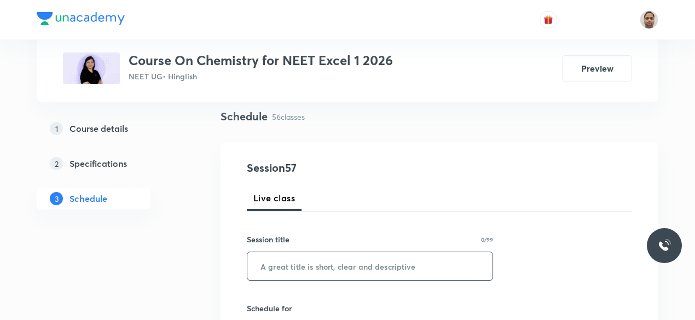
click at [312, 267] on input "text" at bounding box center [369, 266] width 245 height 28
paste input "Alcohols, Phenols and Ethers - 2"
type input "Alcohols, Phenols and Ethers - 3"
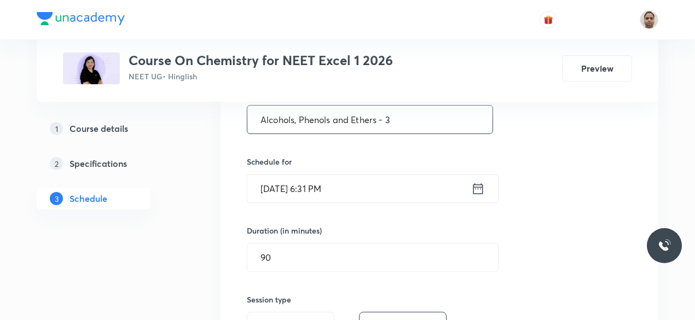
scroll to position [241, 0]
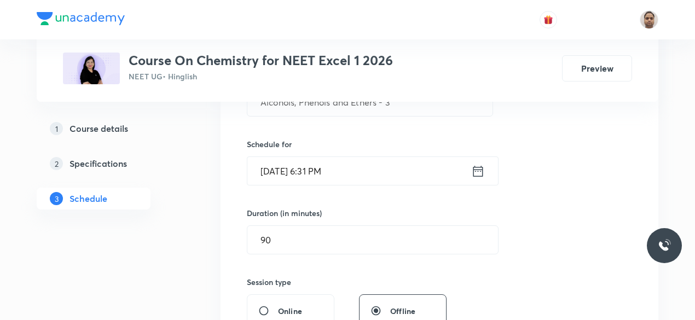
click at [298, 177] on input "Oct 2, 2025, 6:31 PM" at bounding box center [359, 171] width 224 height 28
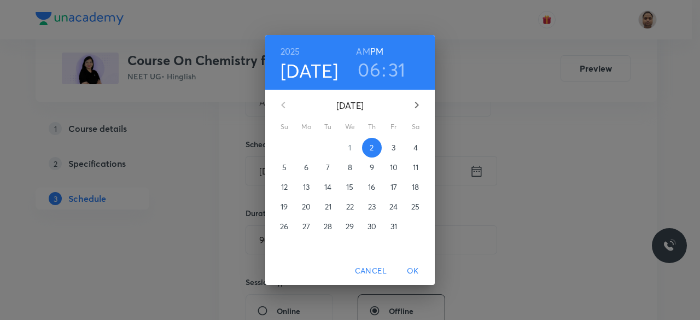
click at [396, 150] on span "3" at bounding box center [394, 147] width 20 height 11
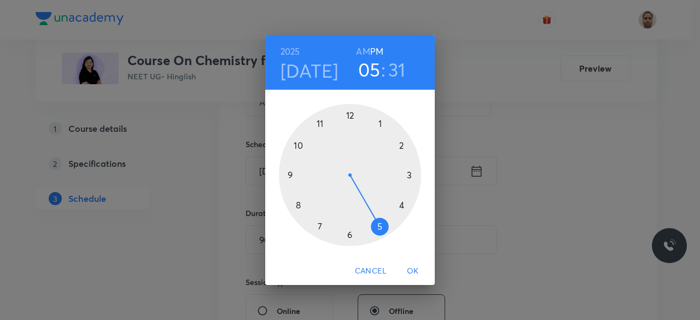
drag, startPoint x: 328, startPoint y: 216, endPoint x: 383, endPoint y: 232, distance: 58.2
click at [384, 226] on div at bounding box center [350, 175] width 142 height 142
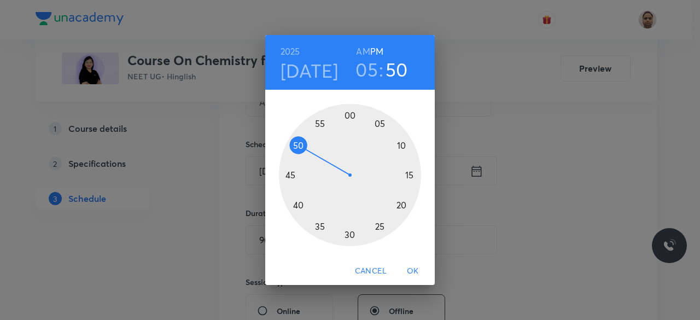
drag, startPoint x: 319, startPoint y: 208, endPoint x: 305, endPoint y: 149, distance: 60.2
click at [305, 149] on div at bounding box center [350, 175] width 142 height 142
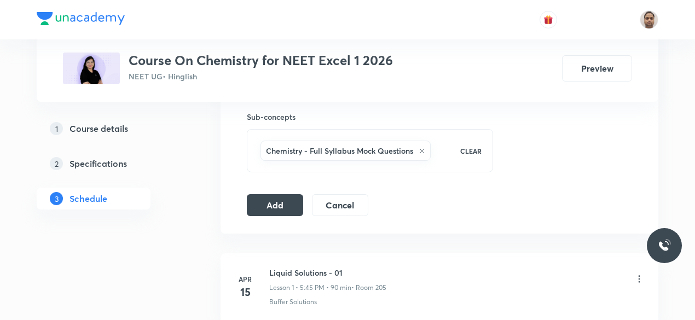
scroll to position [569, 0]
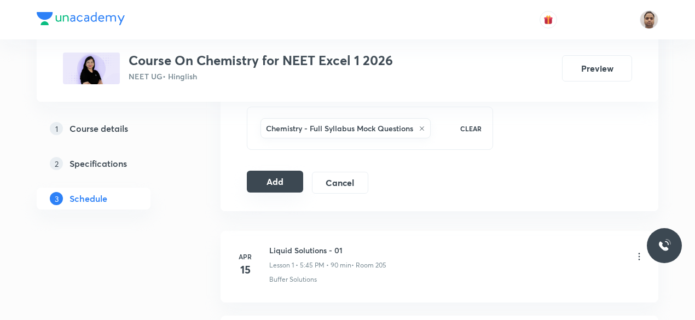
click at [274, 188] on button "Add" at bounding box center [275, 182] width 56 height 22
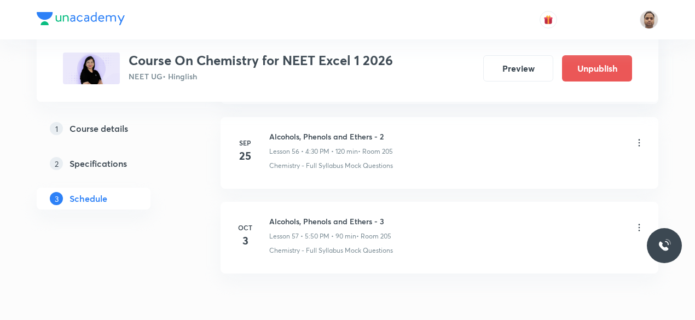
scroll to position [4866, 0]
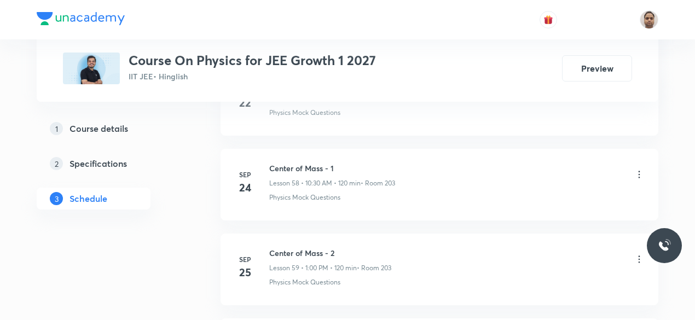
scroll to position [5704, 0]
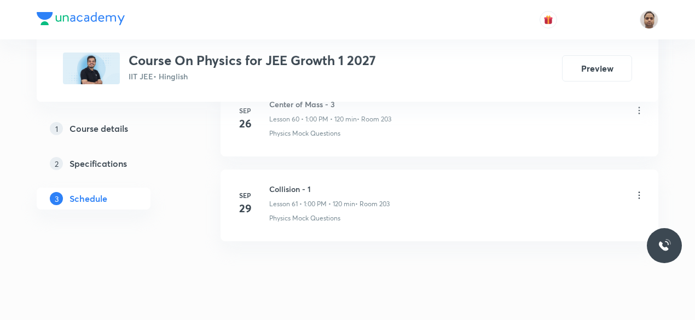
click at [287, 183] on h6 "Collision - 1" at bounding box center [329, 188] width 120 height 11
copy h6 "Collision - 1"
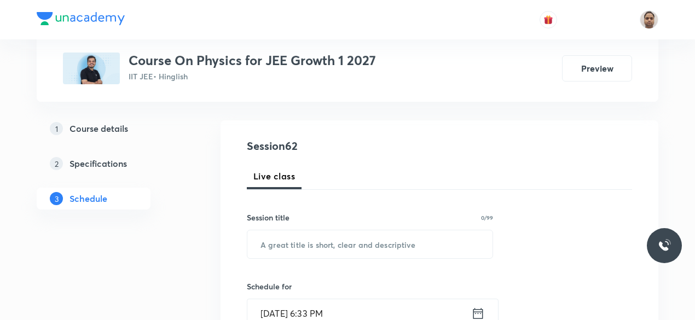
scroll to position [191, 0]
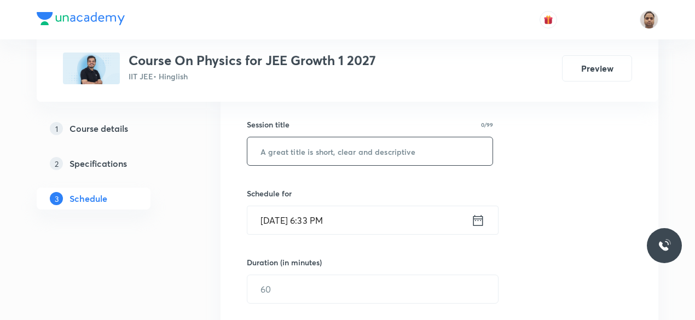
click at [319, 141] on input "text" at bounding box center [369, 151] width 245 height 28
paste input "Collision - 1"
type input "Collision - 2"
click at [296, 225] on input "[DATE] 6:33 PM" at bounding box center [359, 220] width 224 height 28
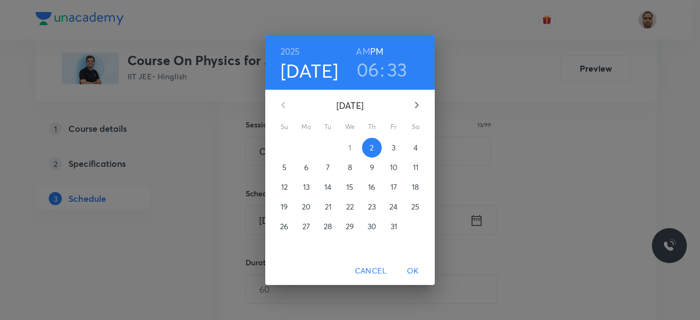
click at [393, 145] on p "3" at bounding box center [394, 147] width 4 height 11
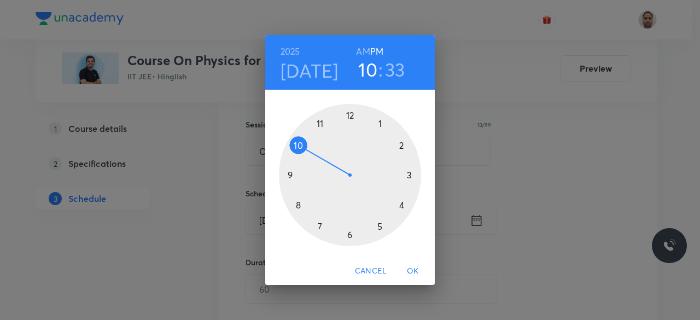
drag, startPoint x: 349, startPoint y: 236, endPoint x: 289, endPoint y: 153, distance: 103.1
click at [289, 153] on div at bounding box center [350, 175] width 142 height 142
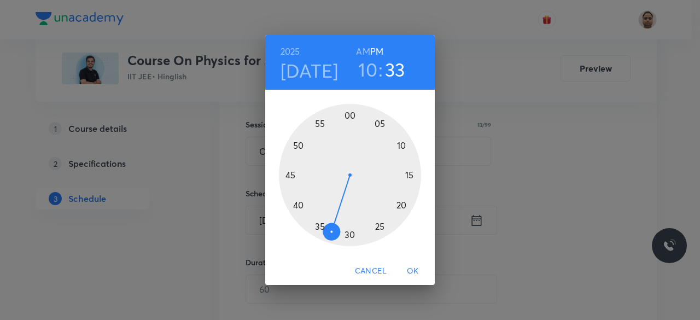
click at [366, 49] on h6 "AM" at bounding box center [363, 51] width 14 height 15
drag, startPoint x: 331, startPoint y: 235, endPoint x: 348, endPoint y: 236, distance: 17.0
click at [348, 236] on div at bounding box center [350, 175] width 142 height 142
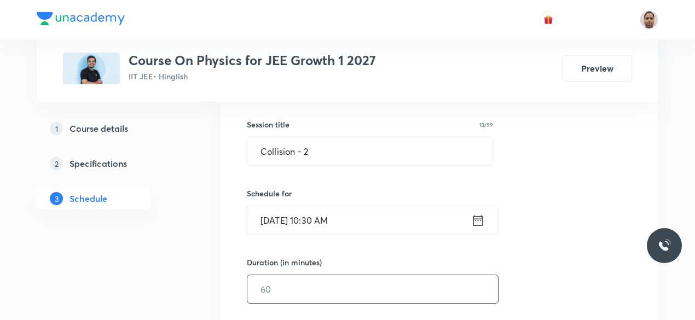
click at [312, 293] on input "text" at bounding box center [372, 289] width 251 height 28
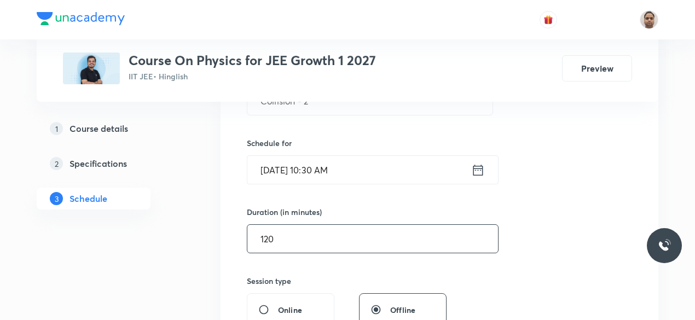
scroll to position [356, 0]
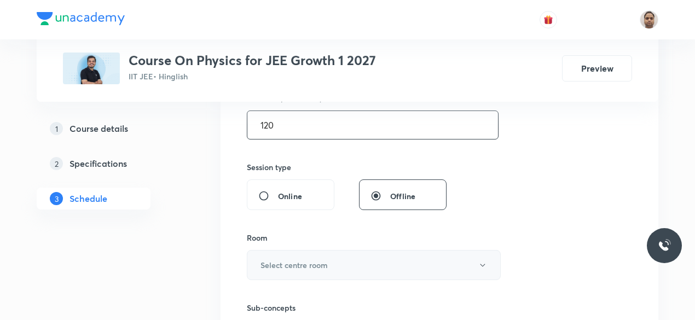
type input "120"
click at [279, 259] on h6 "Select centre room" at bounding box center [293, 264] width 67 height 11
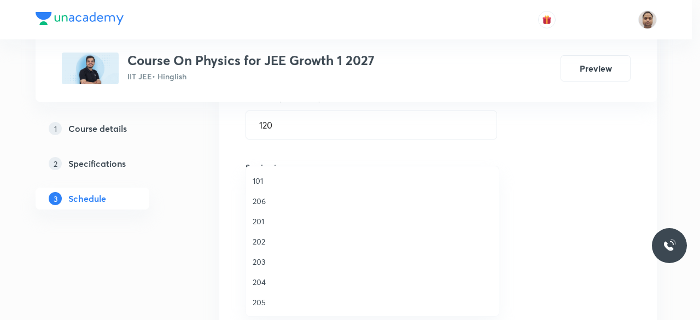
click at [267, 268] on li "203" at bounding box center [372, 262] width 253 height 20
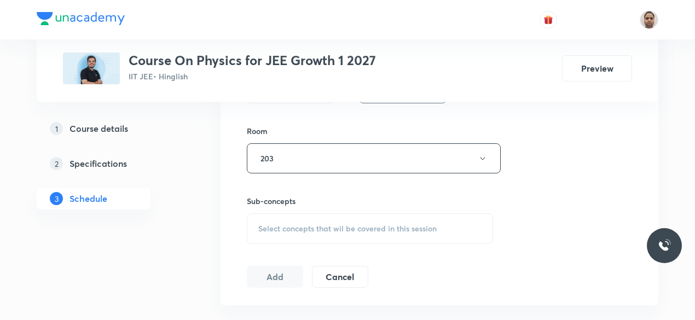
scroll to position [465, 0]
click at [292, 216] on div "Select concepts that wil be covered in this session" at bounding box center [370, 226] width 246 height 31
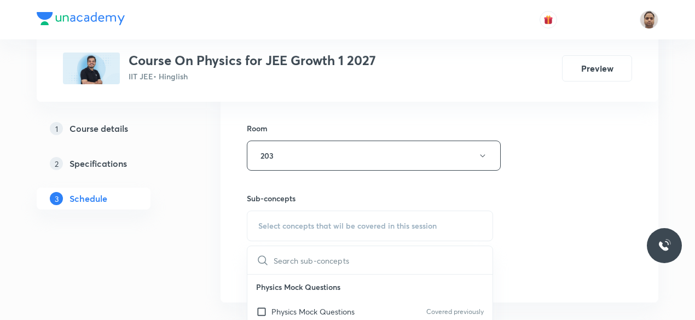
click at [276, 310] on p "Physics Mock Questions" at bounding box center [312, 311] width 83 height 11
checkbox input "true"
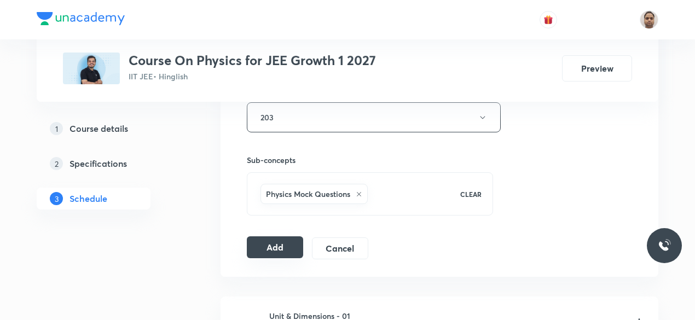
scroll to position [520, 0]
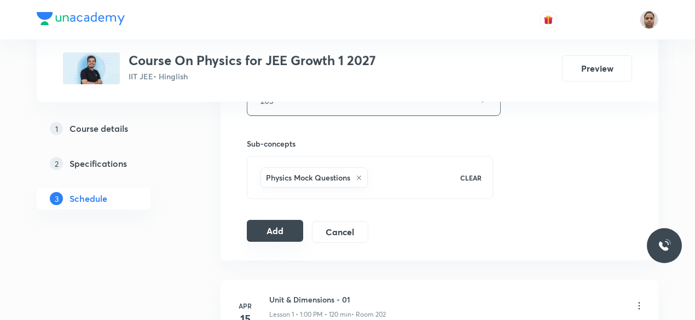
click at [283, 222] on button "Add" at bounding box center [275, 231] width 56 height 22
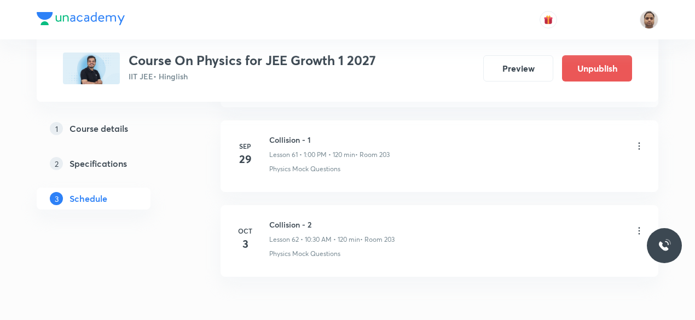
scroll to position [5288, 0]
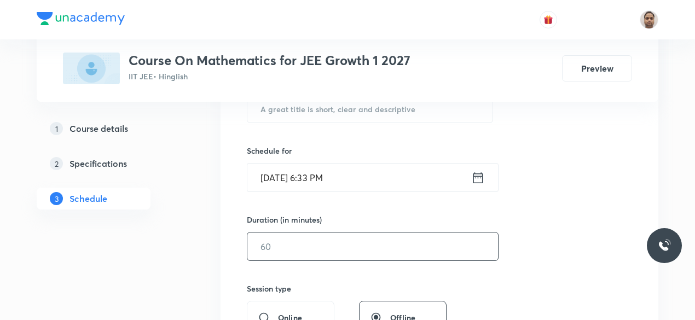
scroll to position [273, 0]
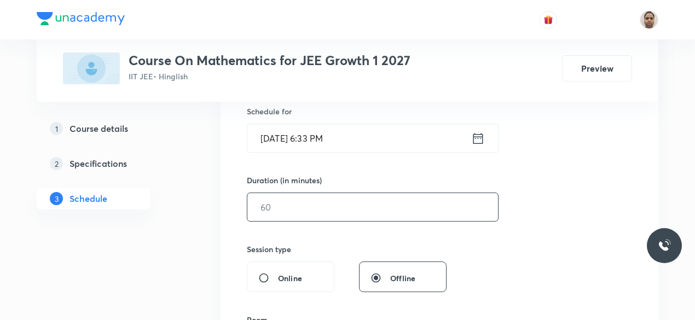
click at [293, 215] on input "text" at bounding box center [372, 207] width 251 height 28
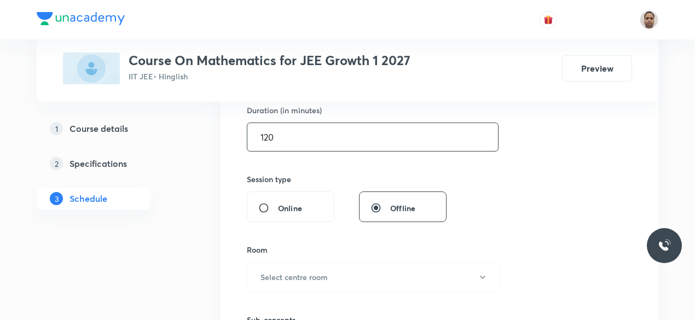
scroll to position [383, 0]
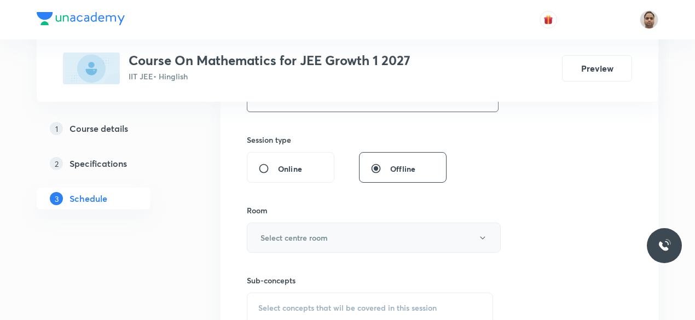
type input "120"
click at [282, 226] on button "Select centre room" at bounding box center [374, 238] width 254 height 30
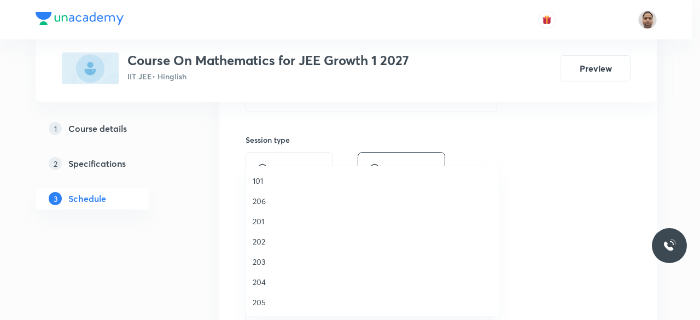
click at [264, 263] on span "203" at bounding box center [373, 261] width 240 height 11
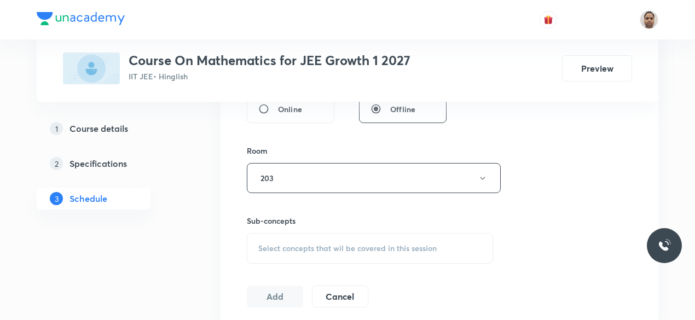
scroll to position [492, 0]
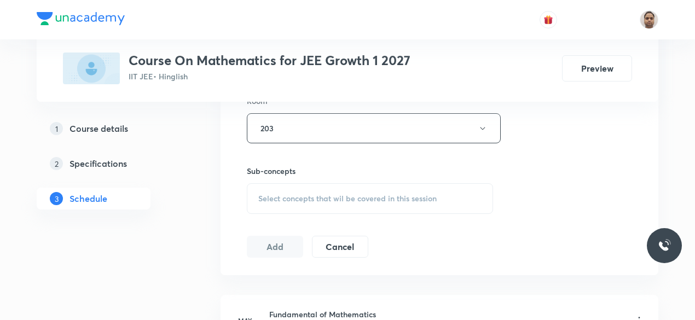
click at [278, 177] on div "Sub-concepts Select concepts that wil be covered in this session" at bounding box center [370, 189] width 246 height 49
click at [279, 194] on span "Select concepts that wil be covered in this session" at bounding box center [347, 198] width 178 height 9
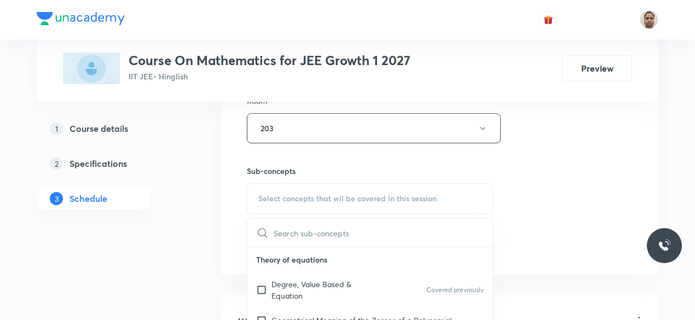
click at [265, 293] on input "checkbox" at bounding box center [263, 289] width 15 height 23
checkbox input "true"
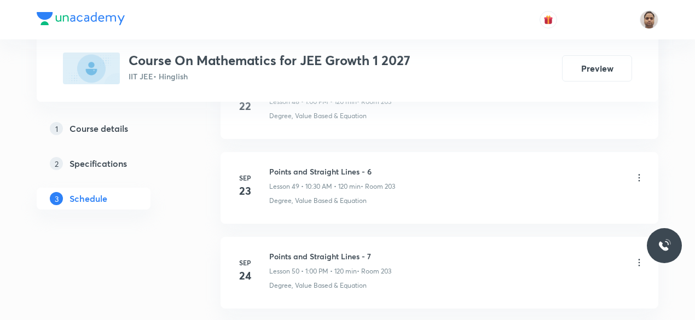
scroll to position [5041, 0]
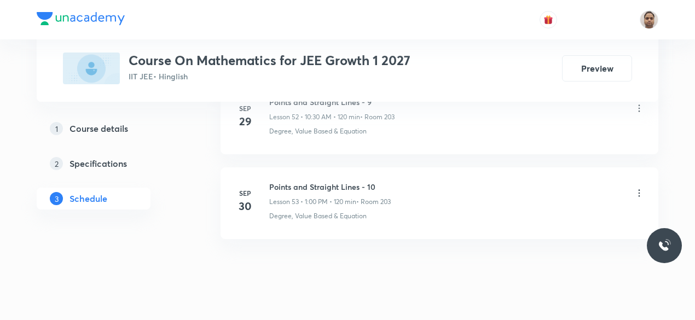
click at [325, 181] on h6 "Points and Straight Lines - 10" at bounding box center [329, 186] width 121 height 11
copy h6 "Points and Straight Lines - 10"
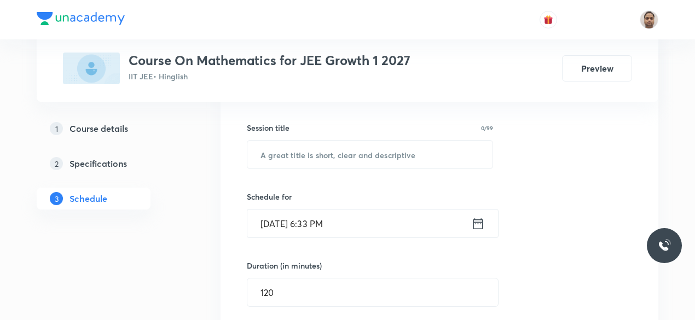
scroll to position [141, 0]
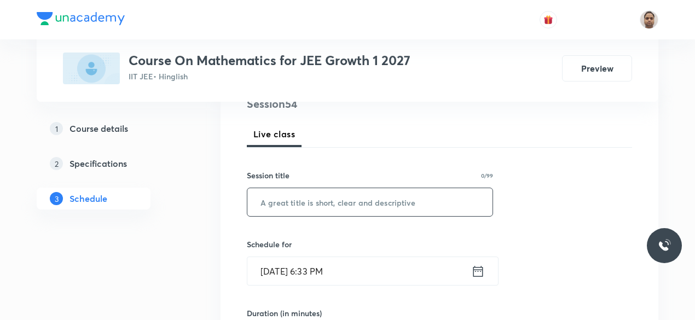
click at [321, 201] on input "text" at bounding box center [369, 202] width 245 height 28
paste input "Points and Straight Lines - 10"
type input "Points and Straight Lines - 11"
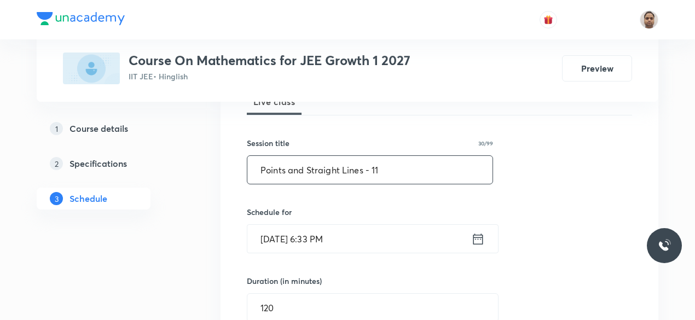
scroll to position [195, 0]
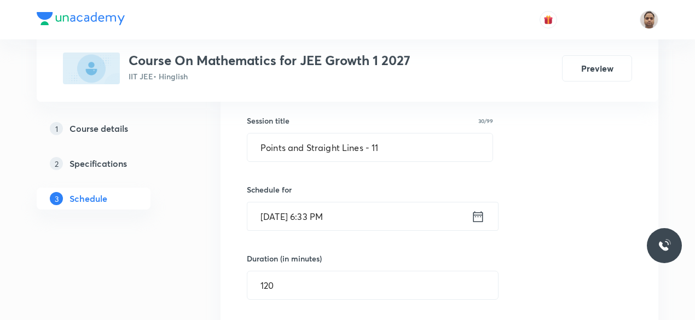
click at [306, 214] on input "[DATE] 6:33 PM" at bounding box center [359, 216] width 224 height 28
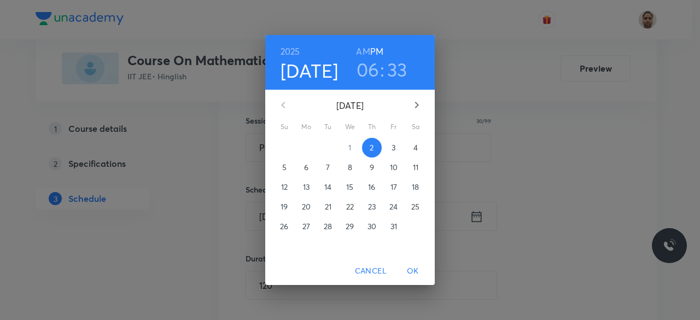
click at [393, 149] on p "3" at bounding box center [394, 147] width 4 height 11
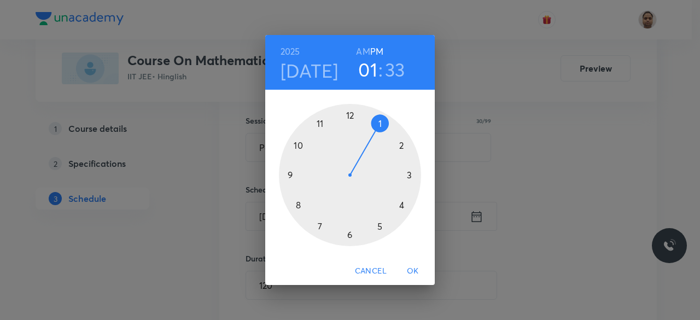
drag, startPoint x: 346, startPoint y: 224, endPoint x: 369, endPoint y: 133, distance: 93.7
click at [369, 133] on div at bounding box center [350, 175] width 142 height 142
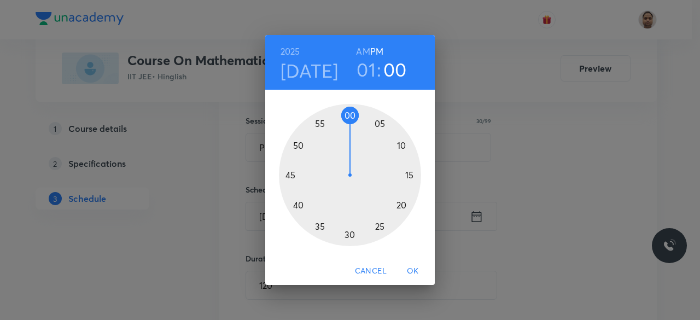
drag, startPoint x: 322, startPoint y: 228, endPoint x: 352, endPoint y: 113, distance: 118.9
click at [352, 113] on div at bounding box center [350, 175] width 142 height 142
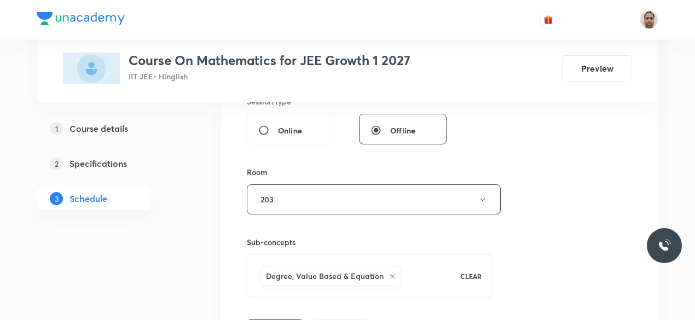
scroll to position [469, 0]
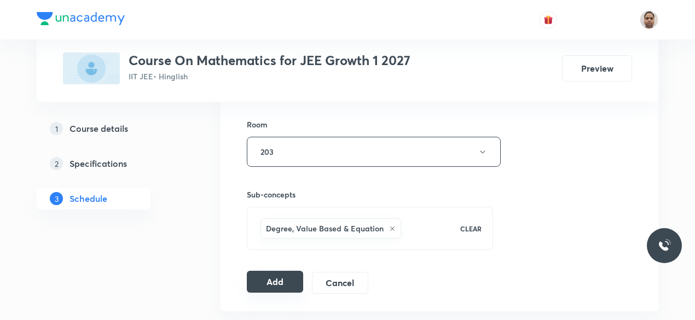
click at [284, 274] on button "Add" at bounding box center [275, 282] width 56 height 22
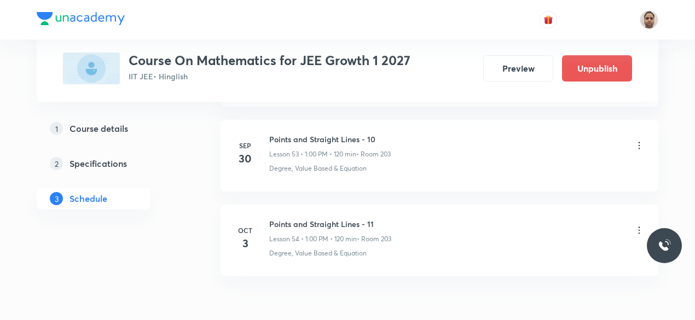
scroll to position [4612, 0]
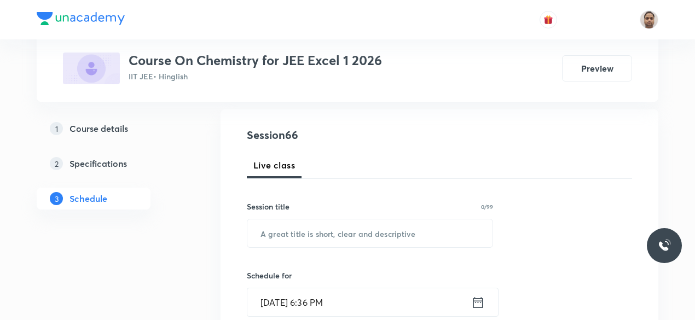
scroll to position [219, 0]
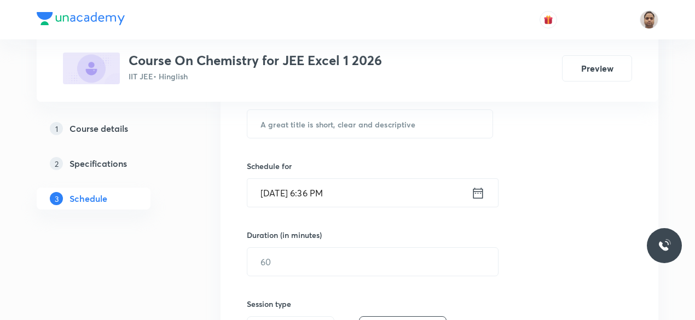
click at [301, 197] on input "[DATE] 6:36 PM" at bounding box center [359, 193] width 224 height 28
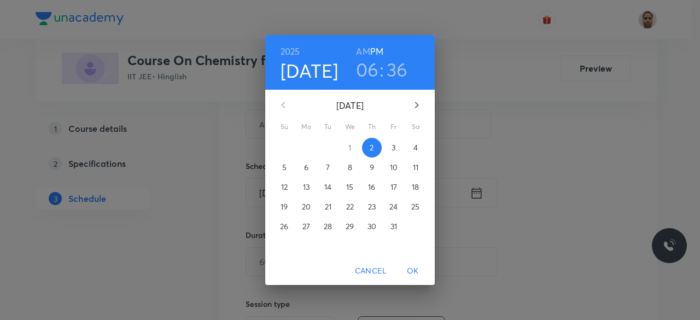
click at [394, 147] on p "3" at bounding box center [394, 147] width 4 height 11
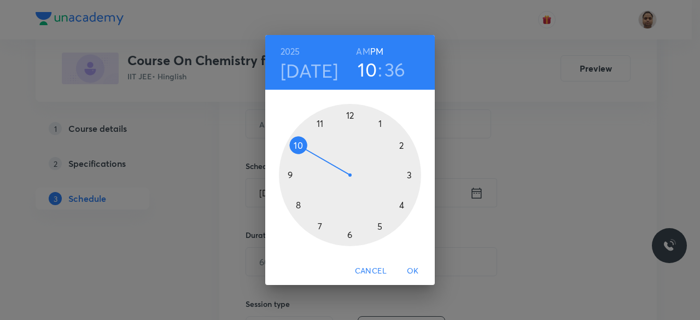
drag, startPoint x: 350, startPoint y: 231, endPoint x: 306, endPoint y: 151, distance: 91.1
click at [306, 151] on div at bounding box center [350, 175] width 142 height 142
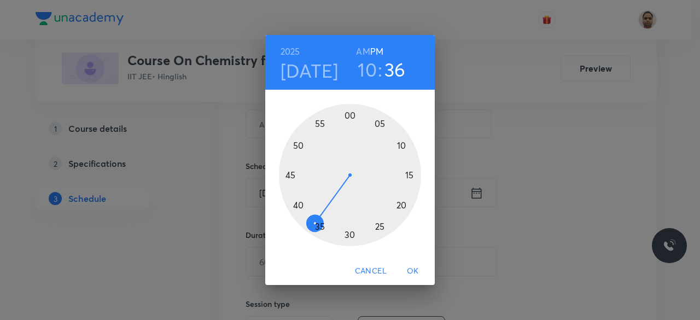
click at [361, 52] on h6 "AM" at bounding box center [363, 51] width 14 height 15
drag, startPoint x: 315, startPoint y: 226, endPoint x: 351, endPoint y: 246, distance: 40.6
click at [351, 246] on div at bounding box center [350, 175] width 142 height 142
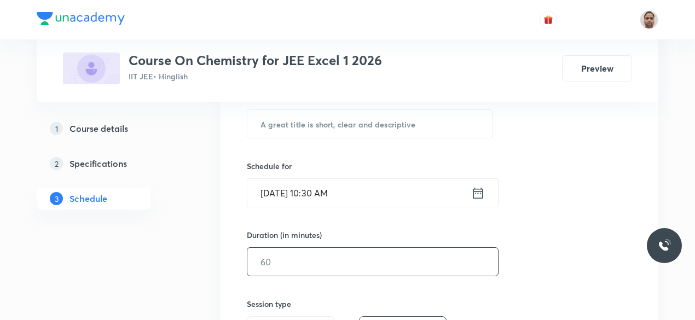
click at [309, 261] on input "text" at bounding box center [372, 262] width 251 height 28
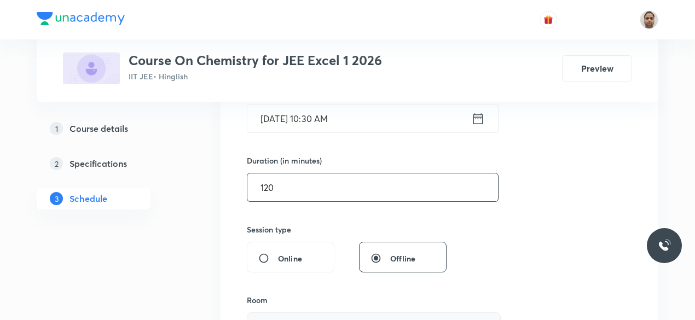
scroll to position [383, 0]
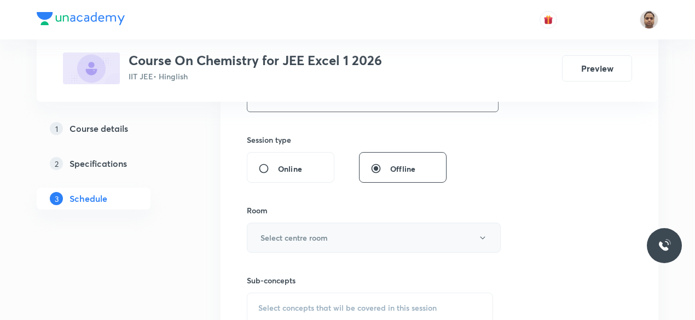
type input "120"
click at [287, 232] on h6 "Select centre room" at bounding box center [293, 237] width 67 height 11
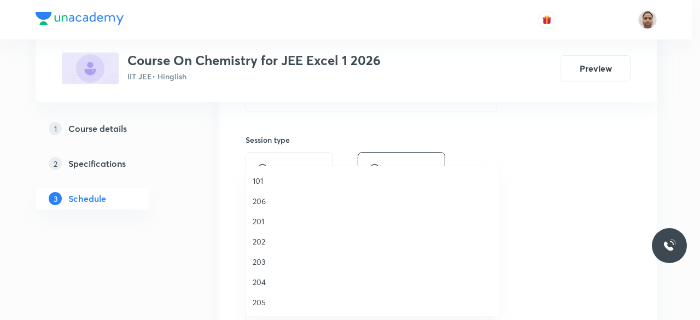
click at [264, 218] on span "201" at bounding box center [373, 221] width 240 height 11
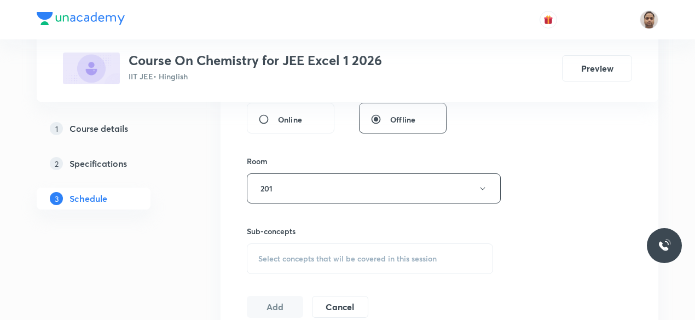
scroll to position [492, 0]
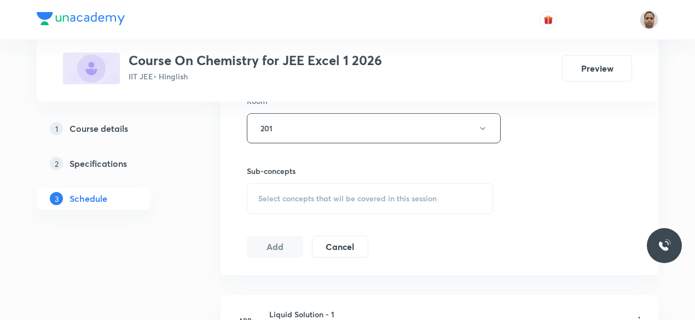
click at [284, 204] on div "Select concepts that wil be covered in this session" at bounding box center [370, 198] width 246 height 31
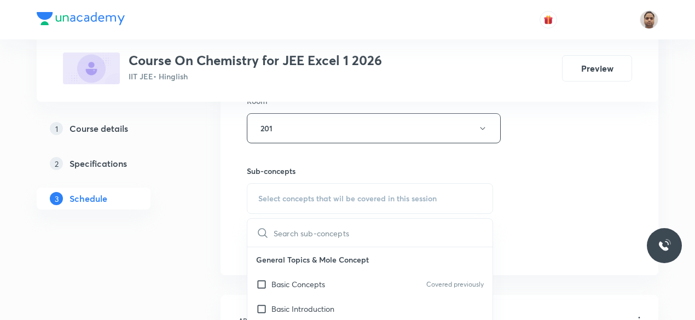
click at [272, 286] on p "Basic Concepts" at bounding box center [298, 283] width 54 height 11
checkbox input "true"
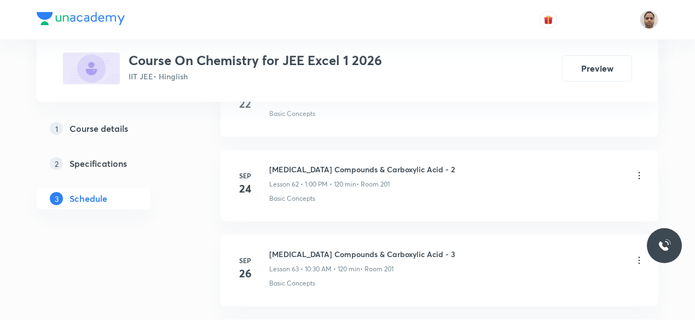
scroll to position [6054, 0]
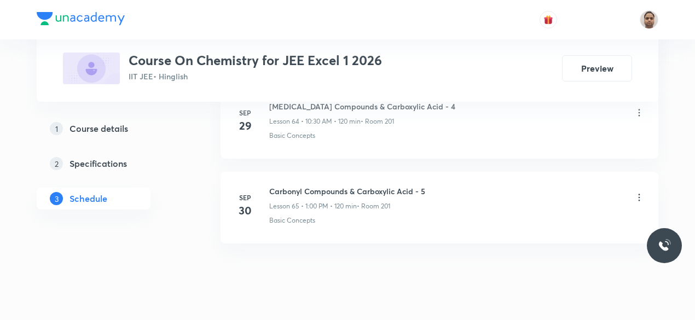
click at [359, 185] on h6 "Carbonyl Compounds & Carboxylic Acid - 5" at bounding box center [347, 190] width 156 height 11
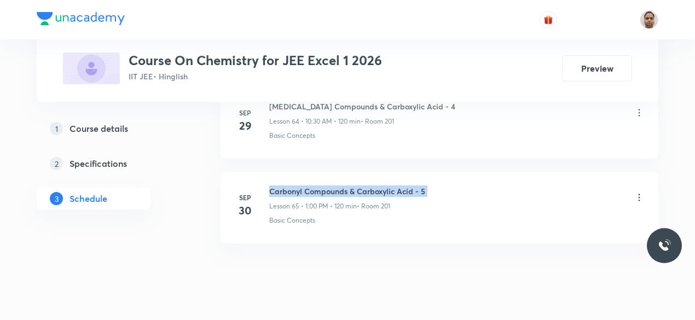
click at [359, 185] on h6 "Carbonyl Compounds & Carboxylic Acid - 5" at bounding box center [347, 190] width 156 height 11
copy h6 "Carbonyl Compounds & Carboxylic Acid - 5"
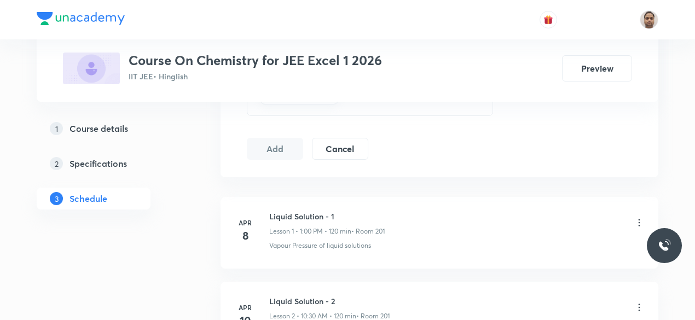
scroll to position [196, 0]
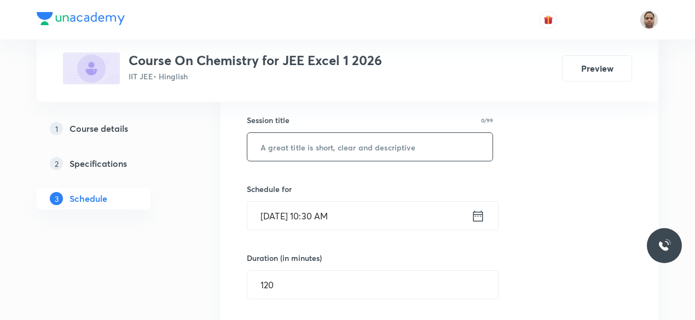
click at [336, 133] on input "text" at bounding box center [369, 147] width 245 height 28
paste input "Carbonyl Compounds & Carboxylic Acid - 5"
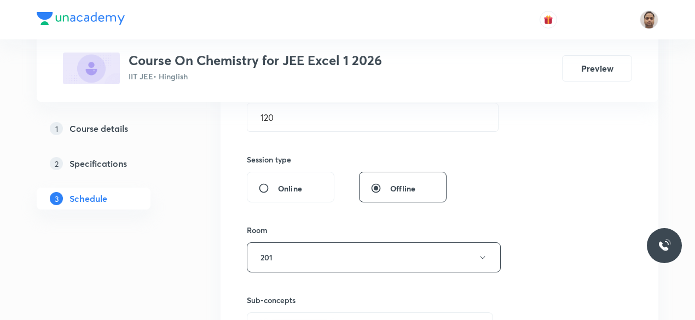
scroll to position [469, 0]
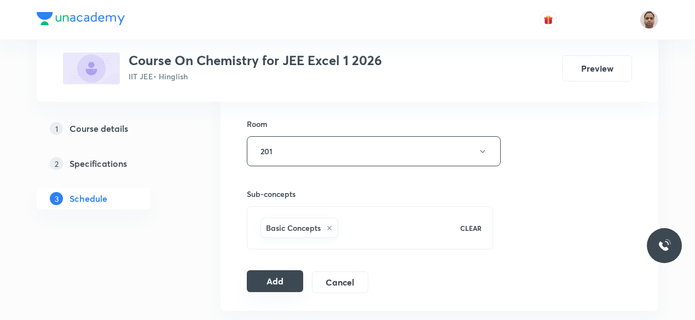
type input "[MEDICAL_DATA] Compounds & Carboxylic Acid - 6"
click at [272, 279] on button "Add" at bounding box center [275, 281] width 56 height 22
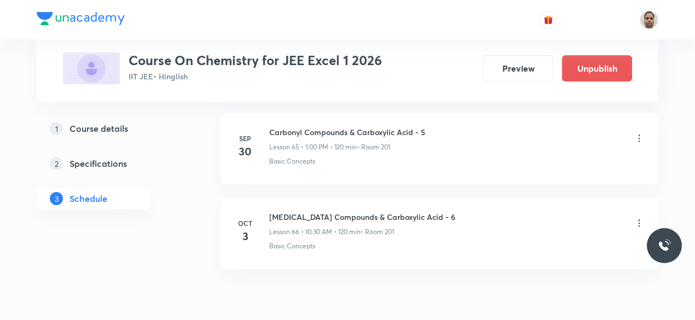
scroll to position [5625, 0]
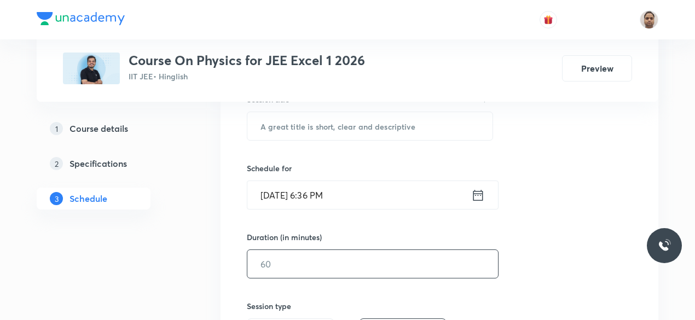
scroll to position [273, 0]
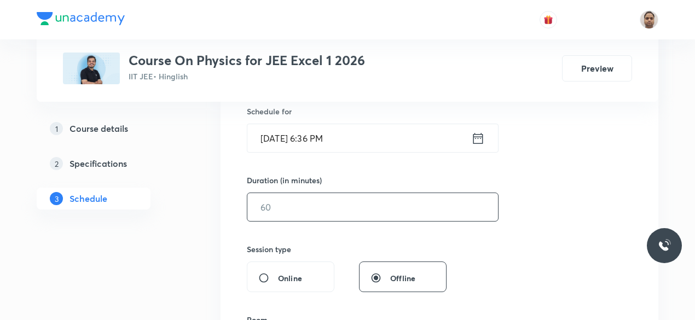
click at [280, 208] on input "text" at bounding box center [372, 207] width 251 height 28
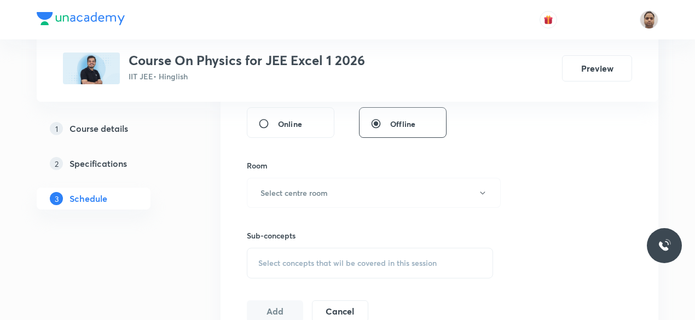
scroll to position [438, 0]
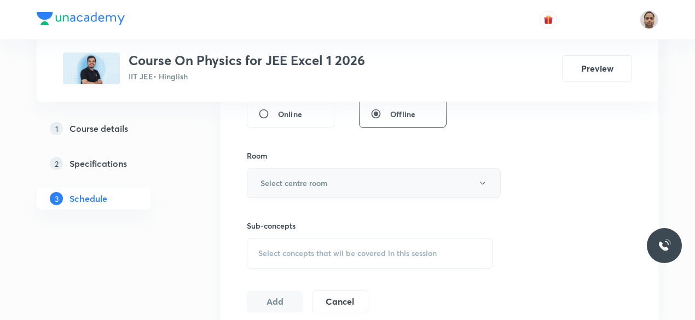
type input "120"
click at [279, 194] on button "Select centre room" at bounding box center [374, 183] width 254 height 30
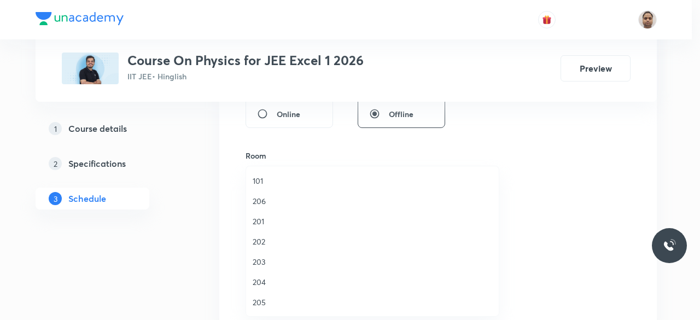
click at [259, 219] on span "201" at bounding box center [373, 221] width 240 height 11
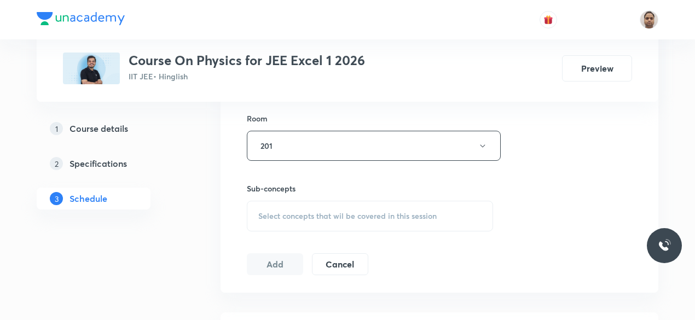
scroll to position [492, 0]
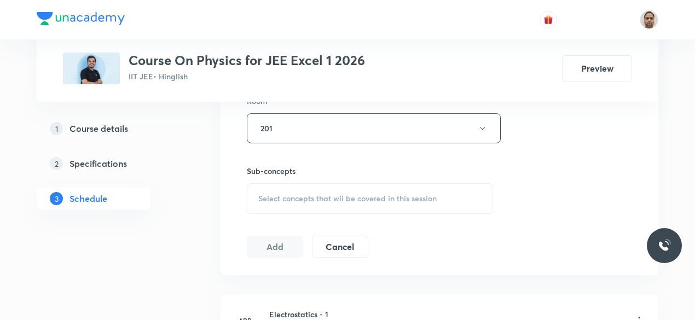
click at [275, 189] on div "Select concepts that wil be covered in this session" at bounding box center [370, 198] width 246 height 31
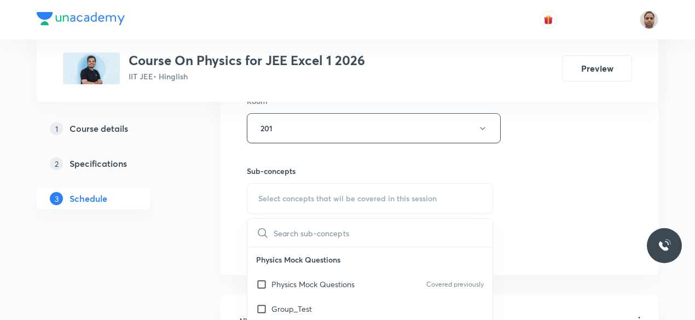
click at [267, 285] on input "checkbox" at bounding box center [263, 283] width 15 height 11
checkbox input "true"
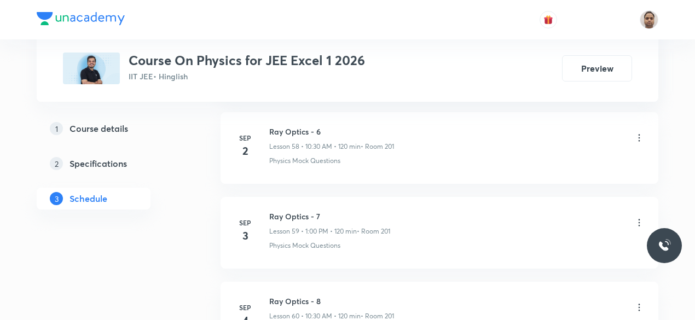
scroll to position [6391, 0]
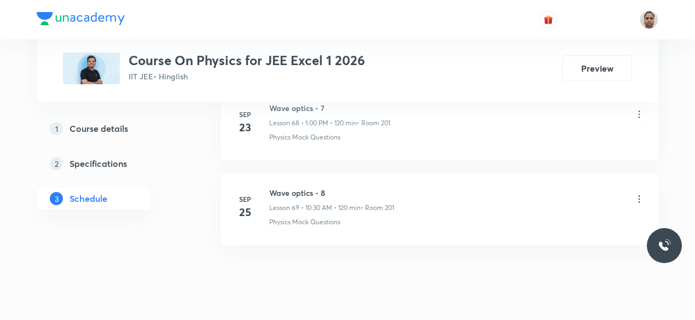
click at [307, 187] on h6 "Wave optics - 8" at bounding box center [331, 192] width 125 height 11
copy h6 "Wave optics - 8"
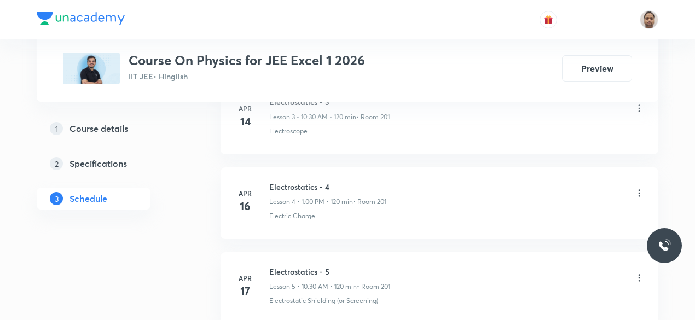
scroll to position [199, 0]
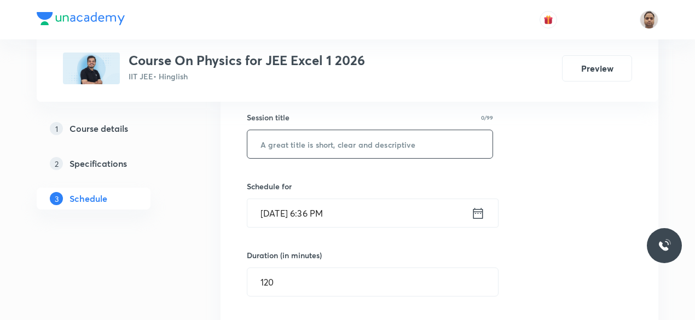
click at [321, 152] on input "text" at bounding box center [369, 144] width 245 height 28
paste input "Wave optics - 8"
type input "Wave optics - 9"
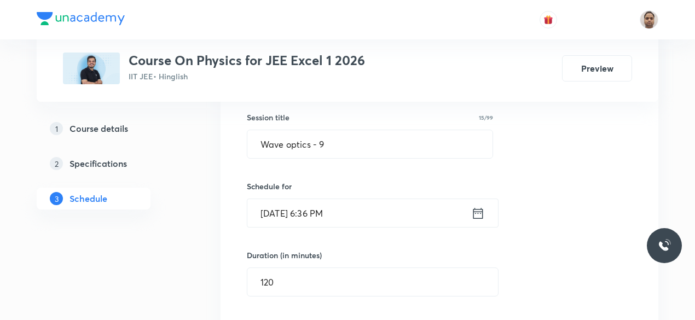
click at [299, 213] on input "[DATE] 6:36 PM" at bounding box center [359, 213] width 224 height 28
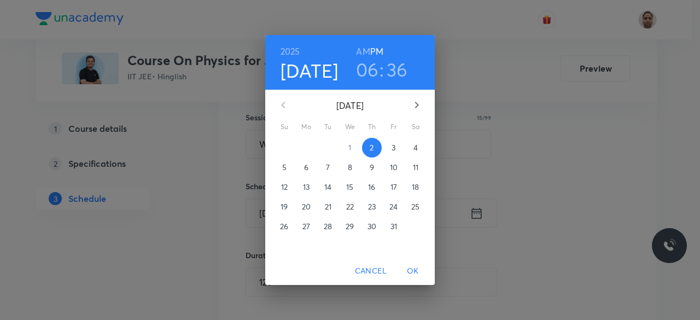
click at [387, 150] on span "3" at bounding box center [394, 147] width 20 height 11
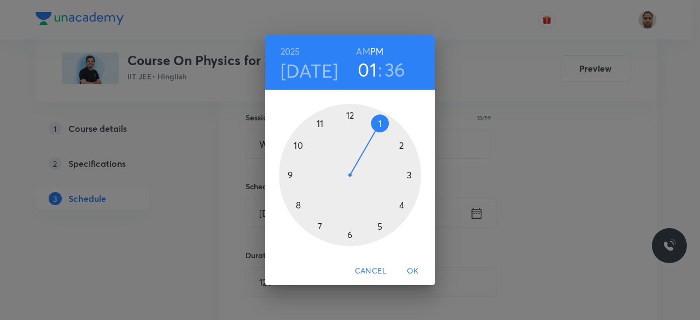
drag, startPoint x: 339, startPoint y: 224, endPoint x: 373, endPoint y: 134, distance: 96.1
click at [373, 134] on div at bounding box center [350, 175] width 142 height 142
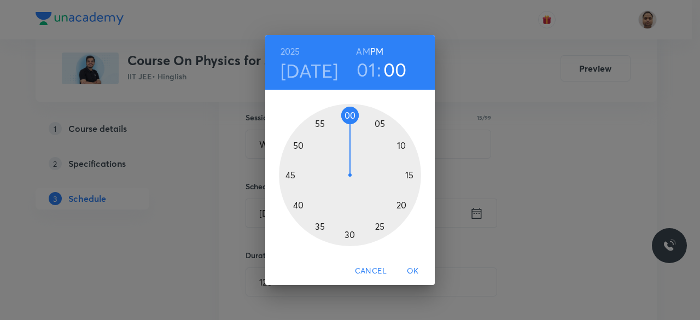
drag, startPoint x: 298, startPoint y: 179, endPoint x: 351, endPoint y: 120, distance: 79.8
click at [351, 120] on div at bounding box center [350, 175] width 142 height 142
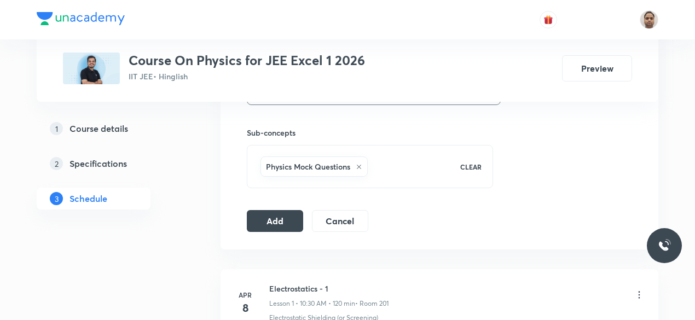
scroll to position [581, 0]
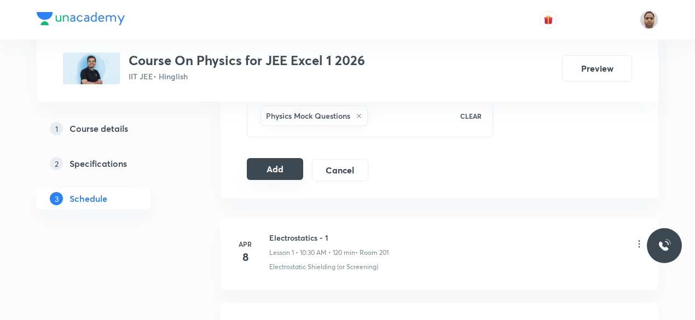
click at [273, 158] on button "Add" at bounding box center [275, 169] width 56 height 22
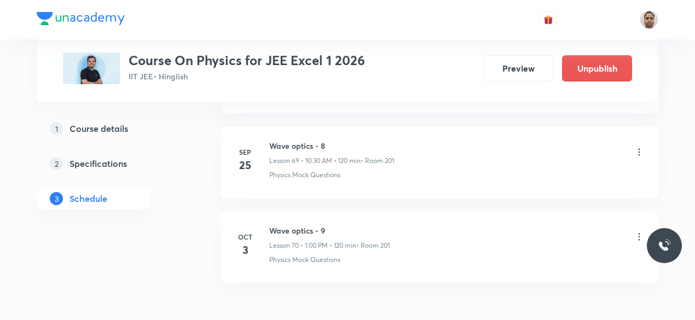
scroll to position [5963, 0]
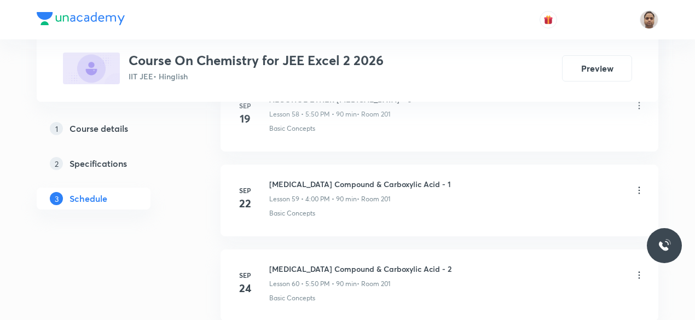
scroll to position [5704, 0]
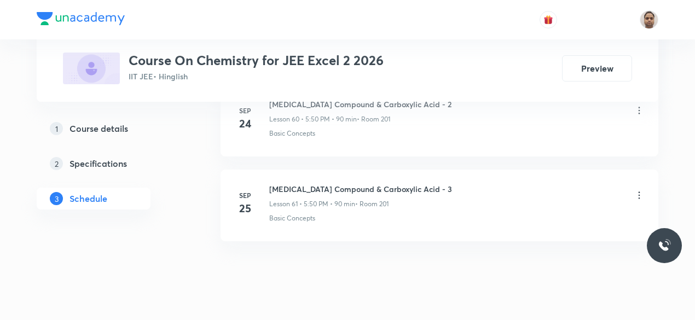
click at [366, 170] on li "[DATE] [MEDICAL_DATA] Compound & Carboxylic Acid - 3 Lesson 61 • 5:50 PM • 90 m…" at bounding box center [439, 206] width 438 height 72
copy h6 "[MEDICAL_DATA] Compound & Carboxylic Acid - 3"
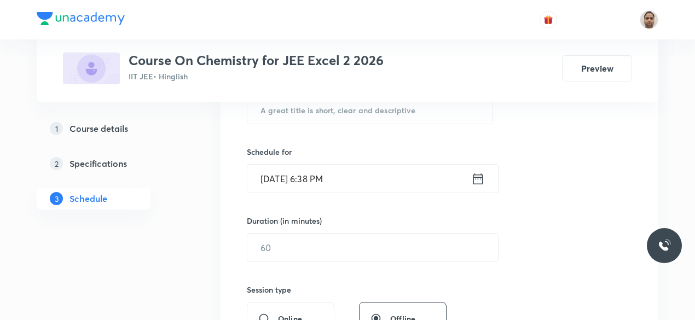
scroll to position [131, 0]
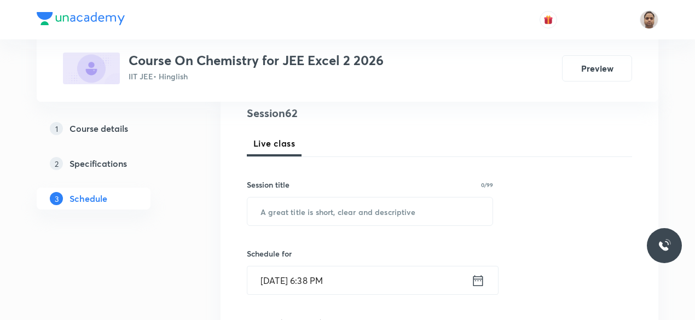
click at [399, 216] on input "text" at bounding box center [369, 211] width 245 height 28
paste input "[MEDICAL_DATA] Compound & Carboxylic Acid - 3"
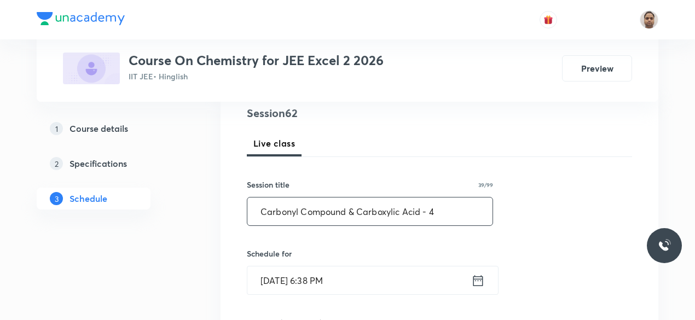
type input "Carbonyl Compound & Carboxylic Acid - 4"
click at [293, 277] on input "[DATE] 6:38 PM" at bounding box center [359, 280] width 224 height 28
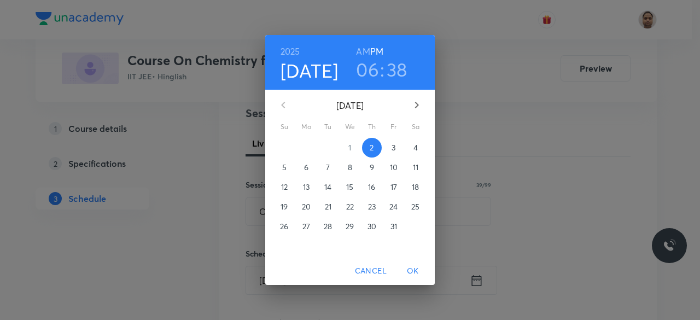
click at [394, 147] on p "3" at bounding box center [394, 147] width 4 height 11
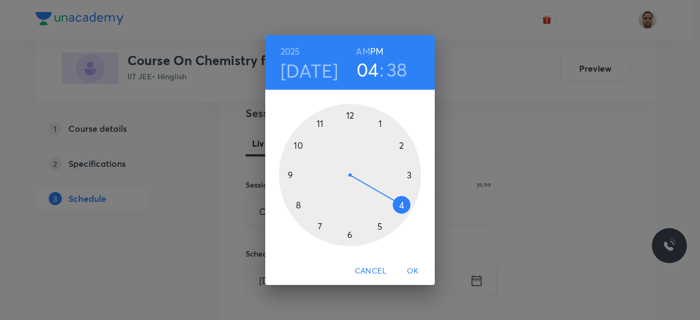
drag, startPoint x: 342, startPoint y: 234, endPoint x: 391, endPoint y: 214, distance: 52.0
click at [391, 214] on div at bounding box center [350, 175] width 142 height 142
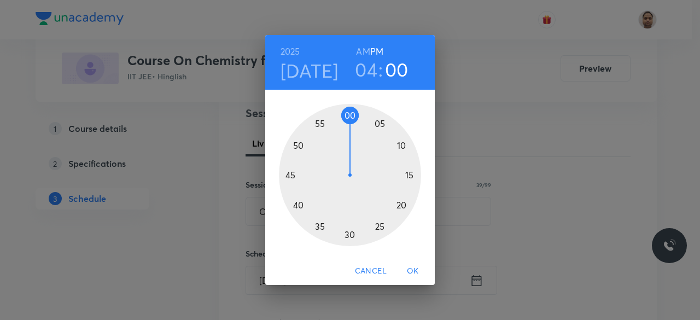
drag, startPoint x: 307, startPoint y: 212, endPoint x: 350, endPoint y: 128, distance: 93.9
click at [350, 128] on div at bounding box center [350, 175] width 142 height 142
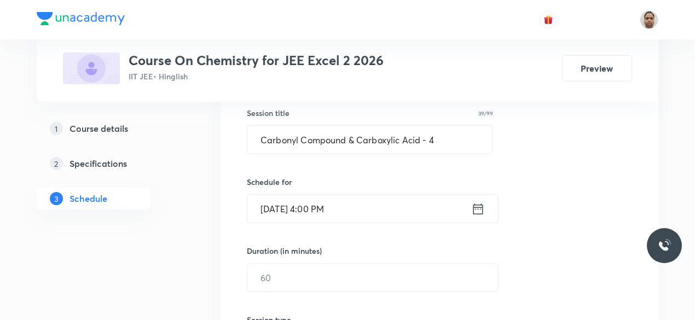
scroll to position [241, 0]
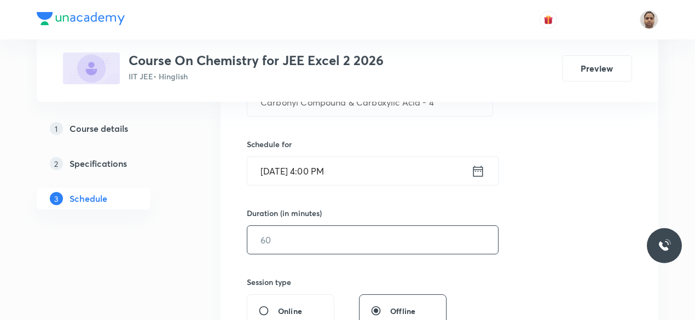
click at [282, 244] on input "text" at bounding box center [372, 240] width 251 height 28
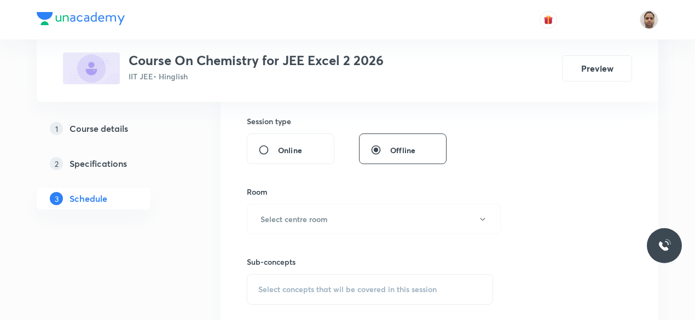
scroll to position [405, 0]
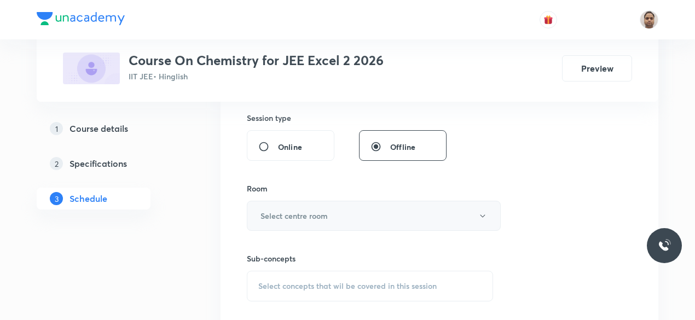
type input "90"
click at [302, 210] on h6 "Select centre room" at bounding box center [293, 215] width 67 height 11
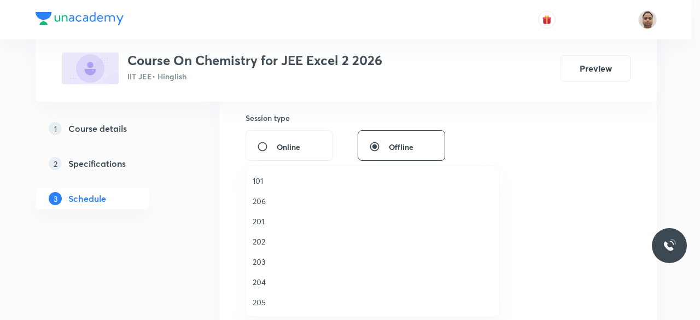
click at [267, 220] on span "201" at bounding box center [373, 221] width 240 height 11
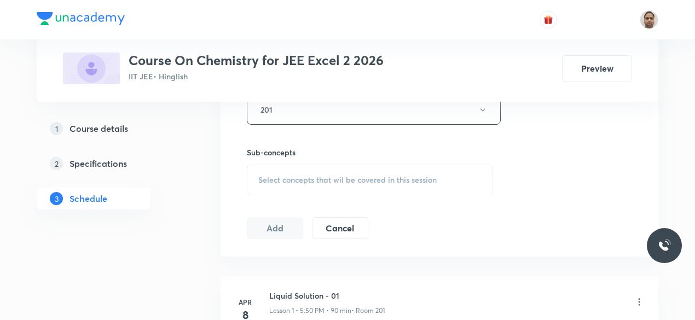
scroll to position [514, 0]
click at [283, 165] on div "Select concepts that wil be covered in this session" at bounding box center [370, 176] width 246 height 31
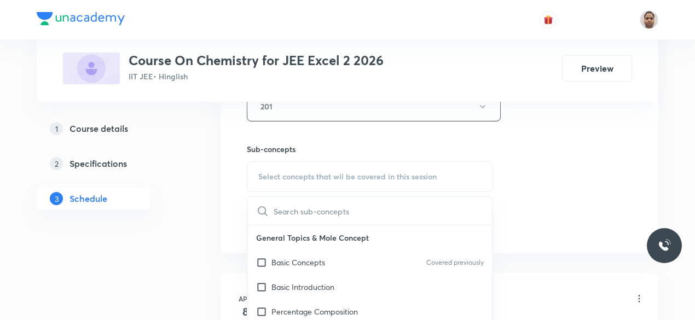
click at [275, 261] on p "Basic Concepts" at bounding box center [298, 262] width 54 height 11
checkbox input "true"
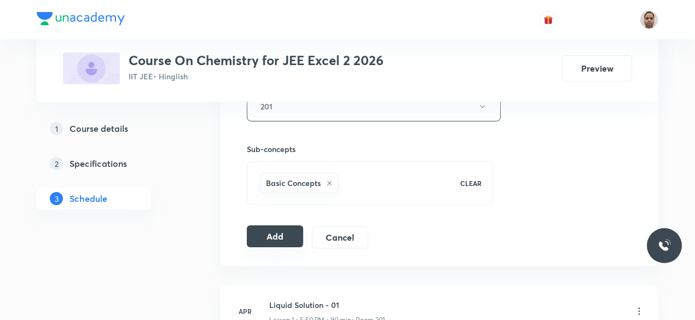
click at [275, 236] on button "Add" at bounding box center [275, 236] width 56 height 22
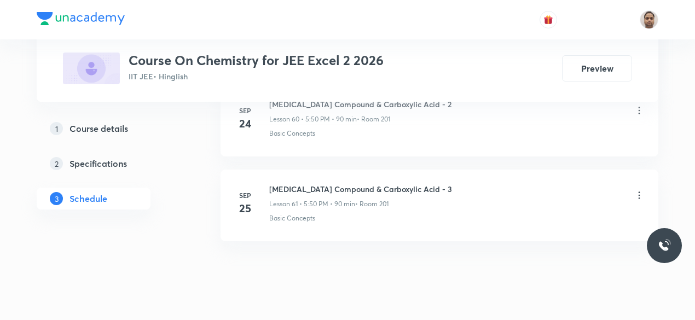
scroll to position [5203, 0]
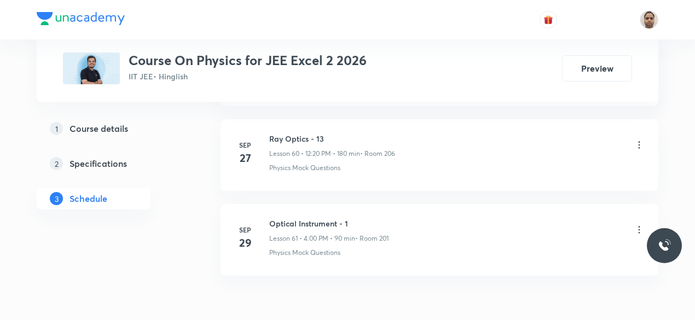
scroll to position [5704, 0]
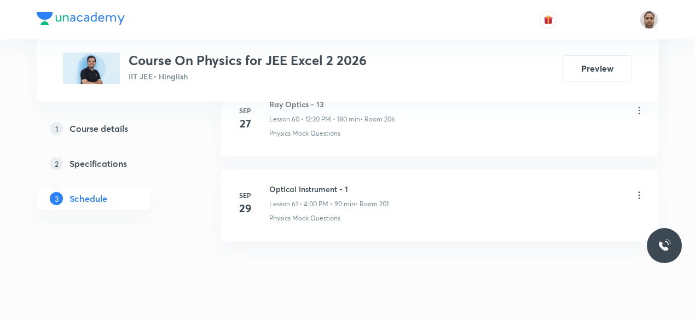
click at [306, 183] on h6 "Optical Instrument - 1" at bounding box center [328, 188] width 119 height 11
copy h6 "Optical Instrument - 1"
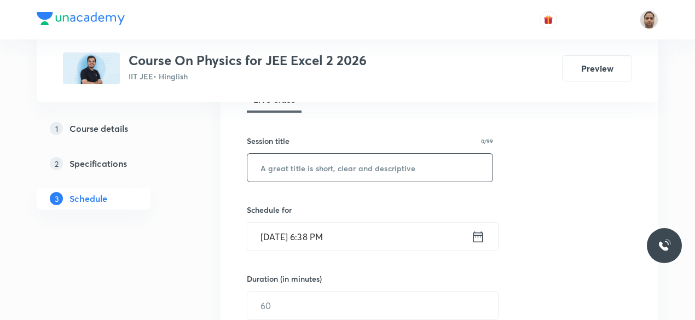
scroll to position [151, 0]
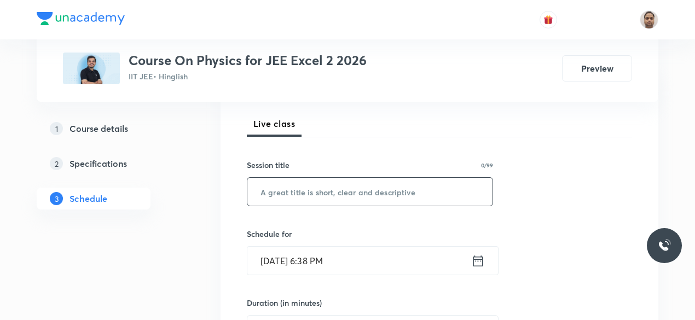
click at [315, 182] on input "text" at bounding box center [369, 192] width 245 height 28
paste input "Wave optics"
type input "Wave Optics - 1"
click at [314, 259] on input "Oct 2, 2025, 6:38 PM" at bounding box center [359, 261] width 224 height 28
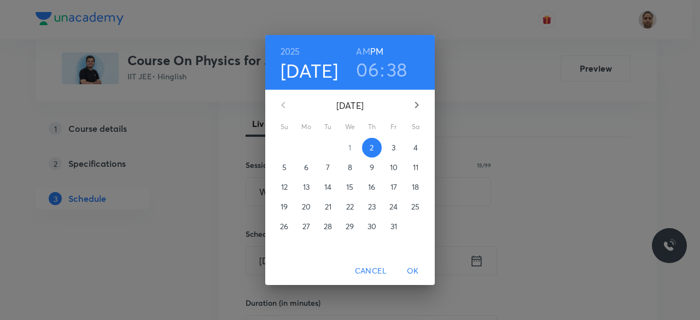
click at [398, 146] on span "3" at bounding box center [394, 147] width 20 height 11
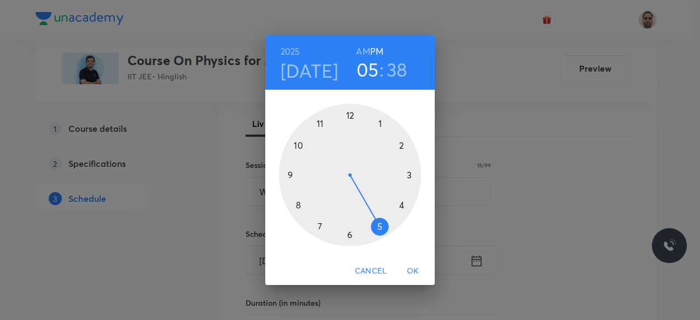
drag, startPoint x: 350, startPoint y: 231, endPoint x: 379, endPoint y: 223, distance: 30.0
click at [371, 200] on div at bounding box center [350, 175] width 142 height 142
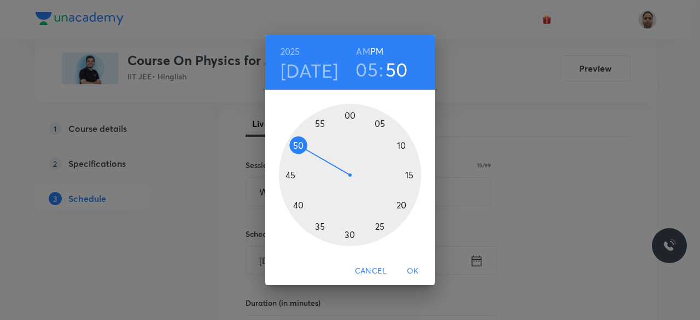
drag, startPoint x: 294, startPoint y: 152, endPoint x: 297, endPoint y: 142, distance: 10.4
click at [297, 142] on div at bounding box center [350, 175] width 142 height 142
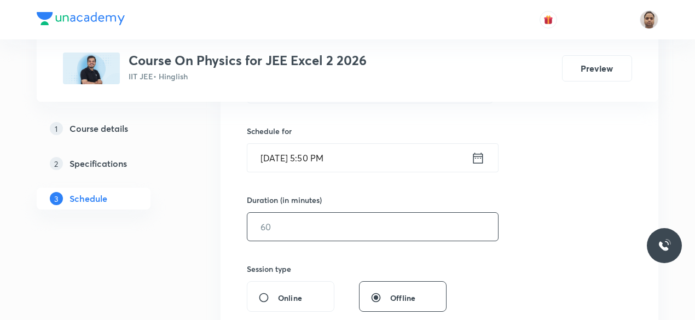
scroll to position [260, 0]
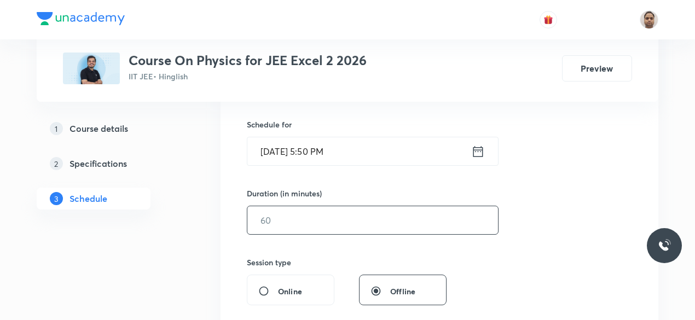
click at [288, 223] on input "text" at bounding box center [372, 220] width 251 height 28
type input "90"
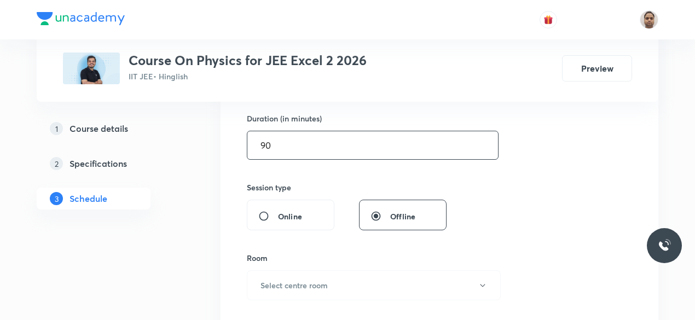
scroll to position [370, 0]
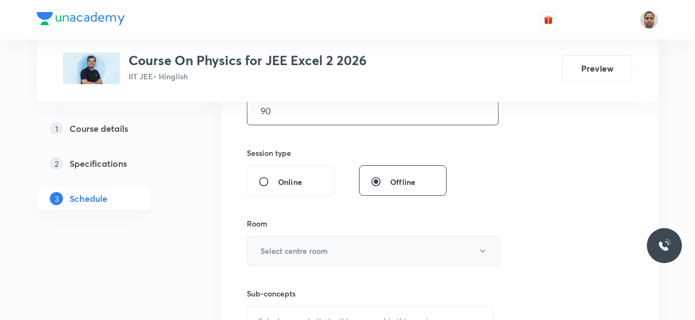
click at [282, 239] on button "Select centre room" at bounding box center [374, 251] width 254 height 30
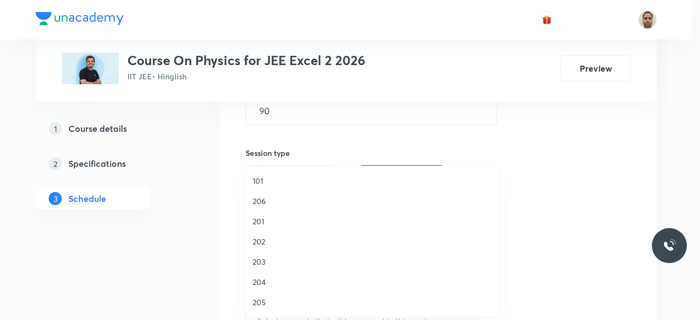
click at [261, 216] on span "201" at bounding box center [373, 221] width 240 height 11
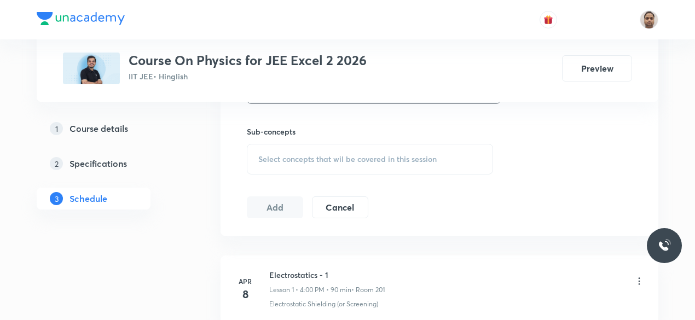
scroll to position [534, 0]
click at [283, 163] on div "Select concepts that wil be covered in this session" at bounding box center [370, 157] width 246 height 31
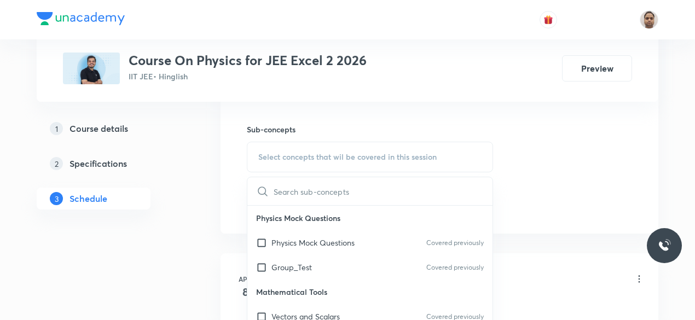
click at [277, 239] on p "Physics Mock Questions" at bounding box center [312, 242] width 83 height 11
checkbox input "true"
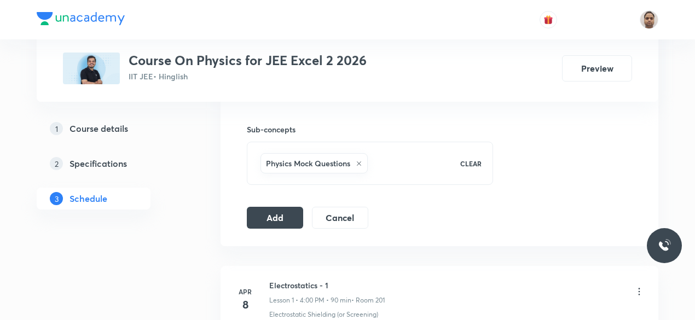
click at [282, 215] on button "Add" at bounding box center [275, 218] width 56 height 22
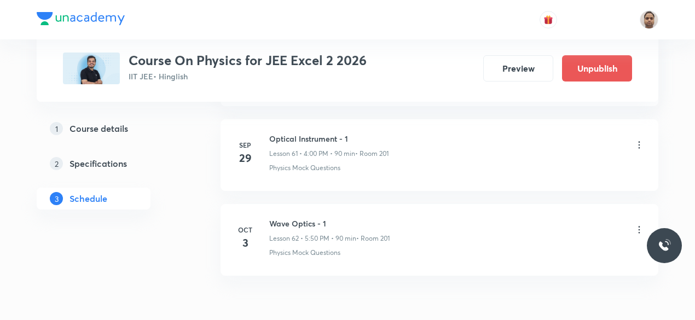
scroll to position [5288, 0]
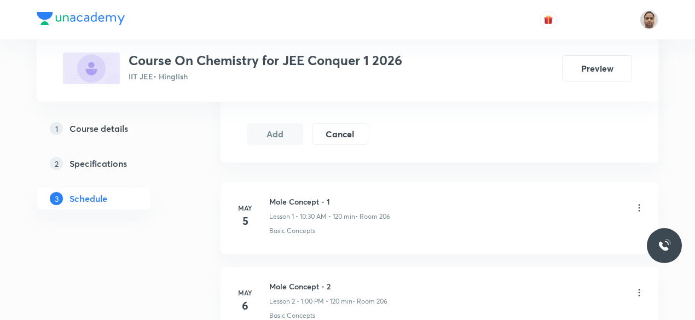
scroll to position [519, 0]
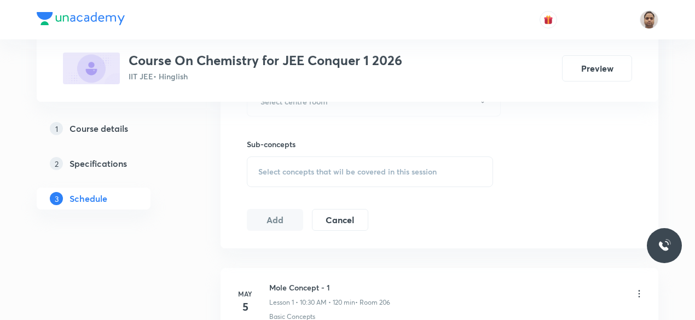
click at [305, 164] on div "Select concepts that wil be covered in this session" at bounding box center [370, 171] width 246 height 31
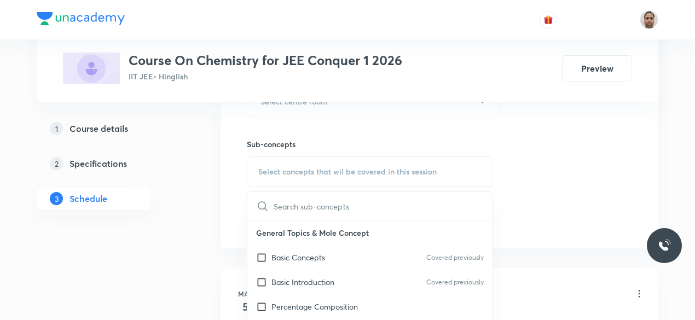
click at [280, 257] on p "Basic Concepts" at bounding box center [298, 257] width 54 height 11
checkbox input "true"
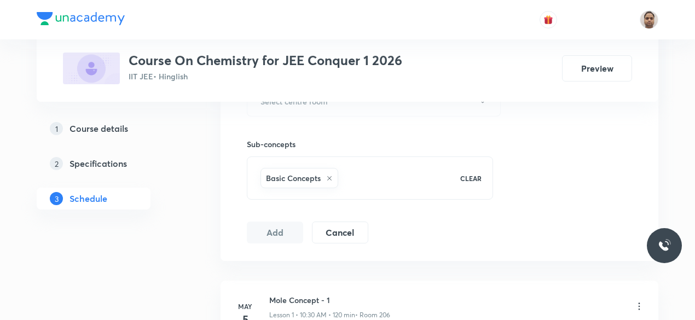
scroll to position [410, 0]
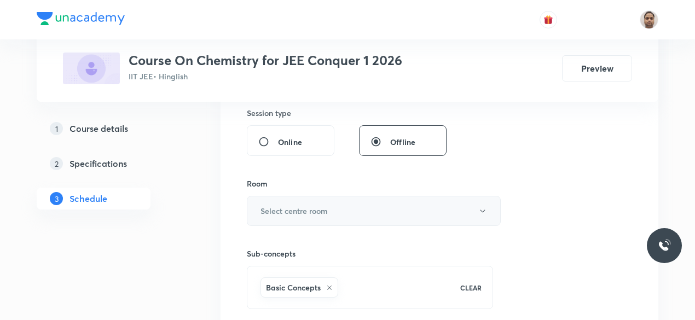
click at [284, 206] on h6 "Select centre room" at bounding box center [293, 210] width 67 height 11
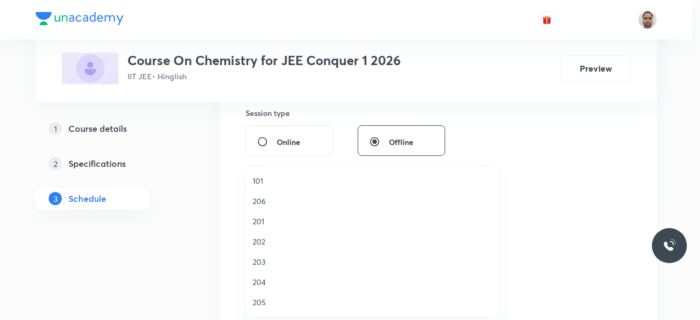
click at [266, 241] on span "202" at bounding box center [373, 241] width 240 height 11
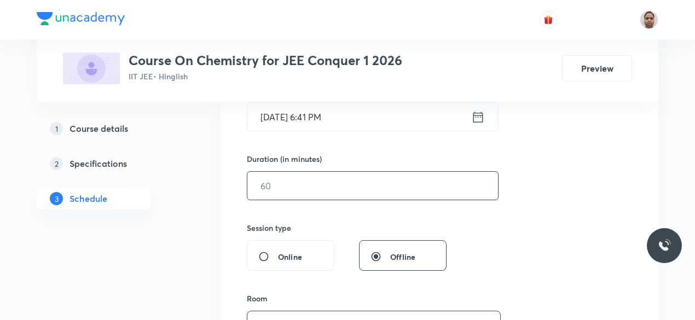
scroll to position [246, 0]
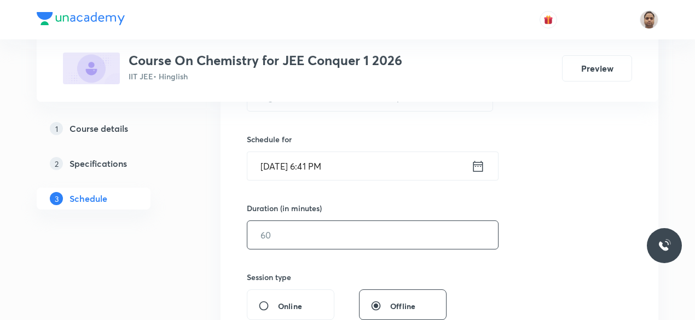
click at [275, 242] on input "text" at bounding box center [372, 235] width 251 height 28
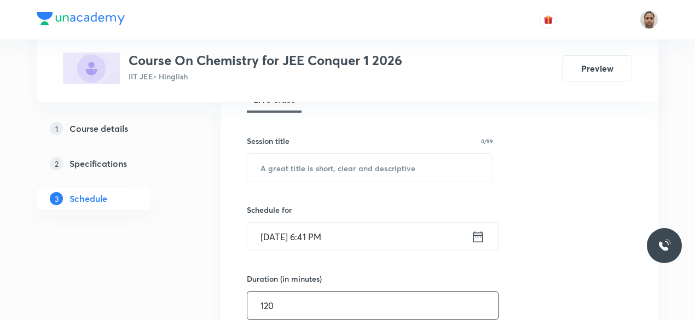
scroll to position [136, 0]
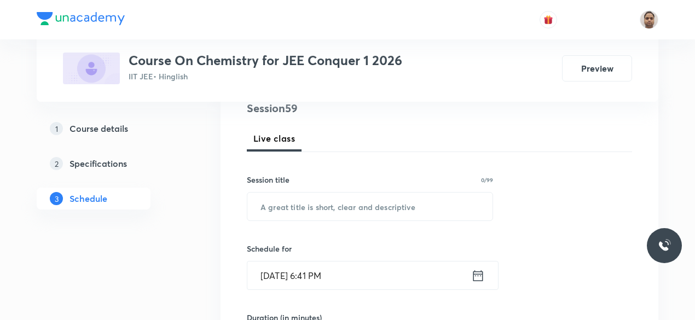
type input "120"
click at [290, 274] on input "Oct 2, 2025, 6:41 PM" at bounding box center [359, 275] width 224 height 28
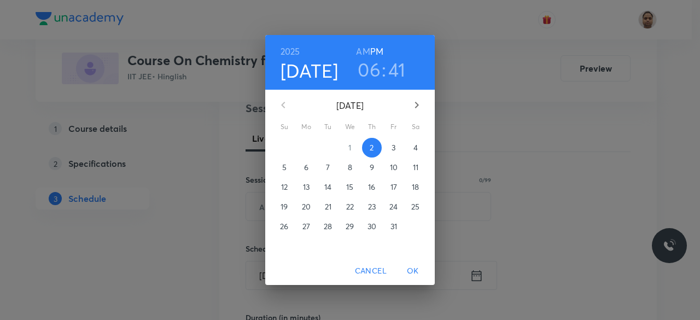
click at [394, 149] on p "3" at bounding box center [394, 147] width 4 height 11
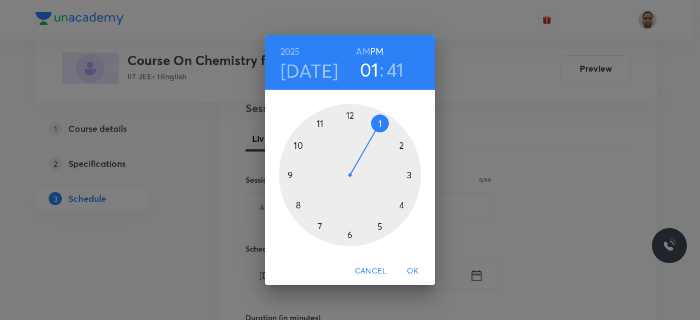
drag, startPoint x: 349, startPoint y: 232, endPoint x: 378, endPoint y: 117, distance: 119.0
click at [378, 117] on div at bounding box center [350, 175] width 142 height 142
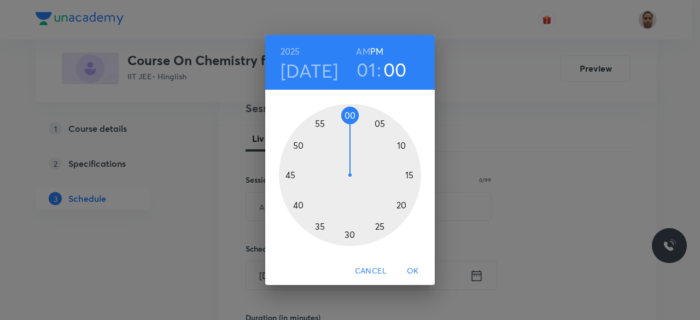
drag, startPoint x: 295, startPoint y: 191, endPoint x: 351, endPoint y: 118, distance: 92.5
click at [351, 118] on div at bounding box center [350, 175] width 142 height 142
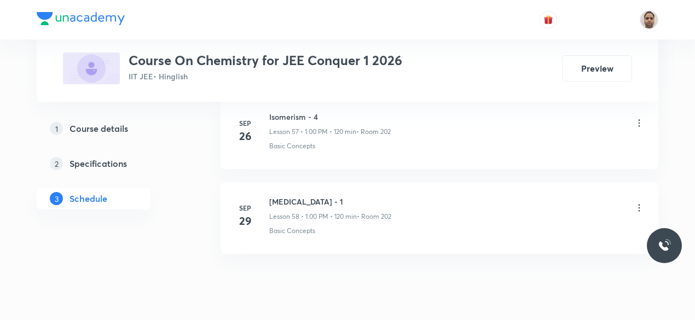
scroll to position [5463, 0]
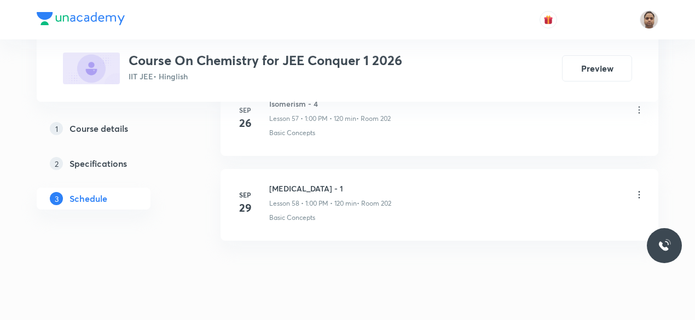
click at [309, 183] on h6 "Hydrocarbon - 1" at bounding box center [330, 188] width 122 height 11
copy h6 "Hydrocarbon - 1"
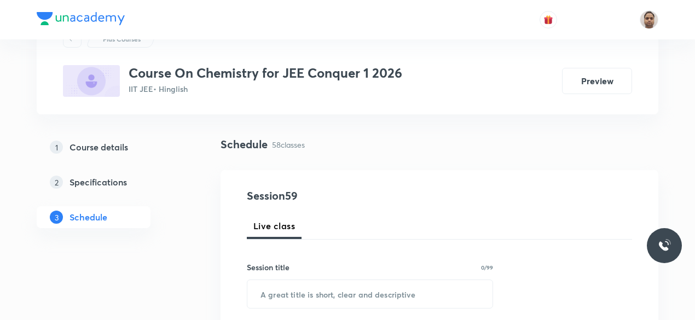
scroll to position [109, 0]
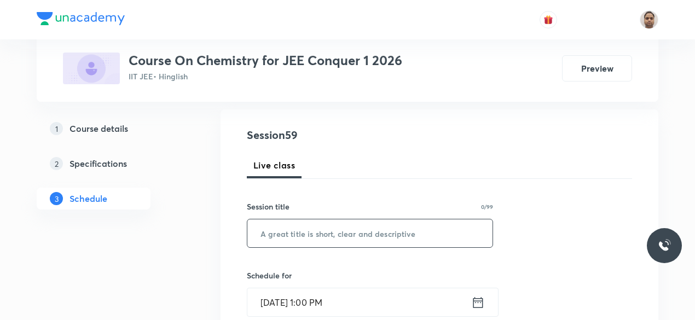
click at [317, 234] on input "text" at bounding box center [369, 233] width 245 height 28
paste input "Hydrocarbon - 1"
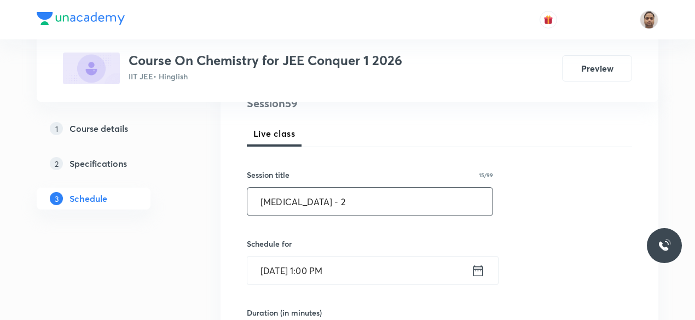
scroll to position [164, 0]
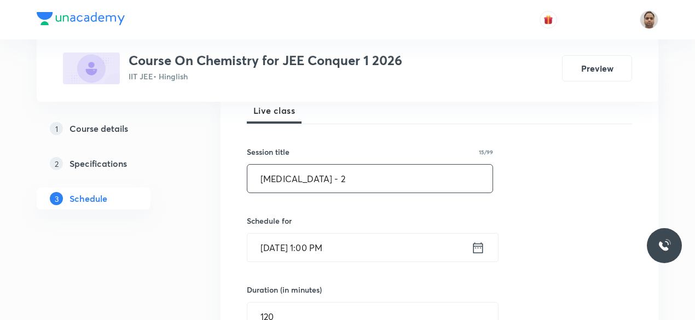
type input "Hydrocarbon - 2"
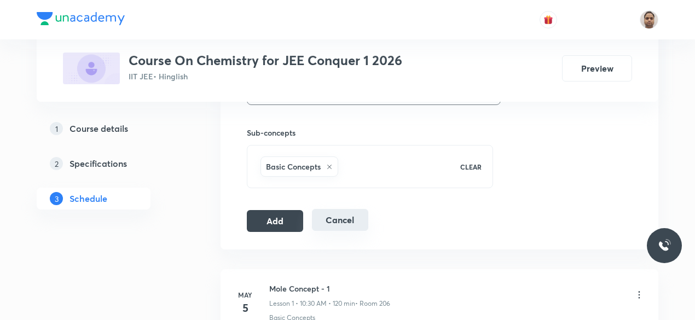
scroll to position [547, 0]
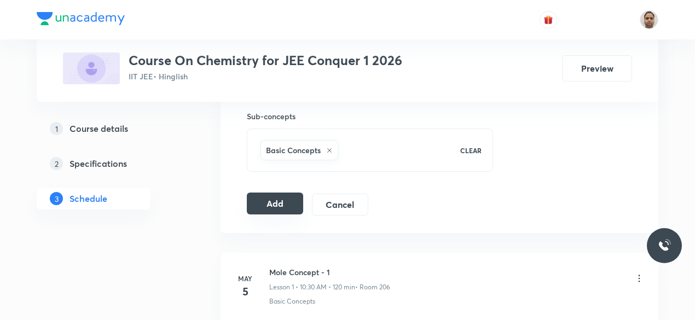
click at [283, 205] on button "Add" at bounding box center [275, 204] width 56 height 22
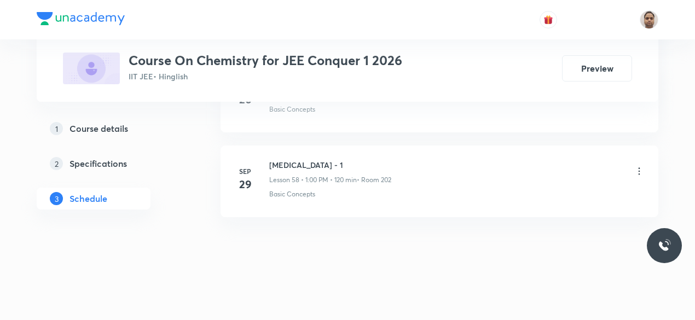
scroll to position [4950, 0]
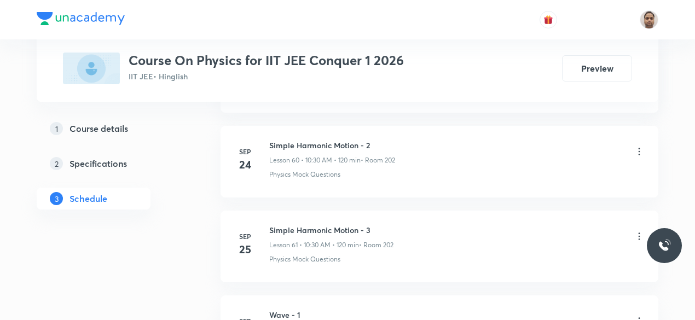
scroll to position [5789, 0]
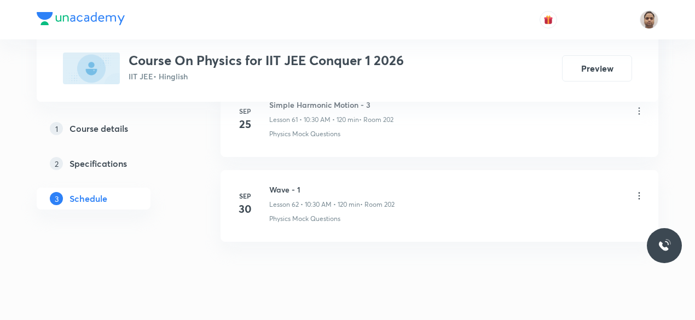
click at [289, 184] on h6 "Wave - 1" at bounding box center [331, 189] width 125 height 11
click at [288, 184] on h6 "Wave - 1" at bounding box center [331, 189] width 125 height 11
click at [278, 184] on h6 "Wave - 1" at bounding box center [331, 189] width 125 height 11
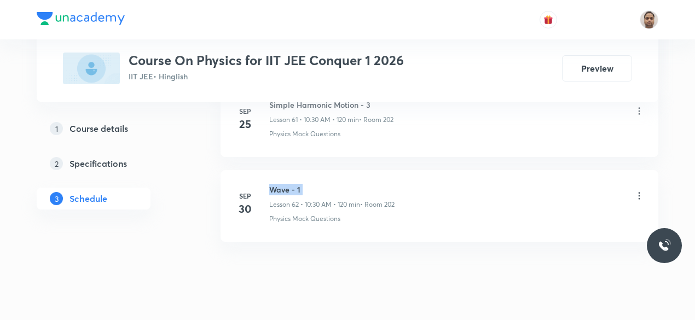
click at [278, 184] on h6 "Wave - 1" at bounding box center [331, 189] width 125 height 11
copy h6 "Wave - 1"
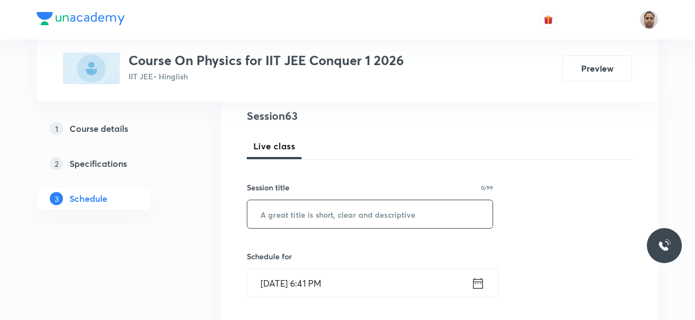
scroll to position [128, 0]
click at [322, 208] on input "text" at bounding box center [369, 215] width 245 height 28
paste input "Wave - 1"
type input "Wave - 2"
click at [263, 289] on input "Oct 2, 2025, 6:41 PM" at bounding box center [359, 284] width 224 height 28
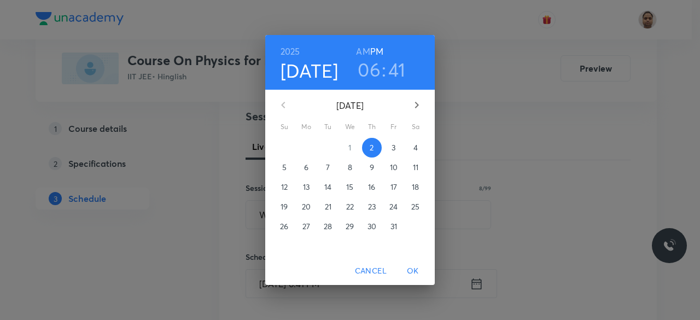
click at [392, 144] on p "3" at bounding box center [394, 147] width 4 height 11
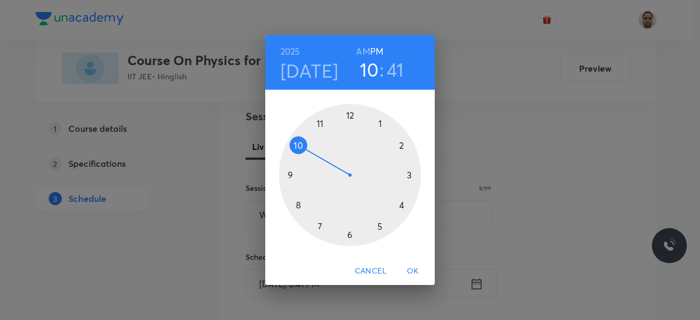
drag, startPoint x: 342, startPoint y: 234, endPoint x: 304, endPoint y: 147, distance: 94.5
click at [304, 147] on div at bounding box center [350, 175] width 142 height 142
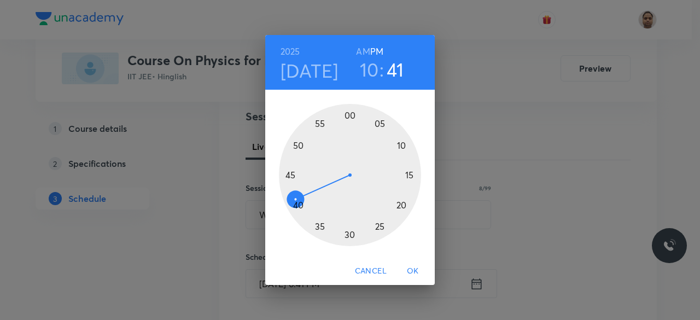
click at [366, 53] on h6 "AM" at bounding box center [363, 51] width 14 height 15
drag, startPoint x: 298, startPoint y: 196, endPoint x: 350, endPoint y: 230, distance: 61.6
click at [350, 230] on div at bounding box center [350, 175] width 142 height 142
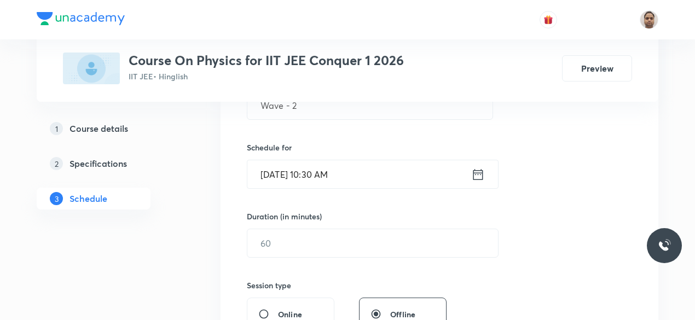
scroll to position [292, 0]
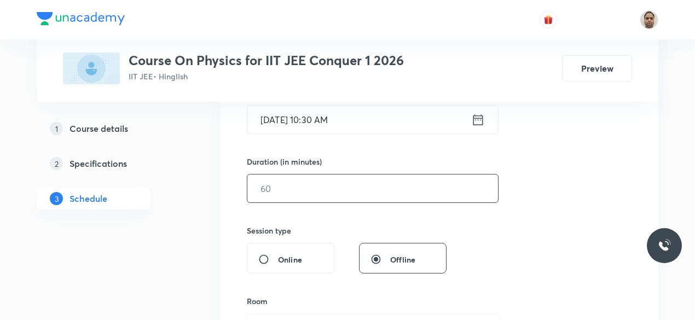
click at [286, 193] on input "text" at bounding box center [372, 188] width 251 height 28
type input "120"
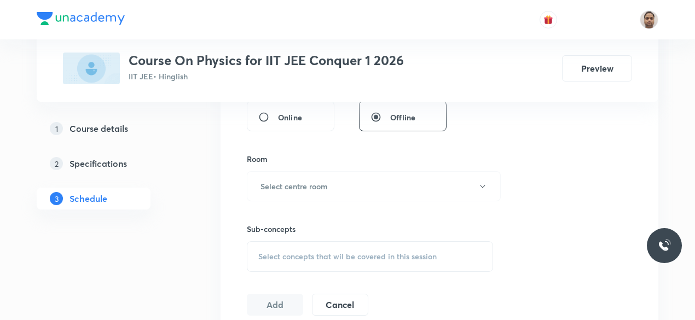
scroll to position [456, 0]
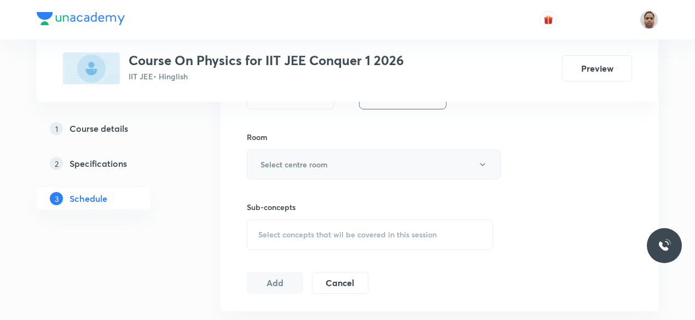
click at [271, 155] on button "Select centre room" at bounding box center [374, 164] width 254 height 30
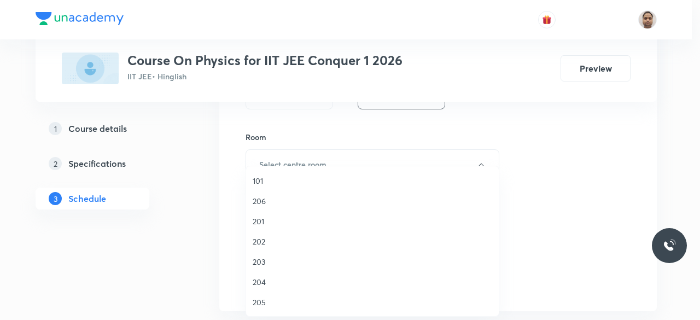
click at [264, 243] on span "202" at bounding box center [373, 241] width 240 height 11
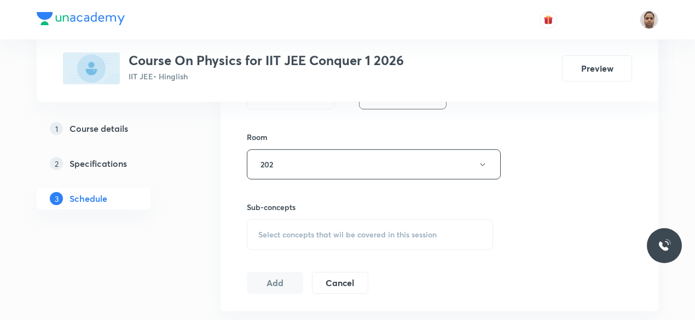
scroll to position [511, 0]
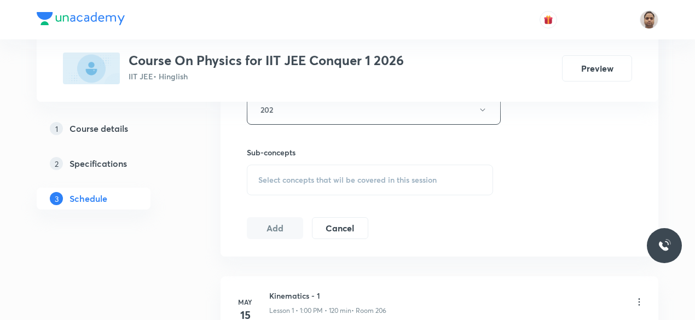
click at [280, 165] on div "Select concepts that wil be covered in this session" at bounding box center [370, 180] width 246 height 31
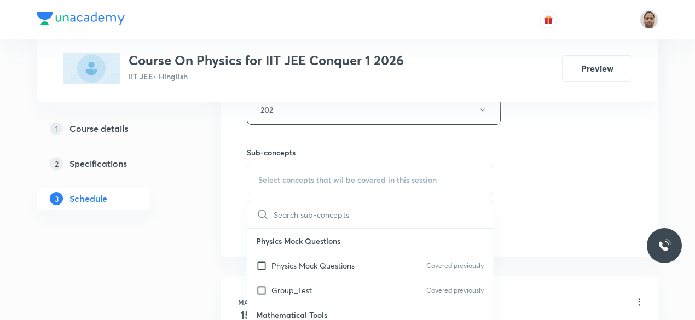
click at [275, 263] on p "Physics Mock Questions" at bounding box center [312, 265] width 83 height 11
checkbox input "true"
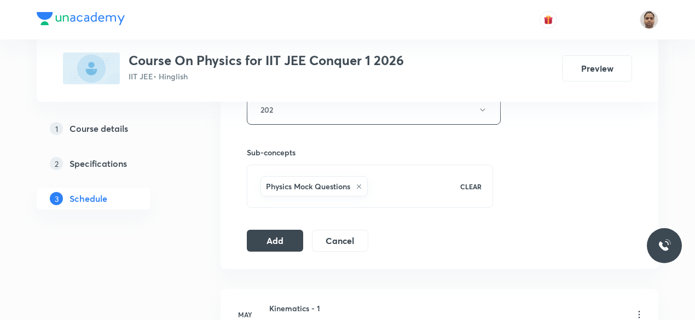
click at [282, 240] on button "Add" at bounding box center [275, 241] width 56 height 22
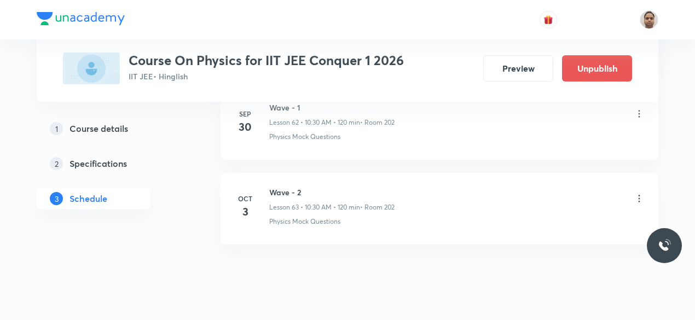
scroll to position [5372, 0]
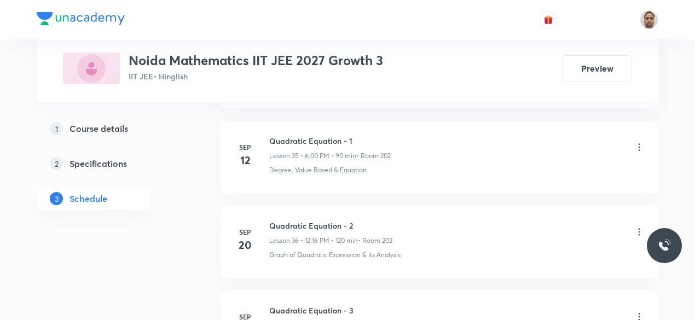
scroll to position [3847, 0]
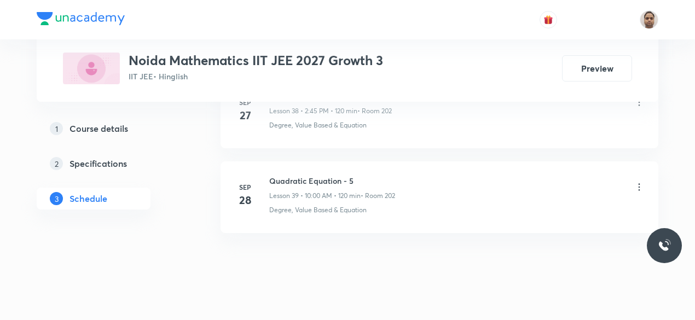
click at [314, 175] on h6 "Quadratic Equation - 5" at bounding box center [332, 180] width 126 height 11
copy h6 "Quadratic Equation - 5"
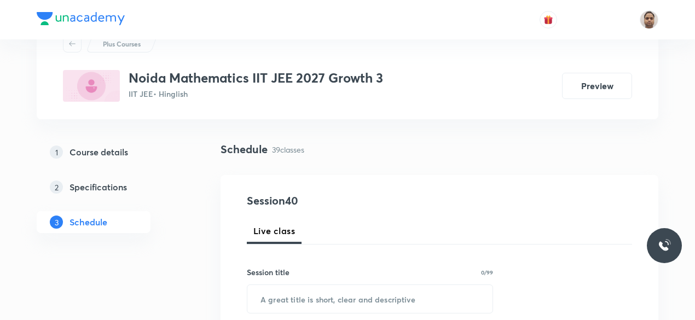
scroll to position [109, 0]
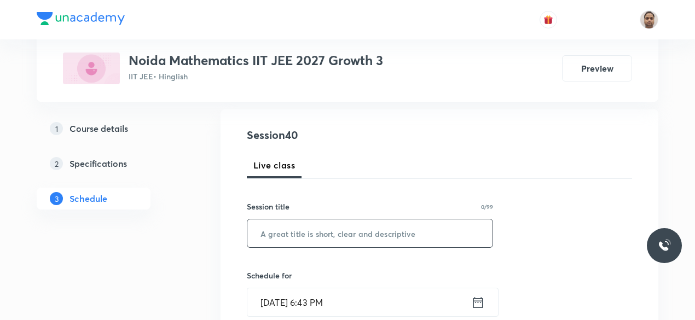
click at [316, 234] on input "text" at bounding box center [369, 233] width 245 height 28
paste input "Quadratic Equation - 5"
type input "Quadratic Equation - 6"
click at [310, 298] on input "[DATE] 6:43 PM" at bounding box center [359, 302] width 224 height 28
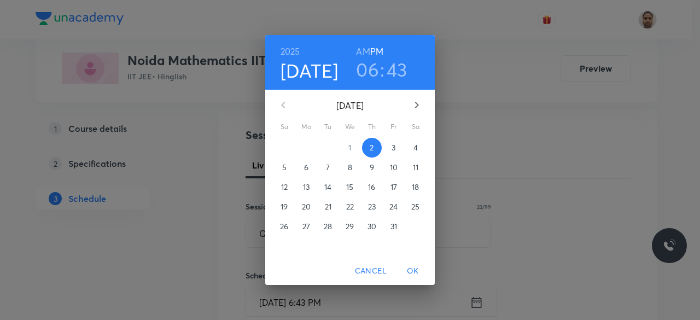
click at [397, 144] on span "3" at bounding box center [394, 147] width 20 height 11
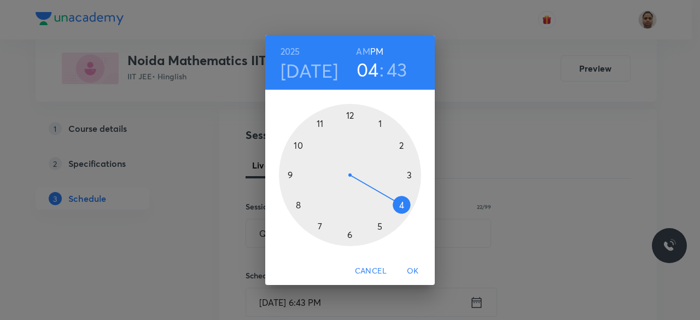
drag, startPoint x: 350, startPoint y: 232, endPoint x: 407, endPoint y: 218, distance: 59.3
click at [407, 218] on div at bounding box center [350, 175] width 142 height 142
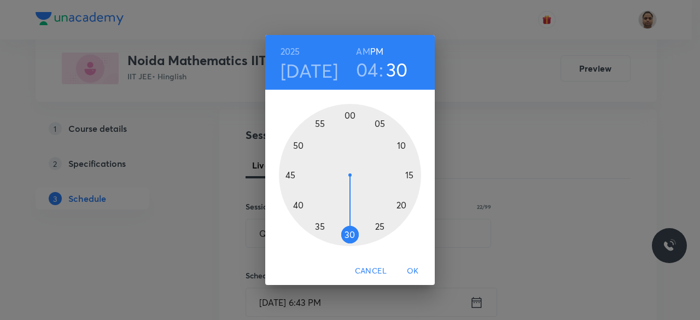
drag, startPoint x: 293, startPoint y: 187, endPoint x: 351, endPoint y: 228, distance: 71.0
click at [351, 228] on div at bounding box center [350, 175] width 142 height 142
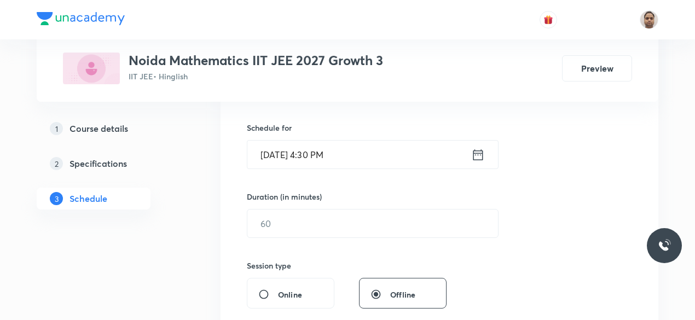
scroll to position [273, 0]
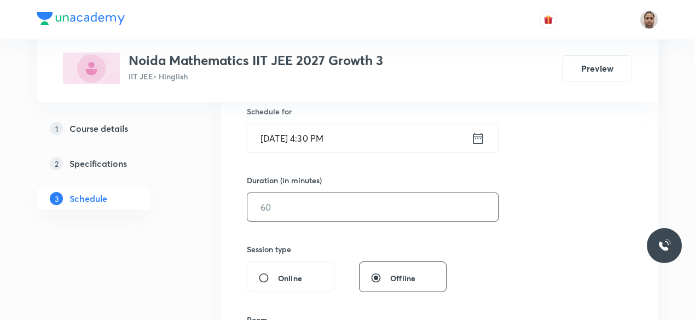
click at [303, 202] on input "text" at bounding box center [372, 207] width 251 height 28
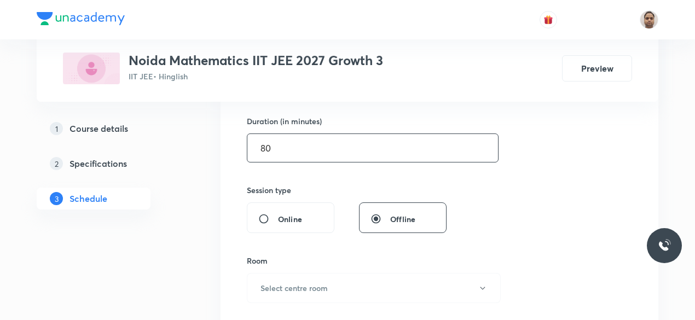
scroll to position [383, 0]
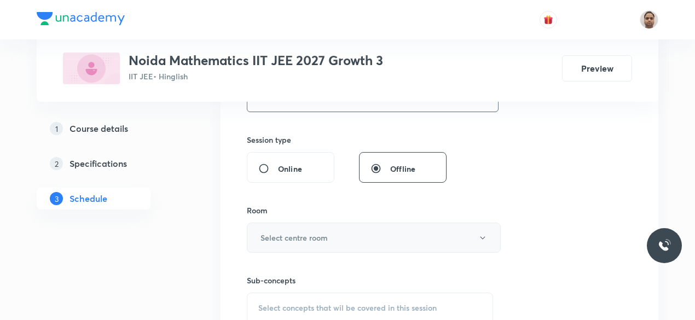
type input "80"
click at [285, 237] on h6 "Select centre room" at bounding box center [293, 237] width 67 height 11
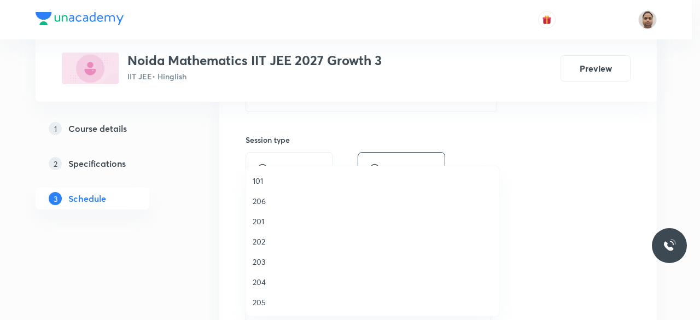
click at [266, 219] on span "201" at bounding box center [373, 221] width 240 height 11
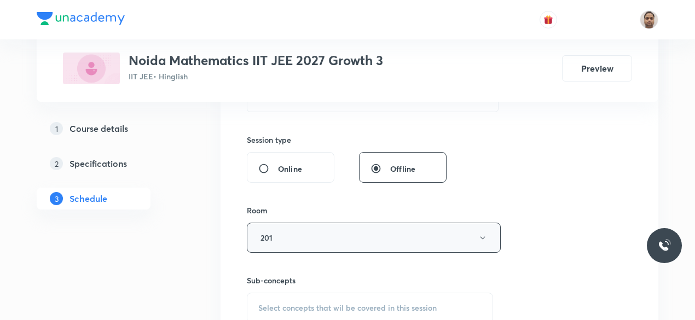
click at [276, 227] on button "201" at bounding box center [374, 238] width 254 height 30
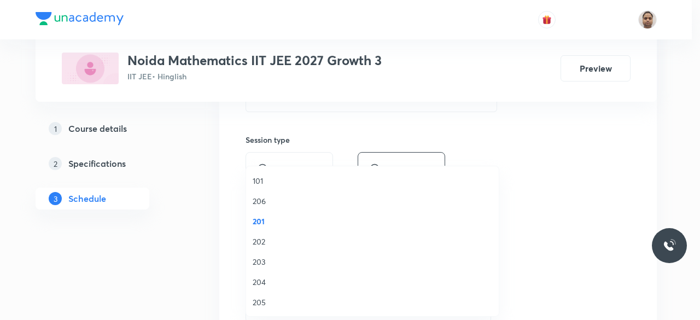
click at [262, 241] on span "202" at bounding box center [373, 241] width 240 height 11
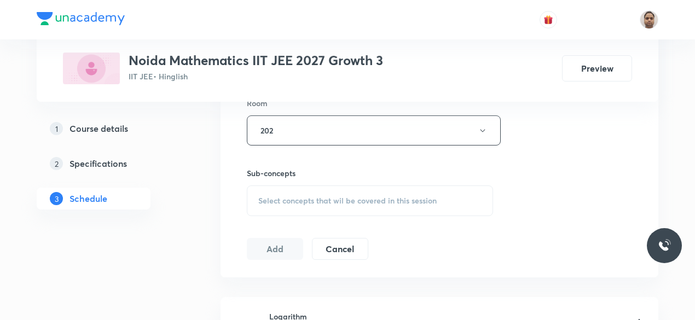
scroll to position [492, 0]
click at [279, 194] on span "Select concepts that wil be covered in this session" at bounding box center [347, 198] width 178 height 9
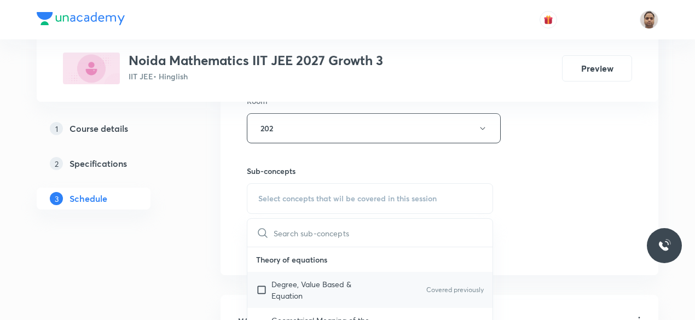
click at [267, 296] on input "checkbox" at bounding box center [263, 289] width 15 height 23
checkbox input "true"
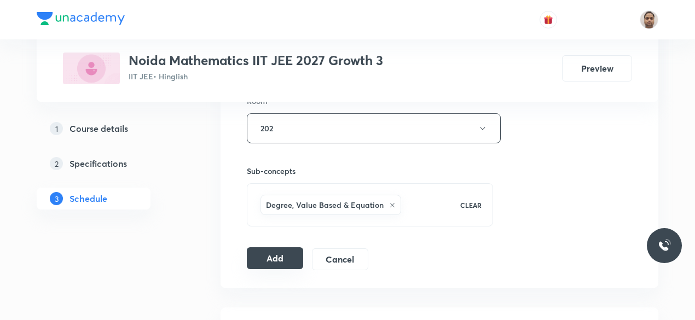
click at [264, 257] on button "Add" at bounding box center [275, 258] width 56 height 22
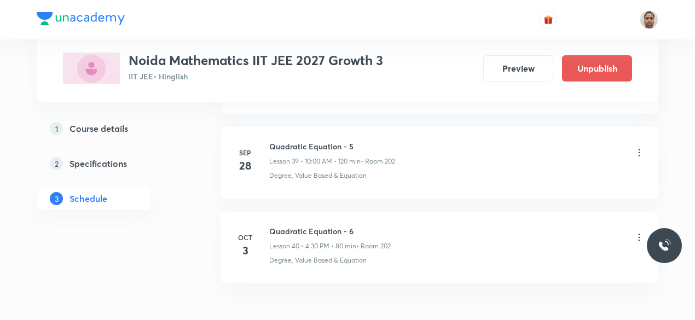
scroll to position [3431, 0]
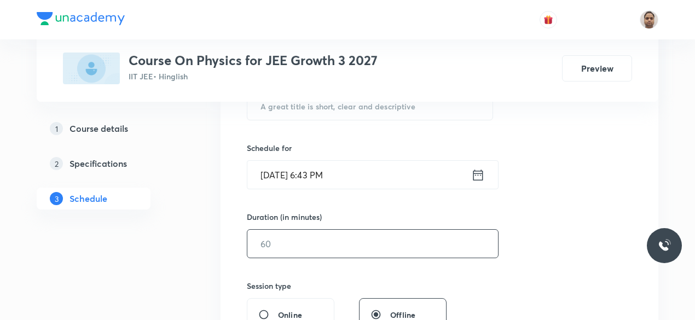
scroll to position [273, 0]
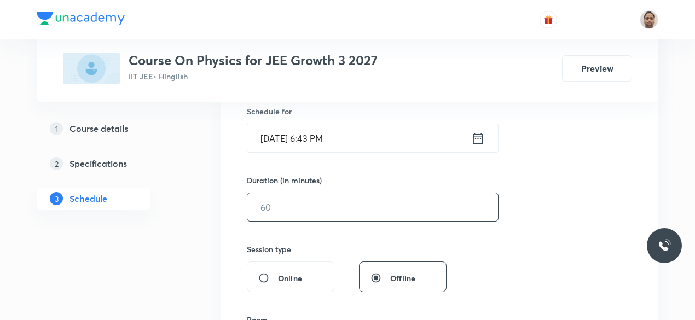
click at [293, 208] on input "text" at bounding box center [372, 207] width 251 height 28
type input "90"
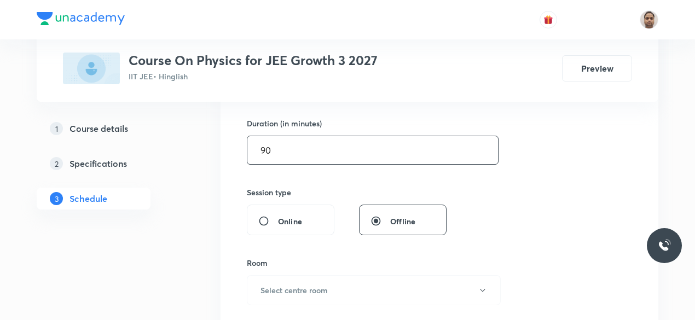
scroll to position [383, 0]
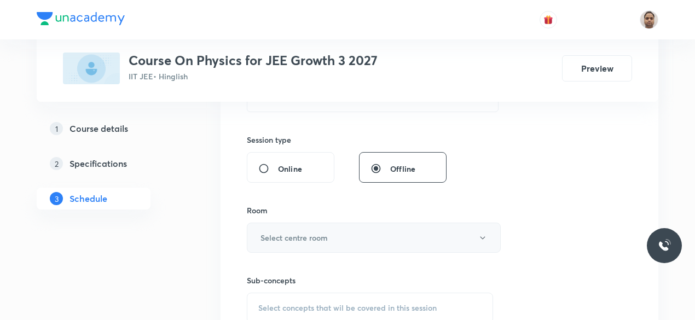
click at [267, 225] on button "Select centre room" at bounding box center [374, 238] width 254 height 30
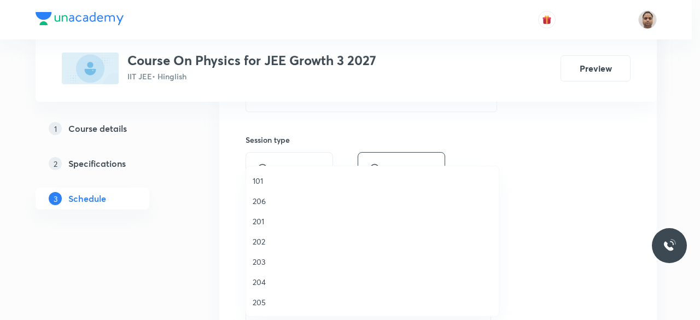
click at [264, 247] on li "202" at bounding box center [372, 241] width 253 height 20
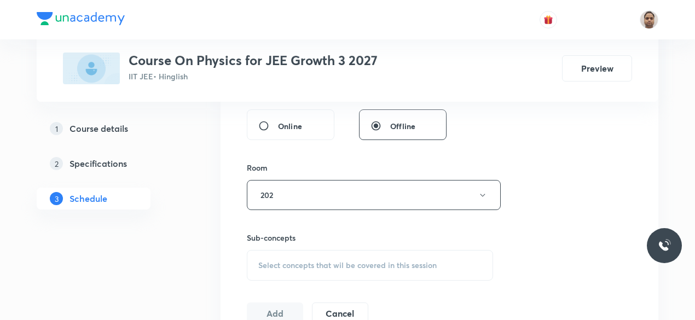
scroll to position [492, 0]
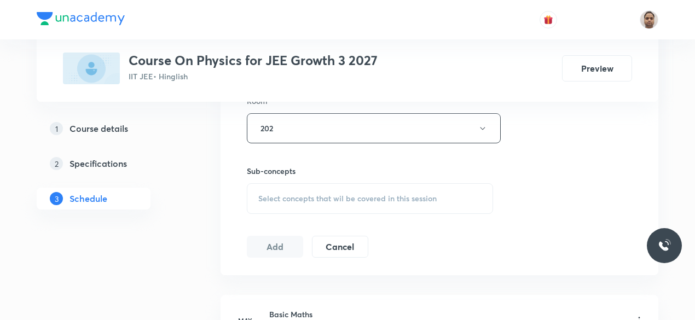
click at [287, 196] on span "Select concepts that wil be covered in this session" at bounding box center [347, 198] width 178 height 9
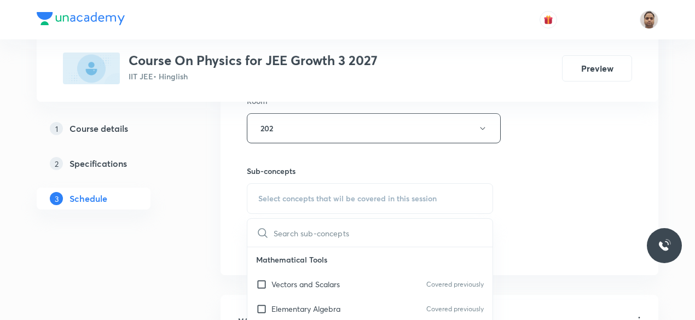
click at [282, 281] on p "Vectors and Scalars" at bounding box center [305, 283] width 68 height 11
checkbox input "true"
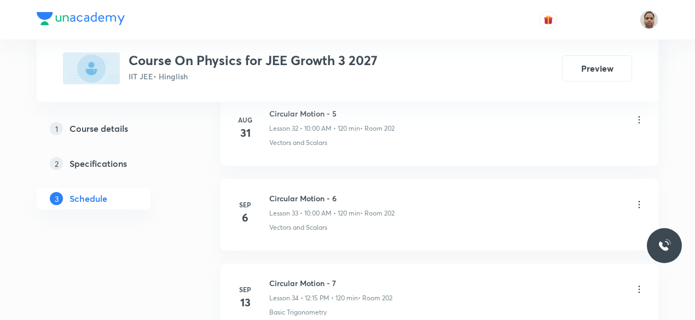
scroll to position [3690, 0]
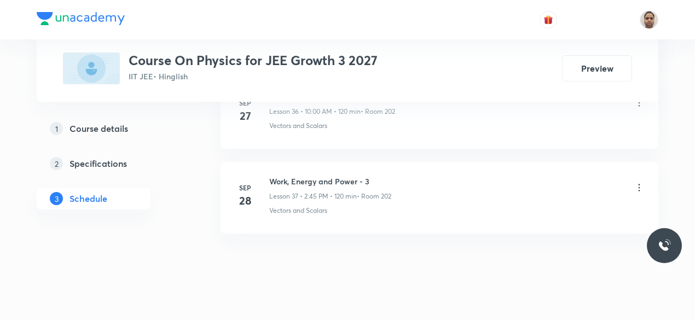
click at [319, 176] on h6 "Work, Energy and Power - 3" at bounding box center [330, 181] width 122 height 11
copy h6 "Work, Energy and Power - 3"
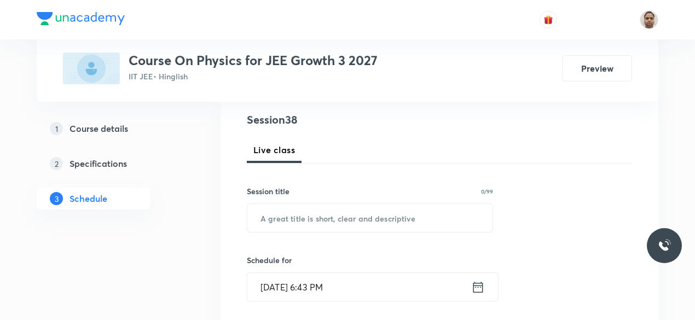
scroll to position [164, 0]
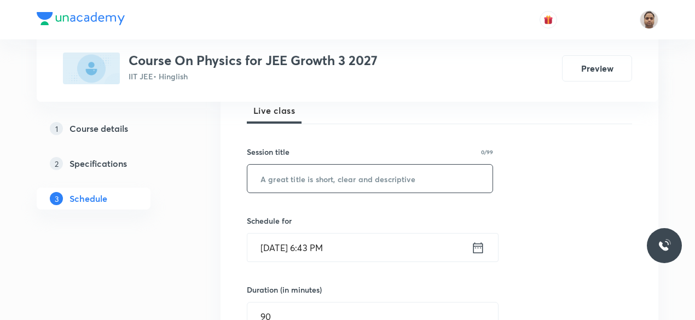
click at [324, 179] on input "text" at bounding box center [369, 179] width 245 height 28
paste input "Work, Energy and Power - 3"
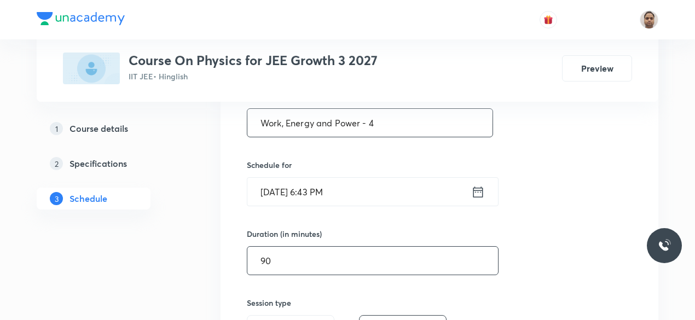
scroll to position [273, 0]
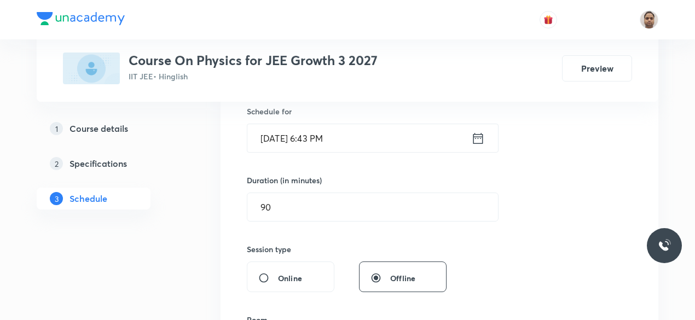
type input "Work, Energy and Power - 4"
click at [283, 134] on input "Oct 2, 2025, 6:43 PM" at bounding box center [359, 138] width 224 height 28
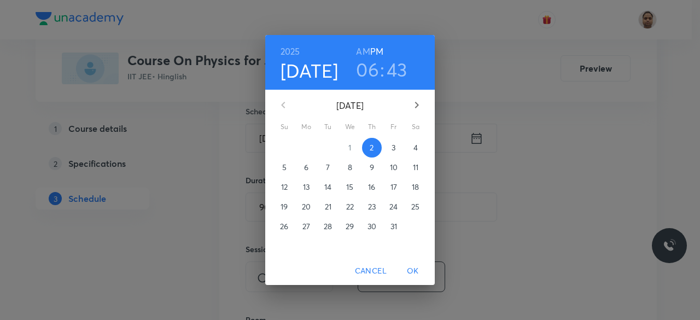
click at [389, 146] on span "3" at bounding box center [394, 147] width 20 height 11
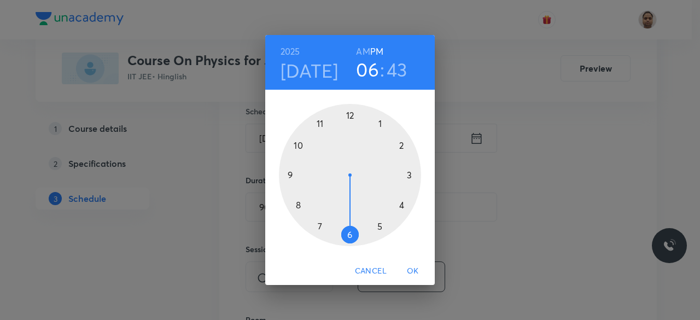
click at [349, 235] on div at bounding box center [350, 175] width 142 height 142
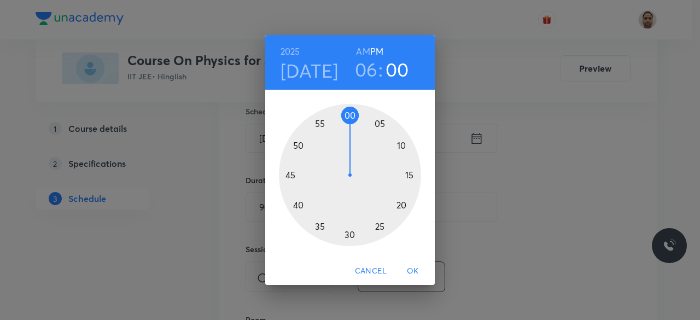
drag, startPoint x: 327, startPoint y: 134, endPoint x: 352, endPoint y: 121, distance: 28.4
click at [352, 121] on div at bounding box center [350, 175] width 142 height 142
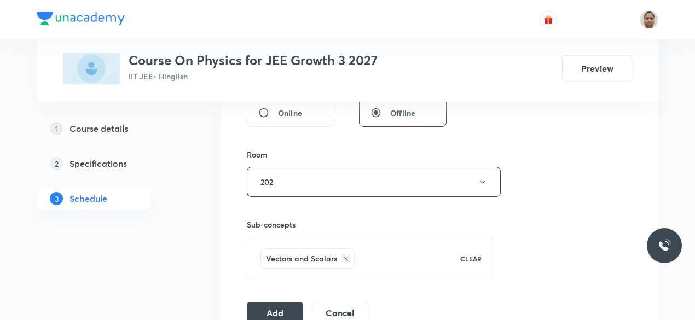
scroll to position [492, 0]
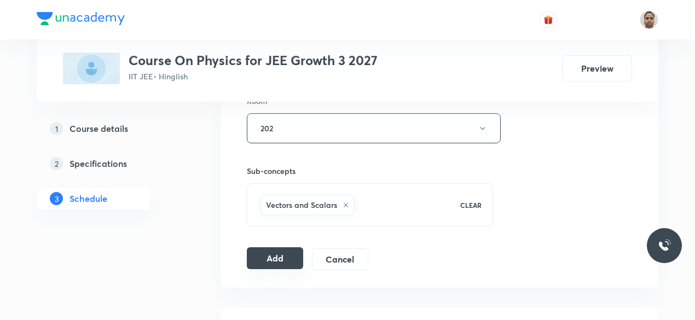
click at [281, 261] on button "Add" at bounding box center [275, 258] width 56 height 22
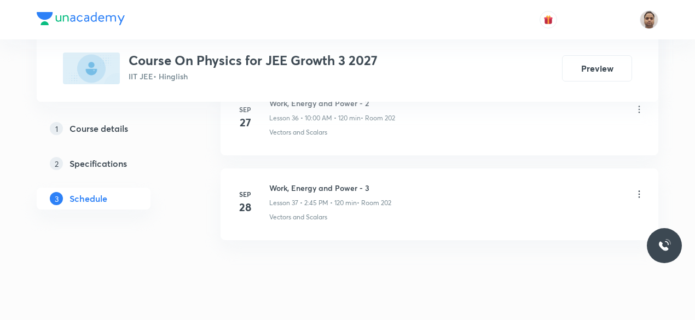
scroll to position [3177, 0]
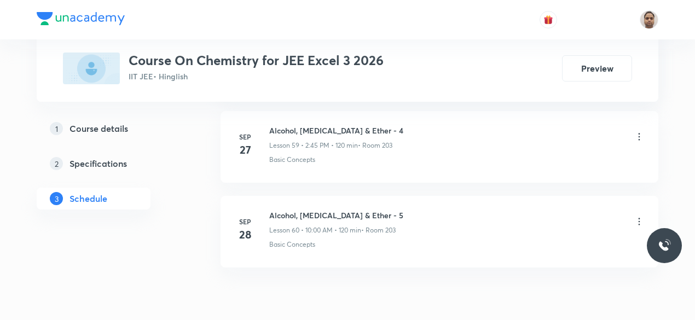
scroll to position [5620, 0]
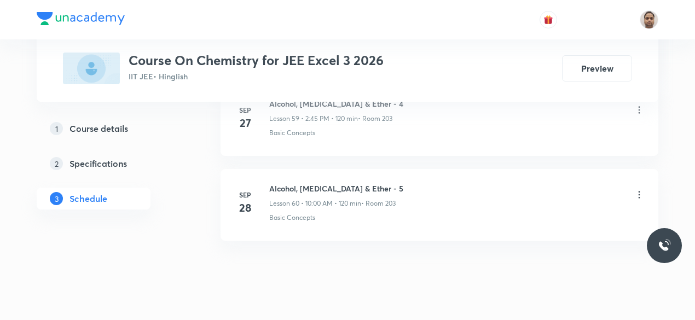
click at [308, 183] on h6 "Alcohol, [MEDICAL_DATA] & Ether - 5" at bounding box center [336, 188] width 134 height 11
copy h6 "Alcohol, [MEDICAL_DATA] & Ether - 5"
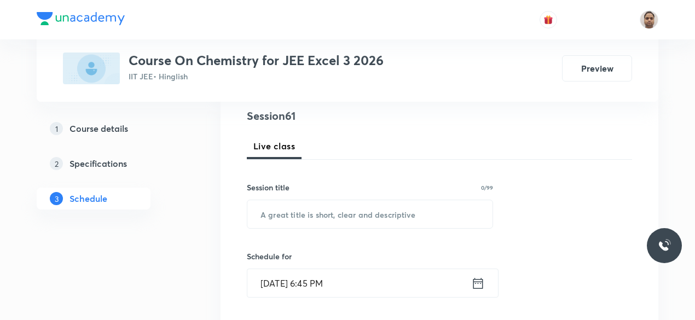
scroll to position [108, 0]
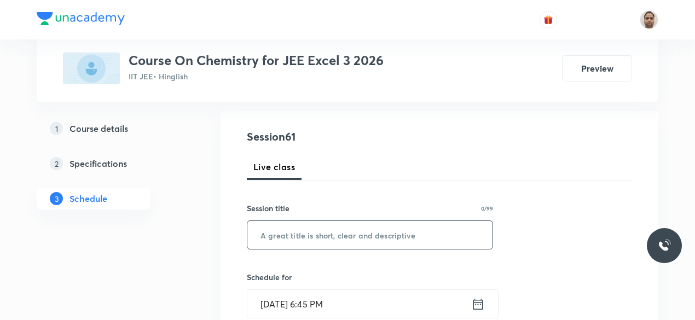
click at [330, 240] on input "text" at bounding box center [369, 235] width 245 height 28
paste input "Alcohol, [MEDICAL_DATA] & Ether - 5"
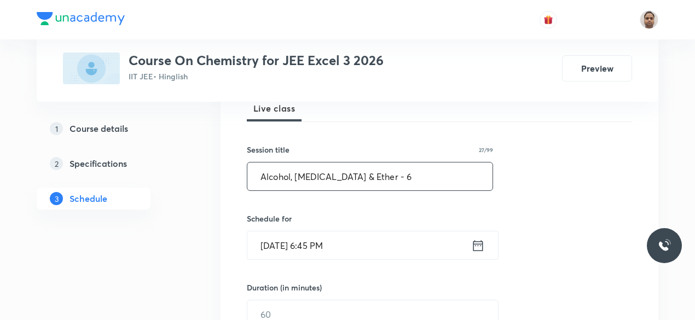
scroll to position [217, 0]
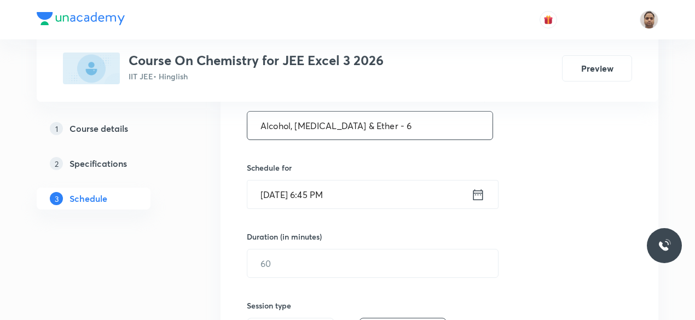
type input "Alcohol, [MEDICAL_DATA] & Ether - 6"
click at [302, 182] on input "[DATE] 6:45 PM" at bounding box center [359, 194] width 224 height 28
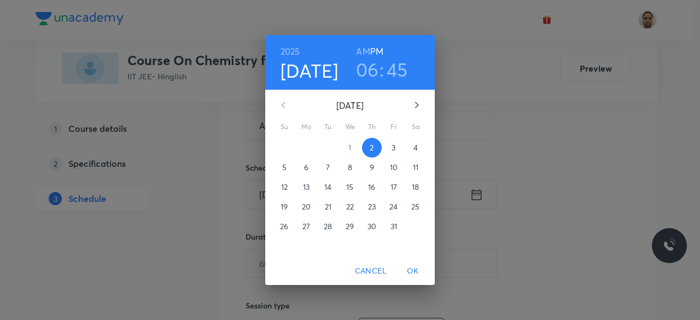
click at [393, 144] on p "3" at bounding box center [394, 147] width 4 height 11
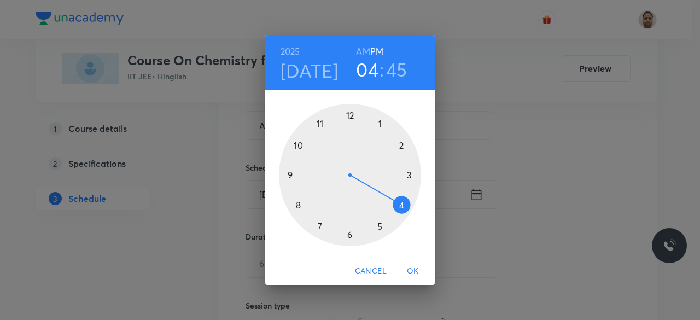
drag, startPoint x: 350, startPoint y: 228, endPoint x: 397, endPoint y: 206, distance: 51.6
click at [397, 206] on div at bounding box center [350, 175] width 142 height 142
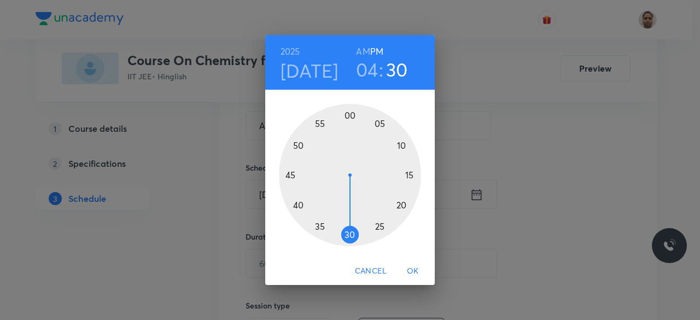
drag, startPoint x: 292, startPoint y: 176, endPoint x: 352, endPoint y: 228, distance: 79.9
click at [352, 228] on div at bounding box center [350, 175] width 142 height 142
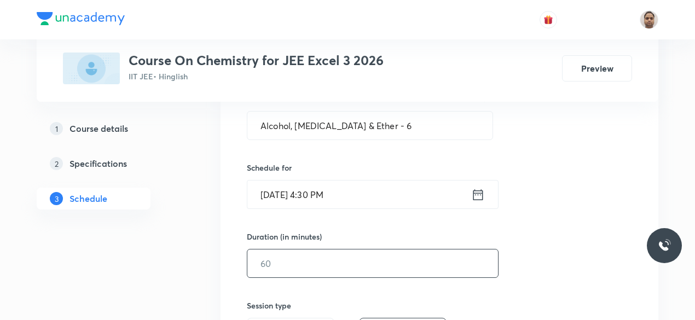
click at [283, 267] on input "text" at bounding box center [372, 263] width 251 height 28
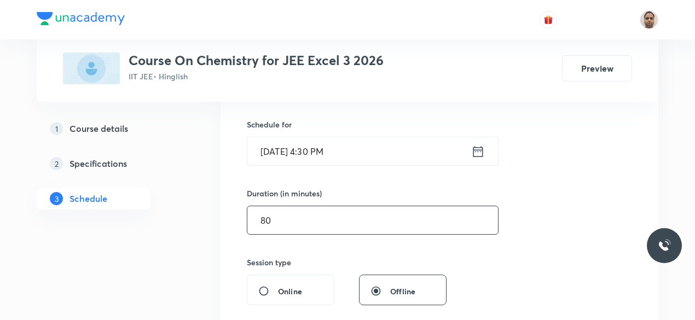
scroll to position [327, 0]
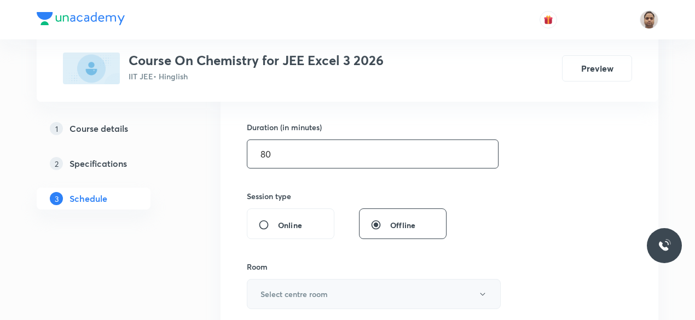
type input "80"
click at [288, 285] on button "Select centre room" at bounding box center [374, 294] width 254 height 30
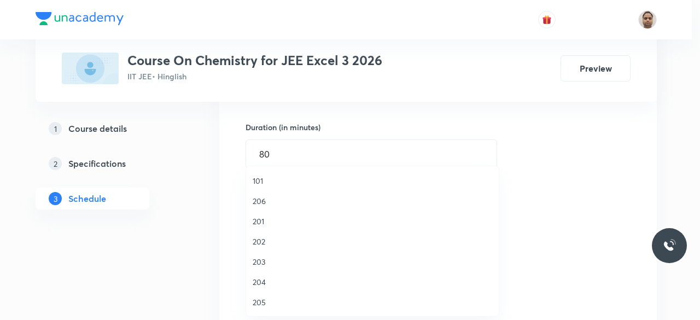
click at [267, 262] on span "203" at bounding box center [373, 261] width 240 height 11
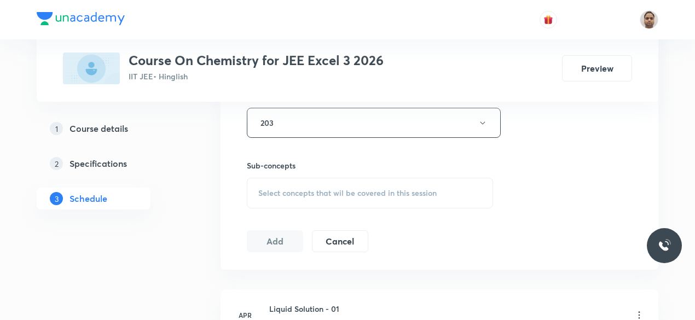
scroll to position [545, 0]
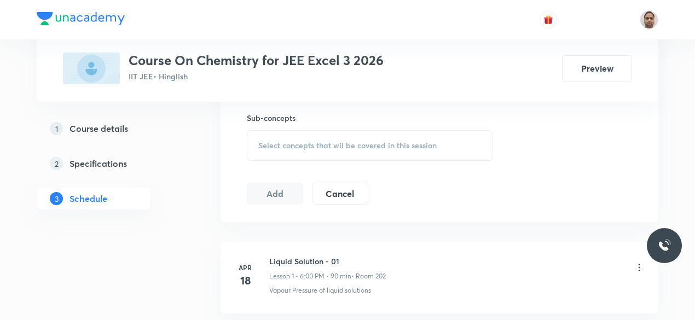
click at [269, 141] on span "Select concepts that wil be covered in this session" at bounding box center [347, 145] width 178 height 9
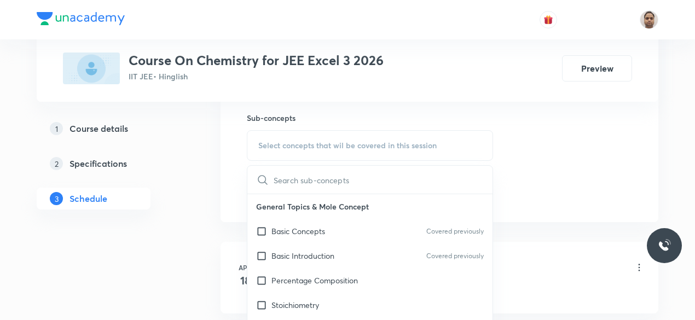
click at [269, 230] on input "checkbox" at bounding box center [263, 230] width 15 height 11
checkbox input "true"
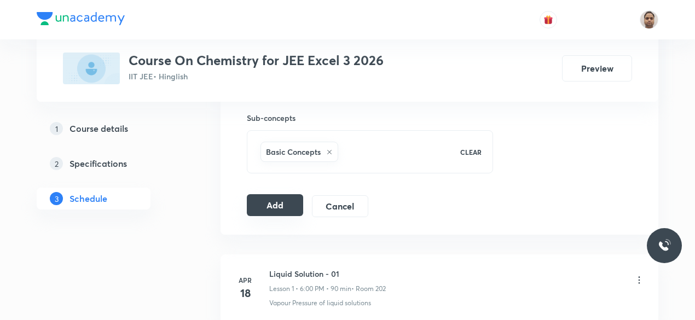
click at [267, 206] on button "Add" at bounding box center [275, 205] width 56 height 22
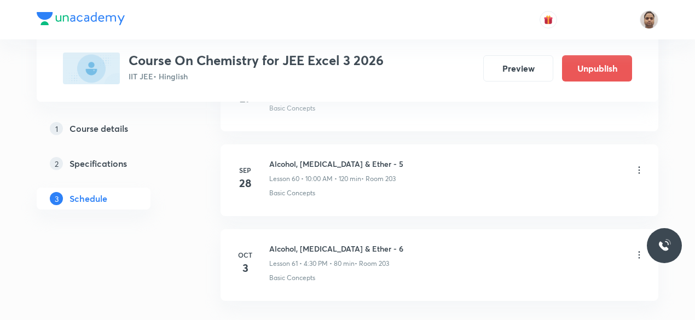
scroll to position [5203, 0]
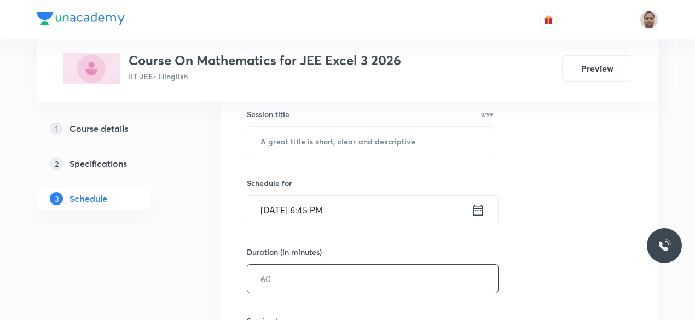
scroll to position [219, 0]
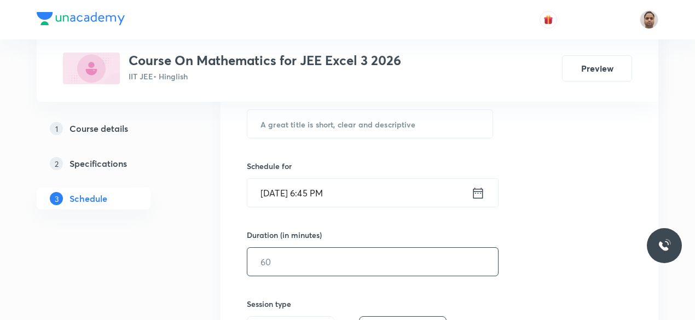
click at [289, 262] on input "text" at bounding box center [372, 262] width 251 height 28
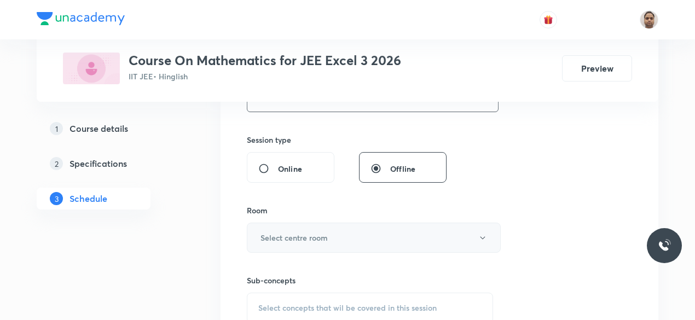
type input "90"
click at [292, 232] on h6 "Select centre room" at bounding box center [293, 237] width 67 height 11
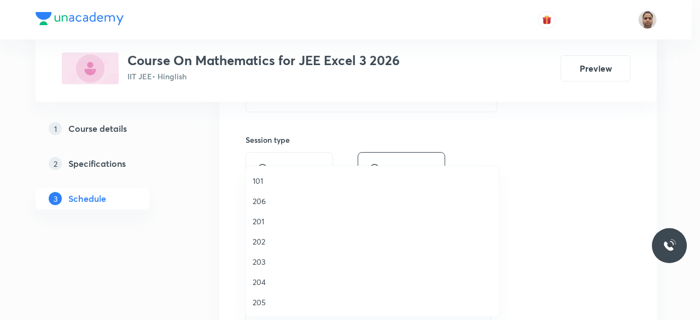
click at [271, 258] on span "203" at bounding box center [373, 261] width 240 height 11
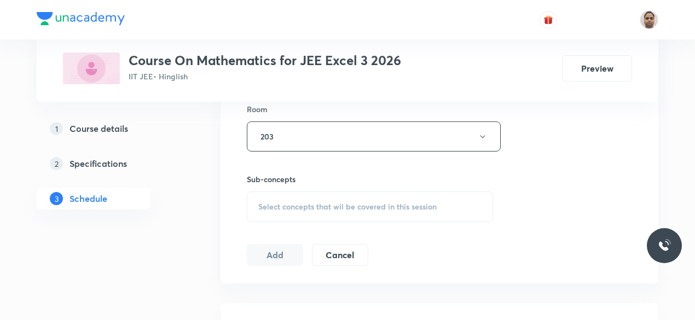
scroll to position [492, 0]
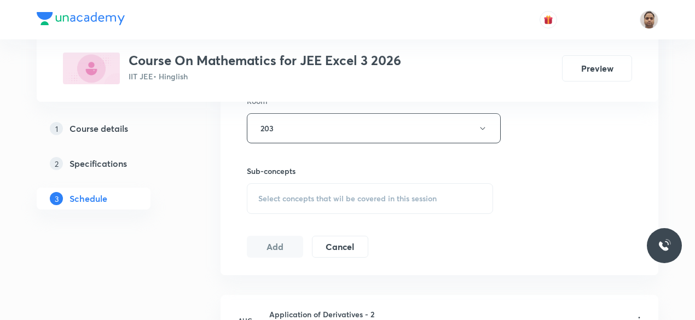
click at [276, 197] on span "Select concepts that wil be covered in this session" at bounding box center [347, 198] width 178 height 9
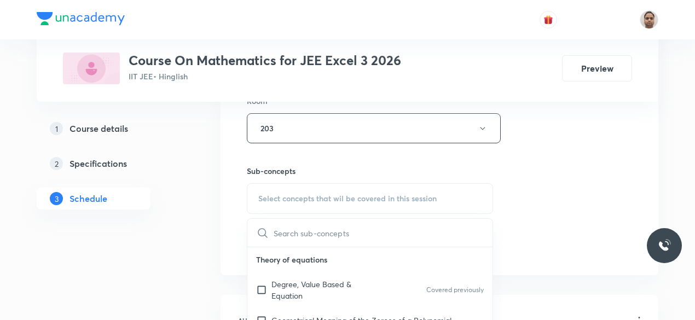
click at [282, 282] on p "Degree, Value Based & Equation" at bounding box center [326, 289] width 110 height 23
checkbox input "true"
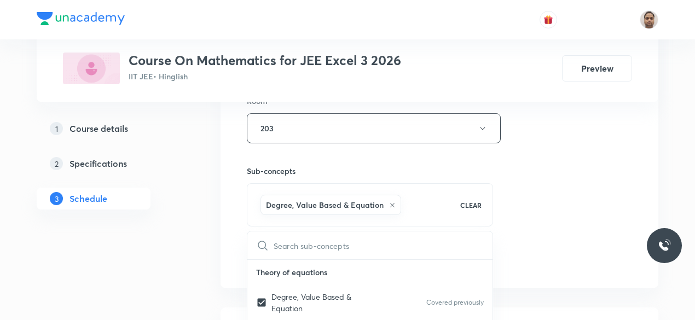
click at [184, 287] on div "1 Course details 2 Specifications 3 Schedule" at bounding box center [111, 247] width 149 height 1109
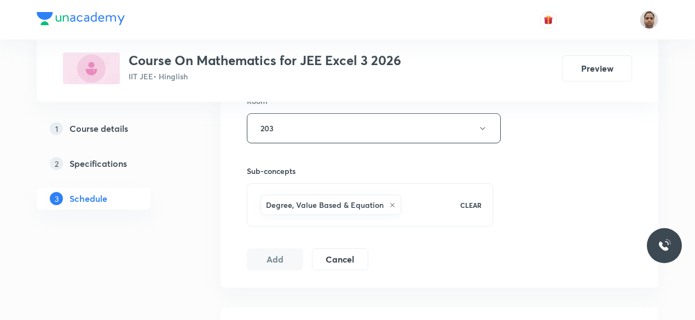
scroll to position [989, 0]
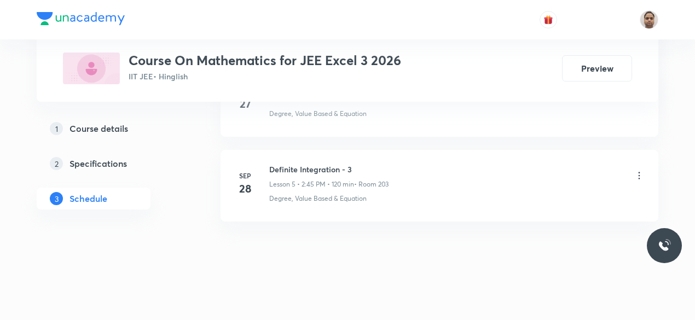
click at [334, 164] on h6 "Definite Integration - 3" at bounding box center [328, 169] width 119 height 11
copy h6 "Definite Integration - 3"
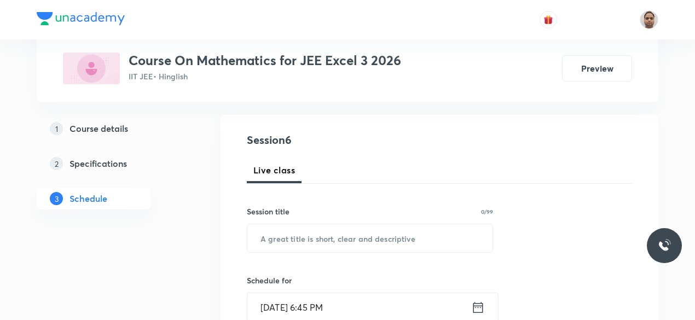
scroll to position [164, 0]
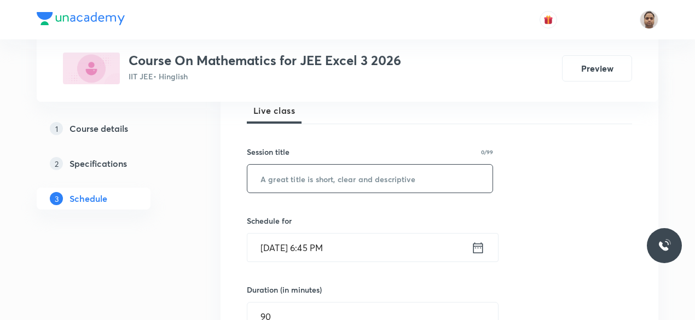
click at [325, 179] on input "text" at bounding box center [369, 179] width 245 height 28
paste input "Definite Integration - 3"
type input "Definite Integration - 4"
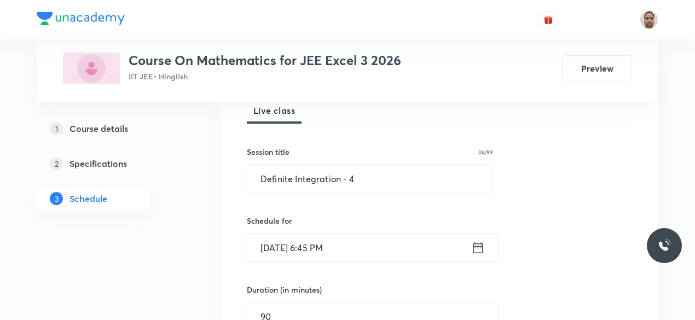
click at [300, 251] on input "[DATE] 6:45 PM" at bounding box center [359, 248] width 224 height 28
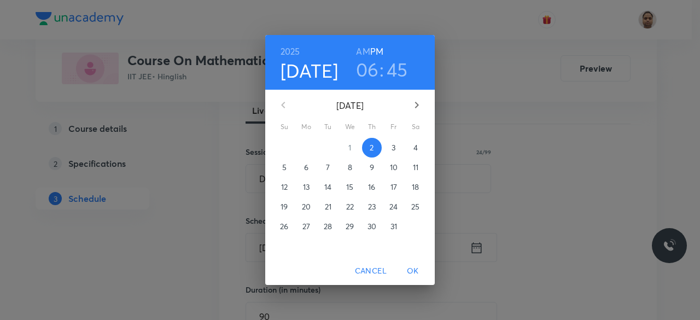
click at [394, 150] on p "3" at bounding box center [394, 147] width 4 height 11
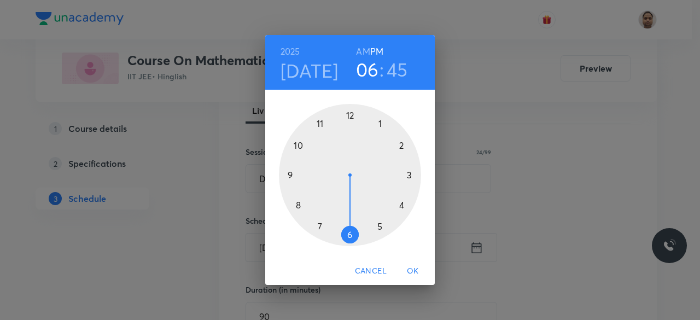
click at [352, 231] on div at bounding box center [350, 175] width 142 height 142
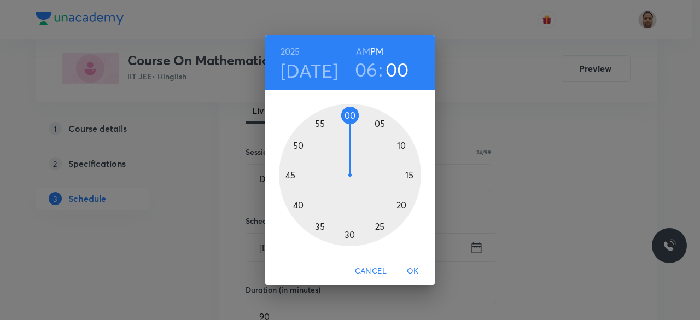
drag, startPoint x: 293, startPoint y: 173, endPoint x: 350, endPoint y: 117, distance: 80.1
click at [350, 117] on div at bounding box center [350, 175] width 142 height 142
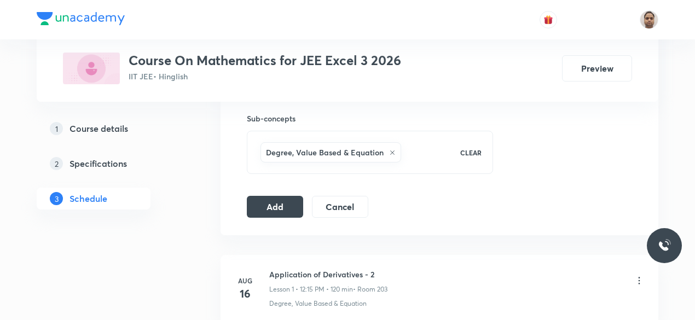
scroll to position [547, 0]
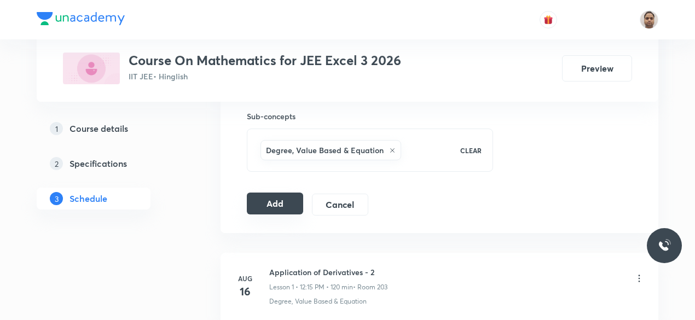
click at [283, 208] on button "Add" at bounding box center [275, 204] width 56 height 22
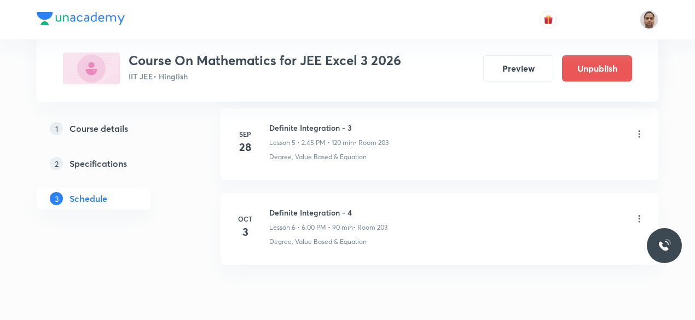
scroll to position [560, 0]
